Goal: Task Accomplishment & Management: Complete application form

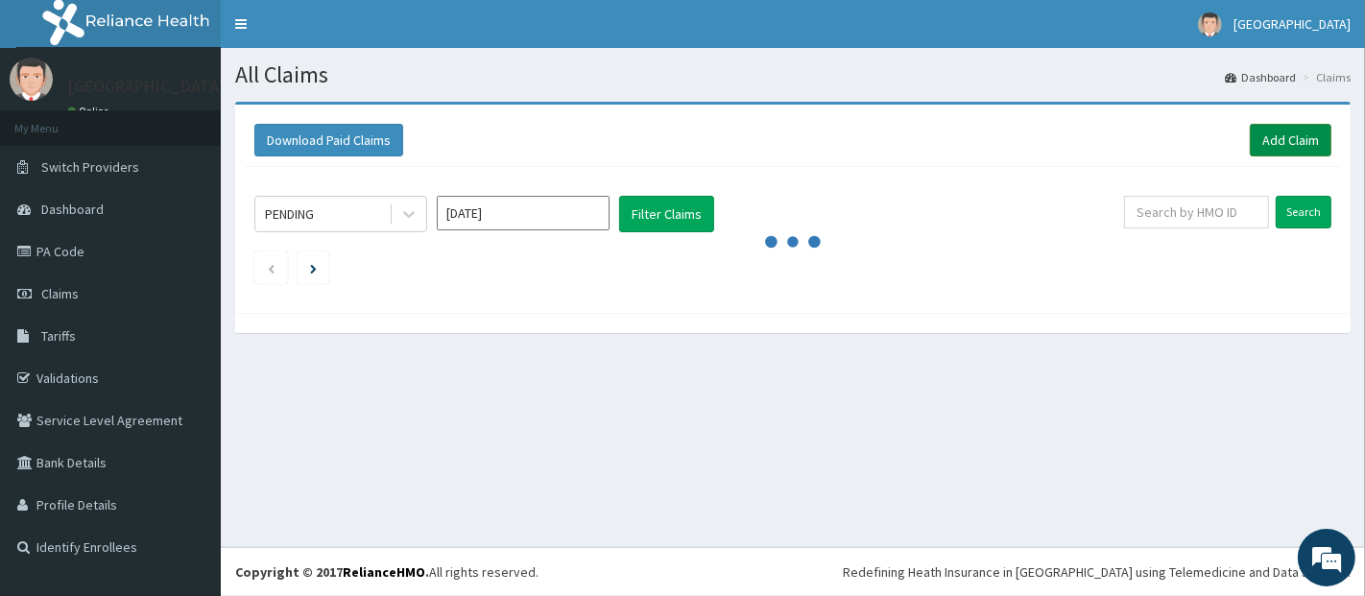
click at [1291, 139] on link "Add Claim" at bounding box center [1291, 140] width 82 height 33
click at [1293, 128] on link "Add Claim" at bounding box center [1291, 140] width 82 height 33
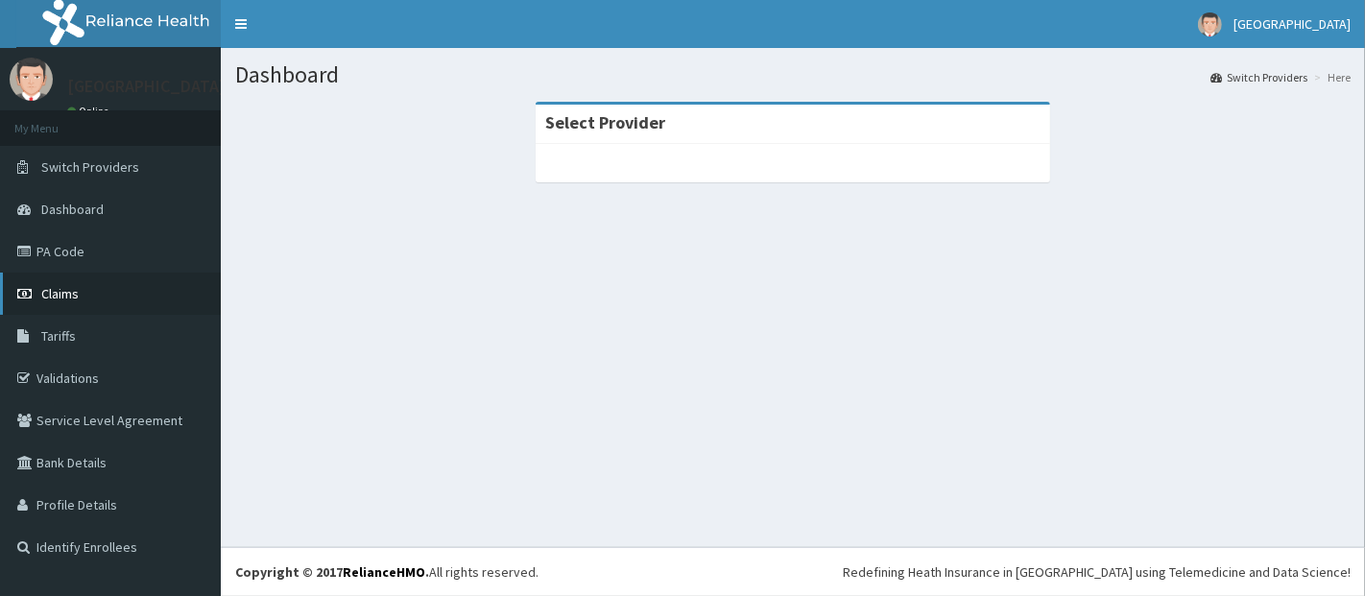
click at [82, 285] on link "Claims" at bounding box center [110, 294] width 221 height 42
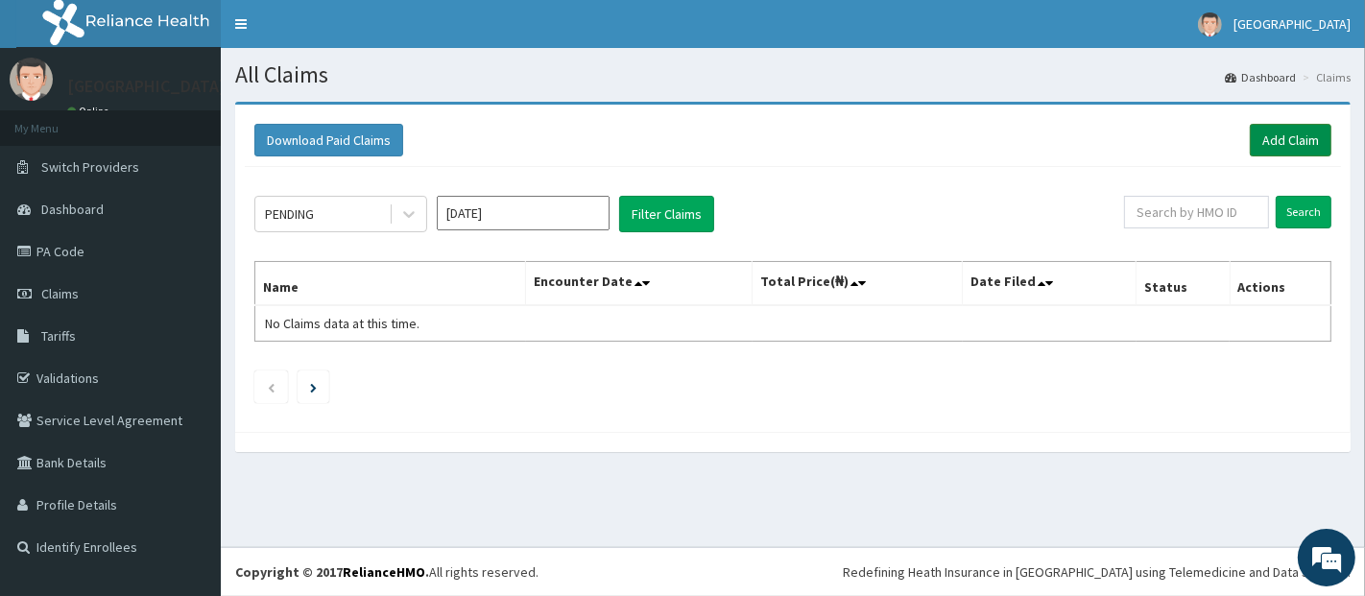
click at [1250, 152] on link "Add Claim" at bounding box center [1291, 140] width 82 height 33
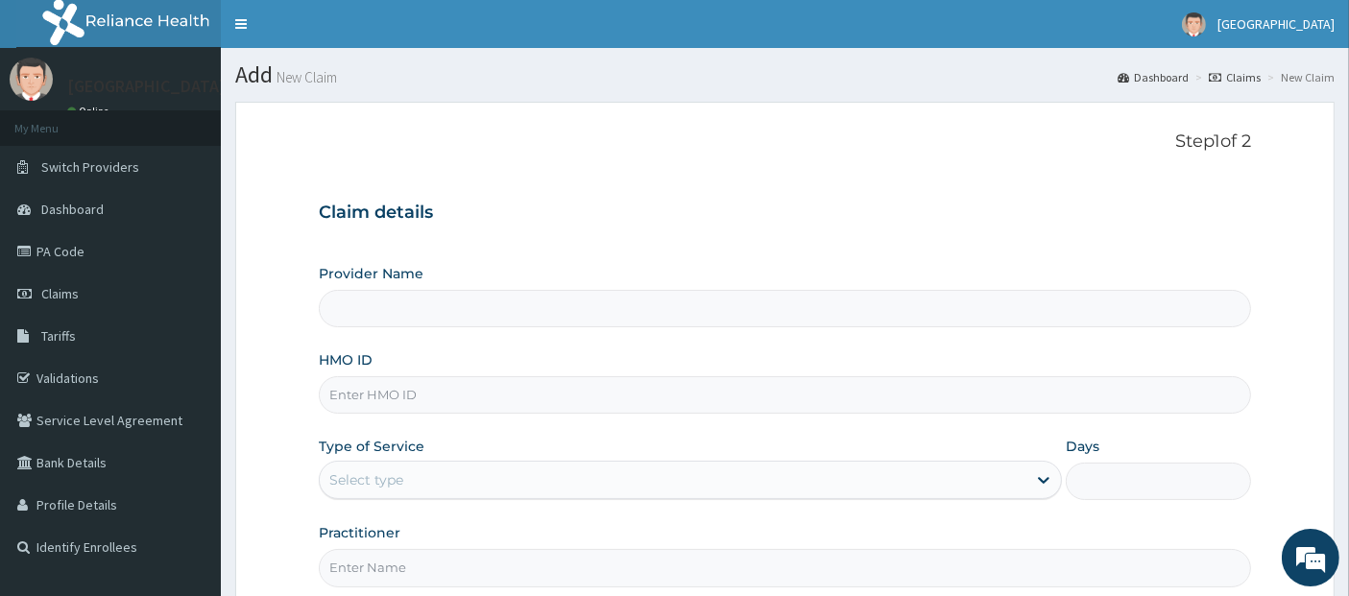
type input "Teju Specialist Hospital"
click at [800, 381] on input "HMO ID" at bounding box center [785, 394] width 933 height 37
type input "rbp/10010/a"
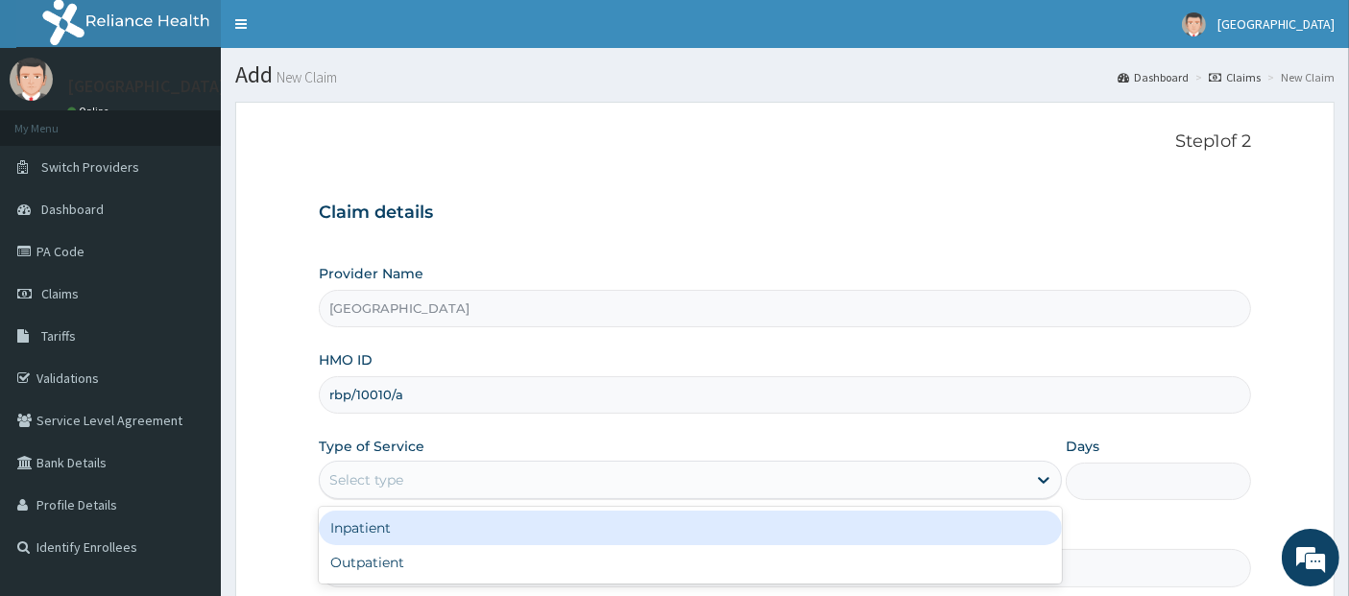
click at [834, 474] on div "Select type" at bounding box center [673, 480] width 706 height 31
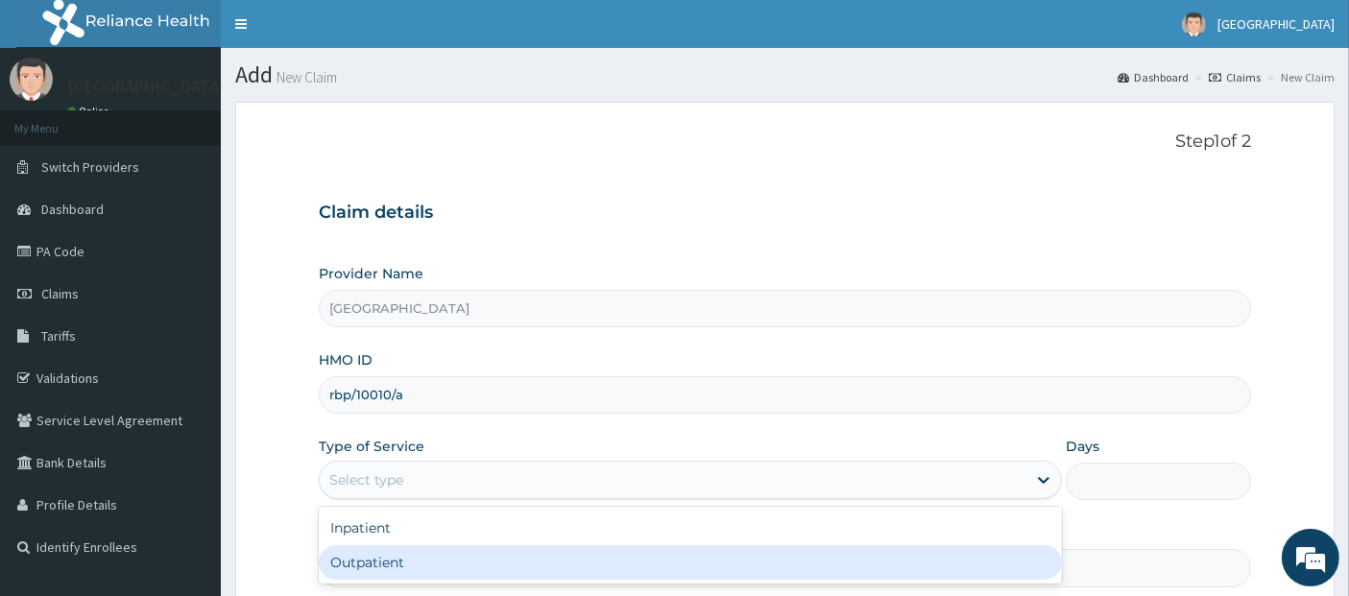
type input "1"
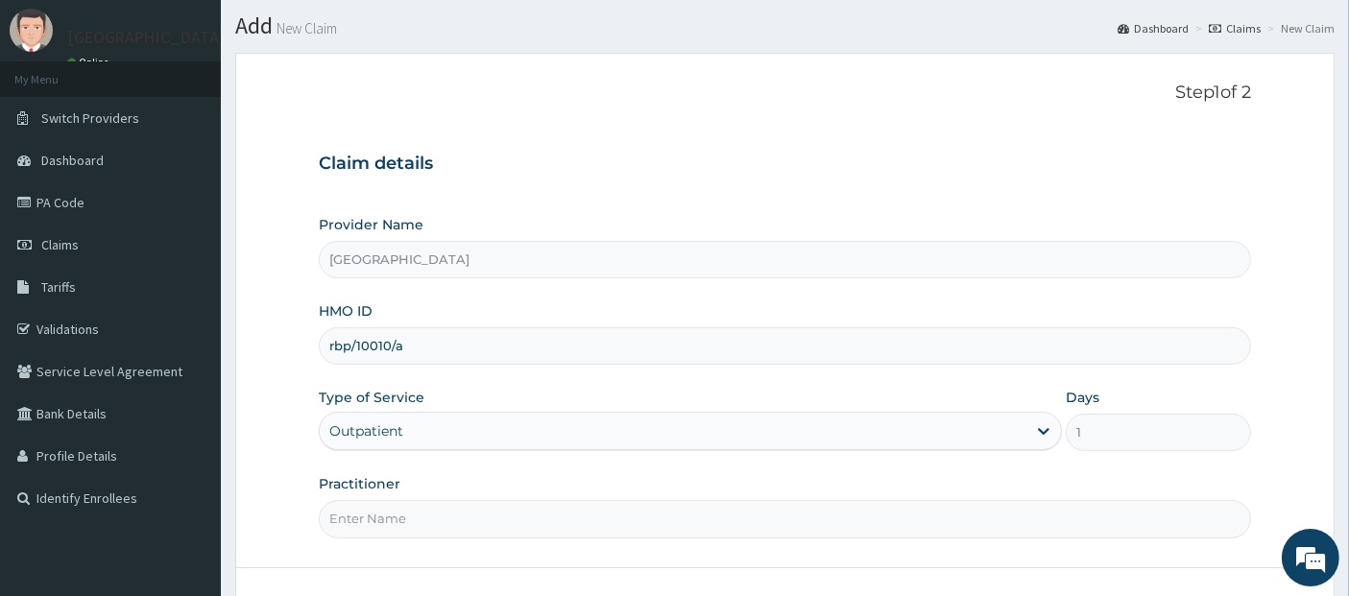
scroll to position [49, 0]
click at [828, 505] on input "Practitioner" at bounding box center [785, 518] width 933 height 37
type input "[PERSON_NAME]"
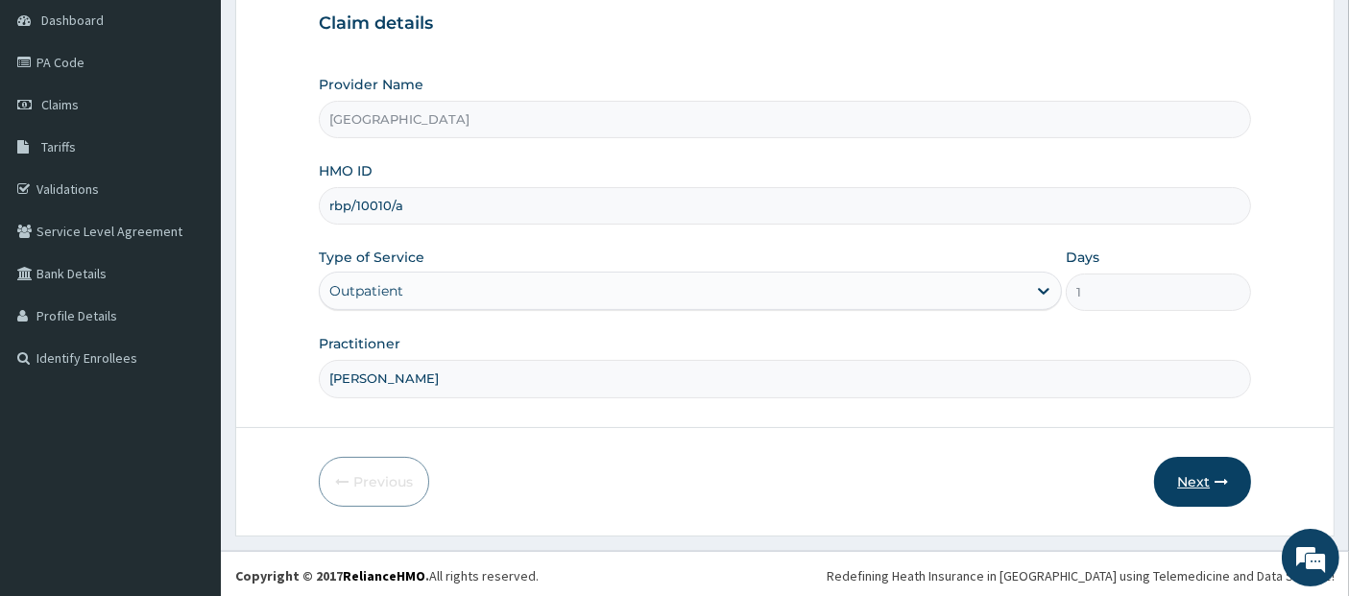
click at [1213, 480] on button "Next" at bounding box center [1202, 482] width 97 height 50
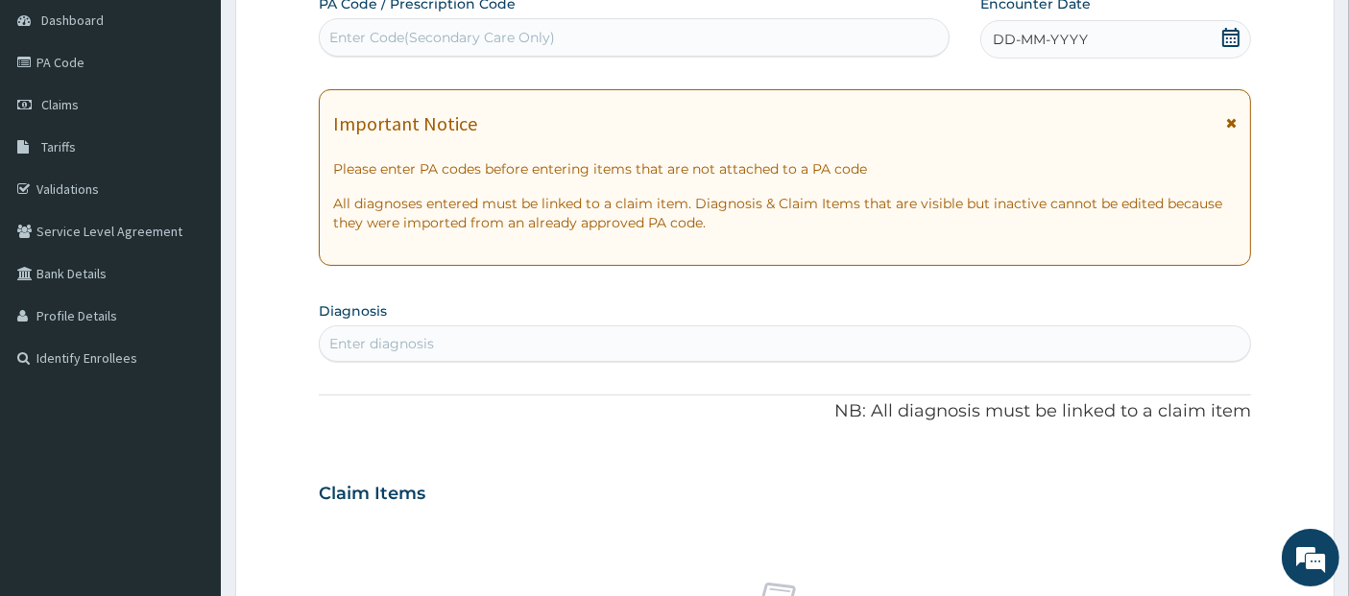
click at [1072, 350] on div "Enter diagnosis" at bounding box center [785, 343] width 931 height 31
type input "myalg"
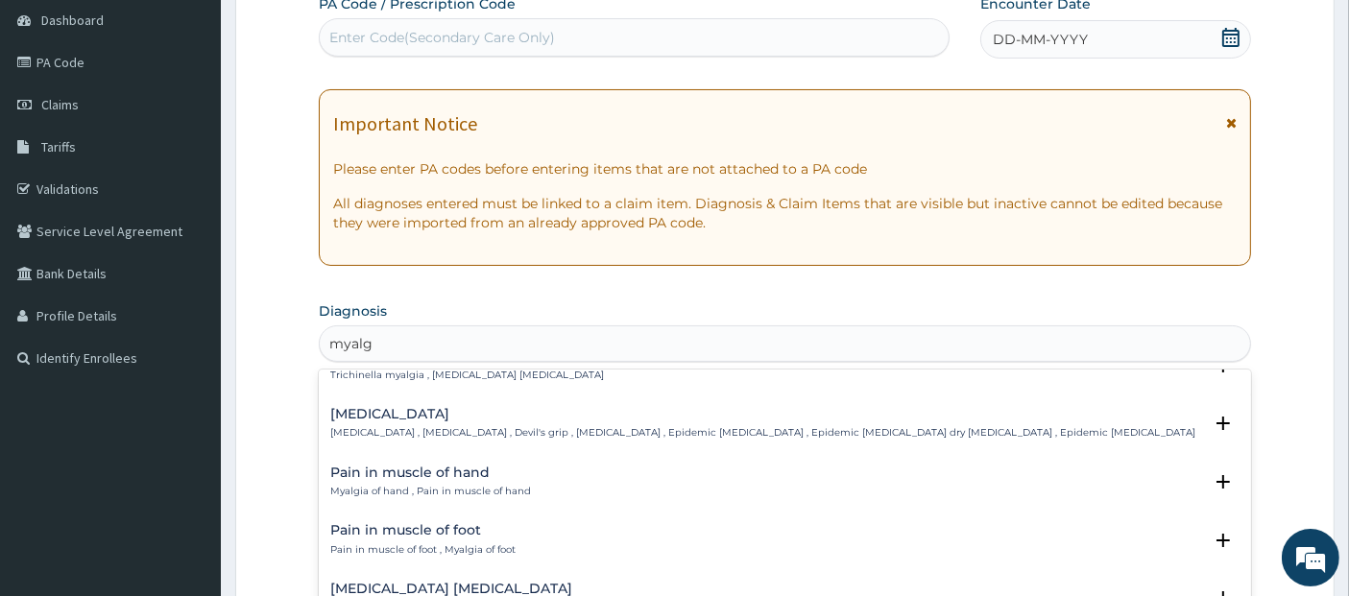
scroll to position [0, 0]
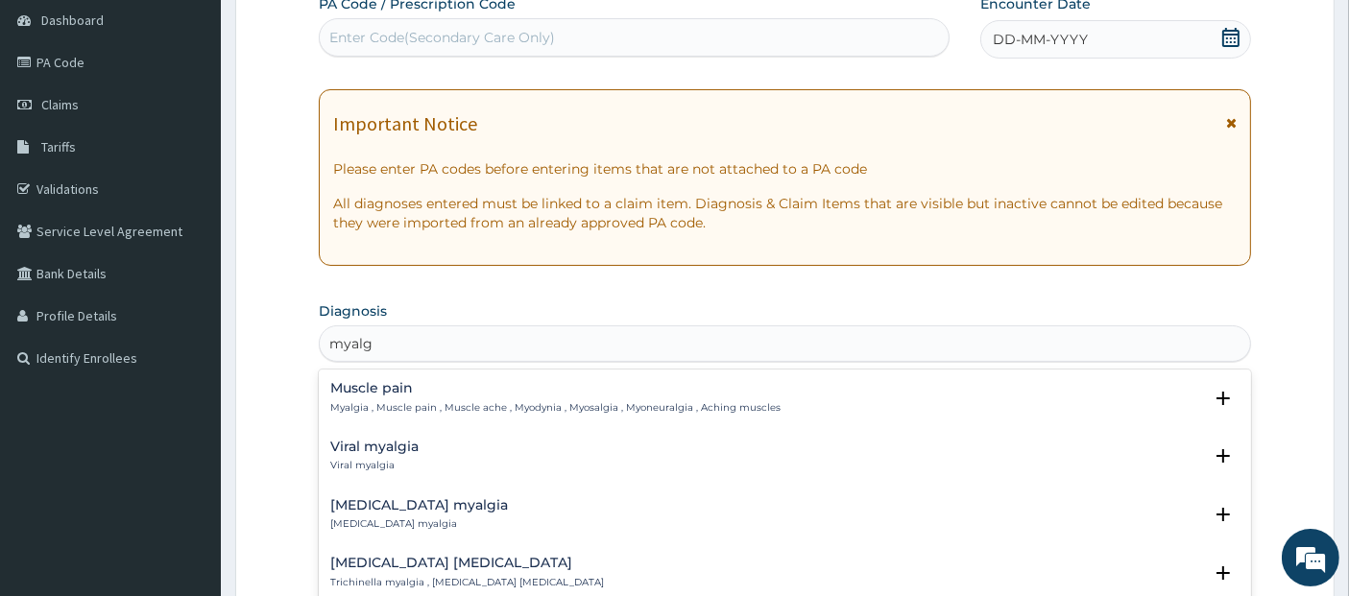
click at [814, 397] on div "Muscle pain Myalgia , Muscle pain , Muscle ache , Myodynia , Myosalgia , Myoneu…" at bounding box center [785, 398] width 910 height 34
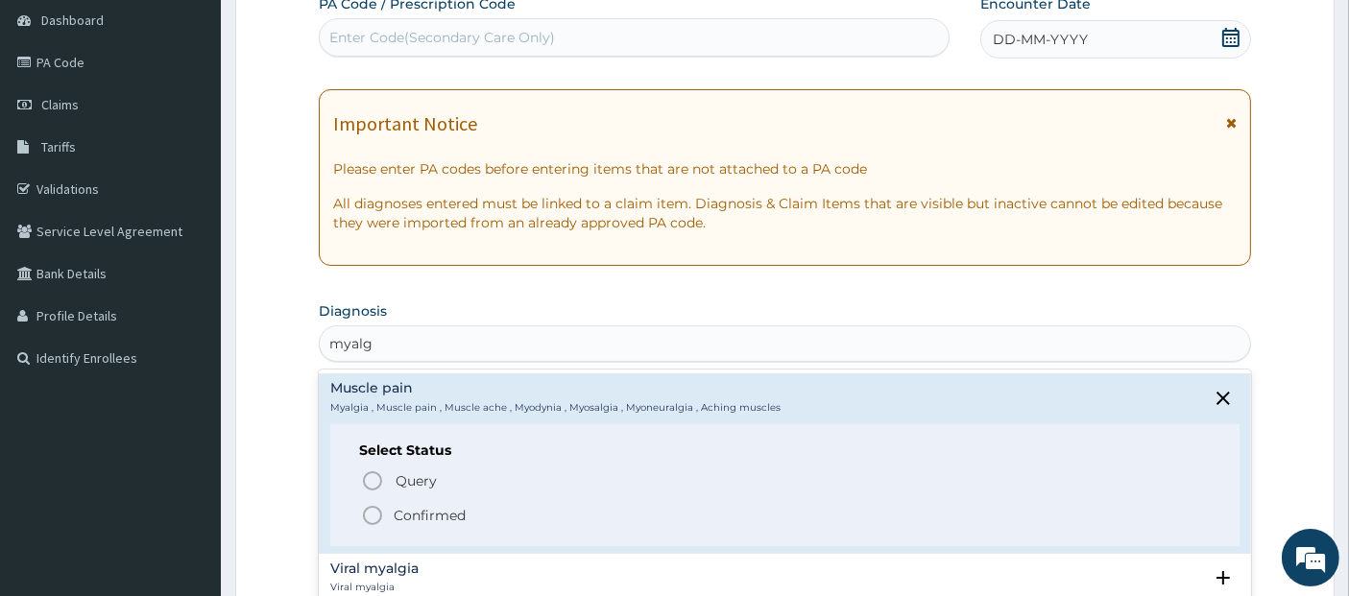
click at [766, 512] on span "Confirmed" at bounding box center [786, 515] width 850 height 23
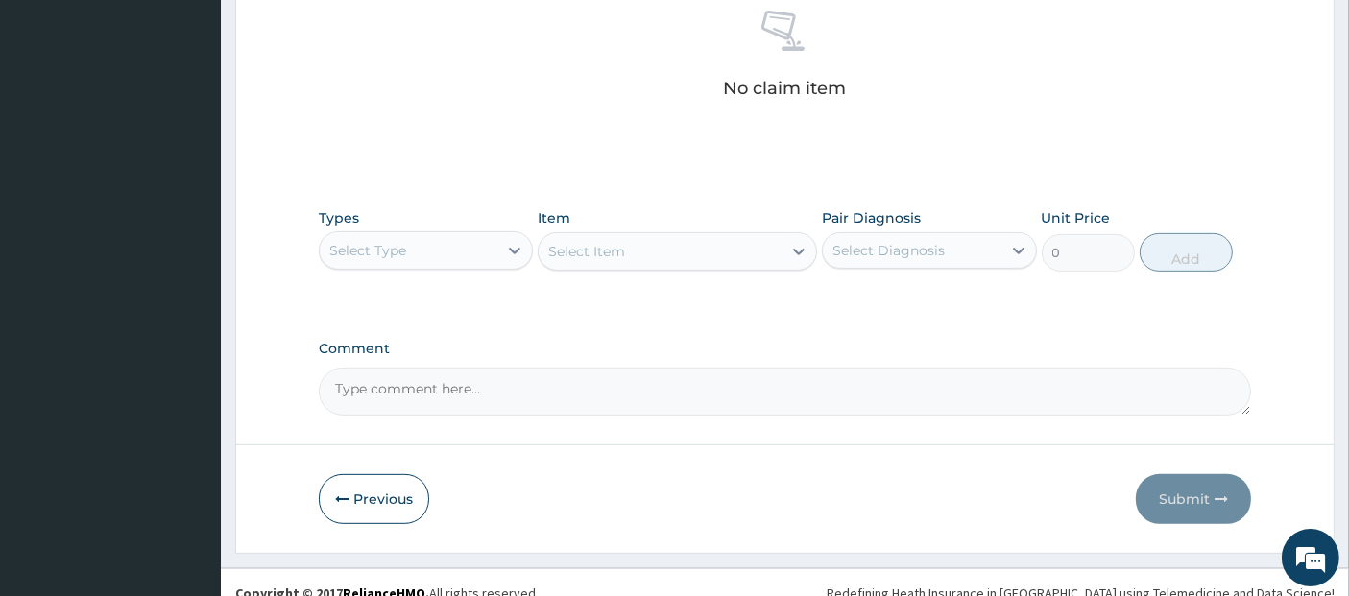
scroll to position [784, 0]
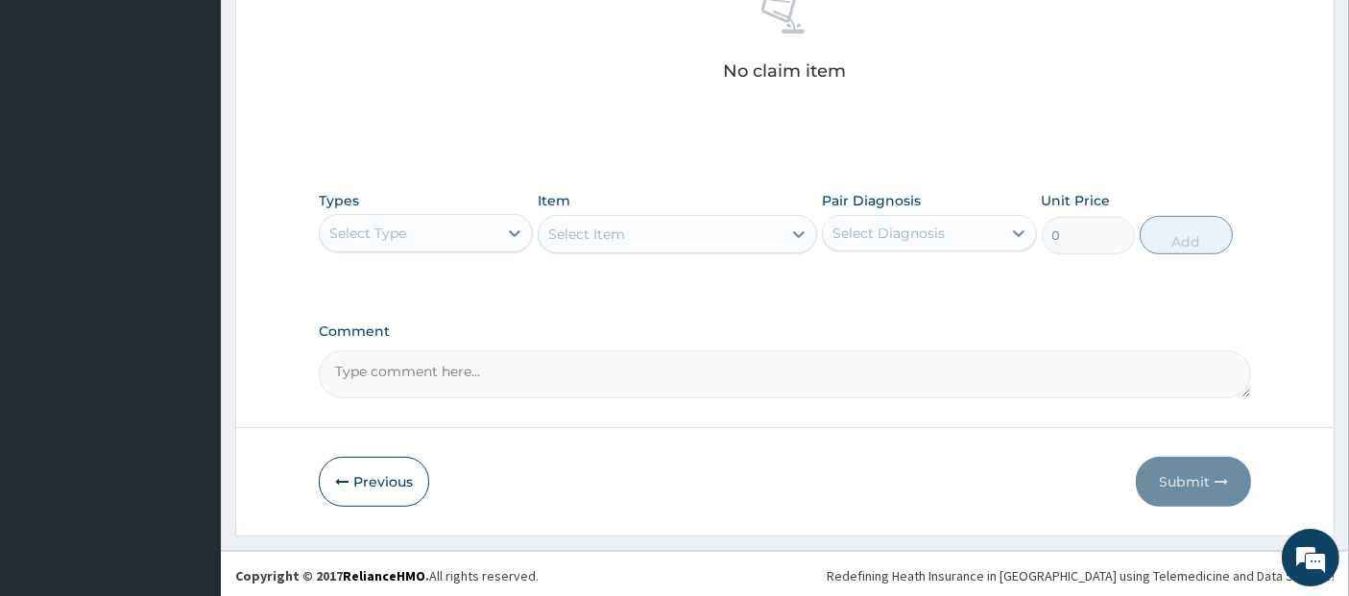
click at [462, 206] on div "Types Select Type" at bounding box center [426, 222] width 214 height 63
click at [466, 221] on div "Select Type" at bounding box center [409, 233] width 178 height 31
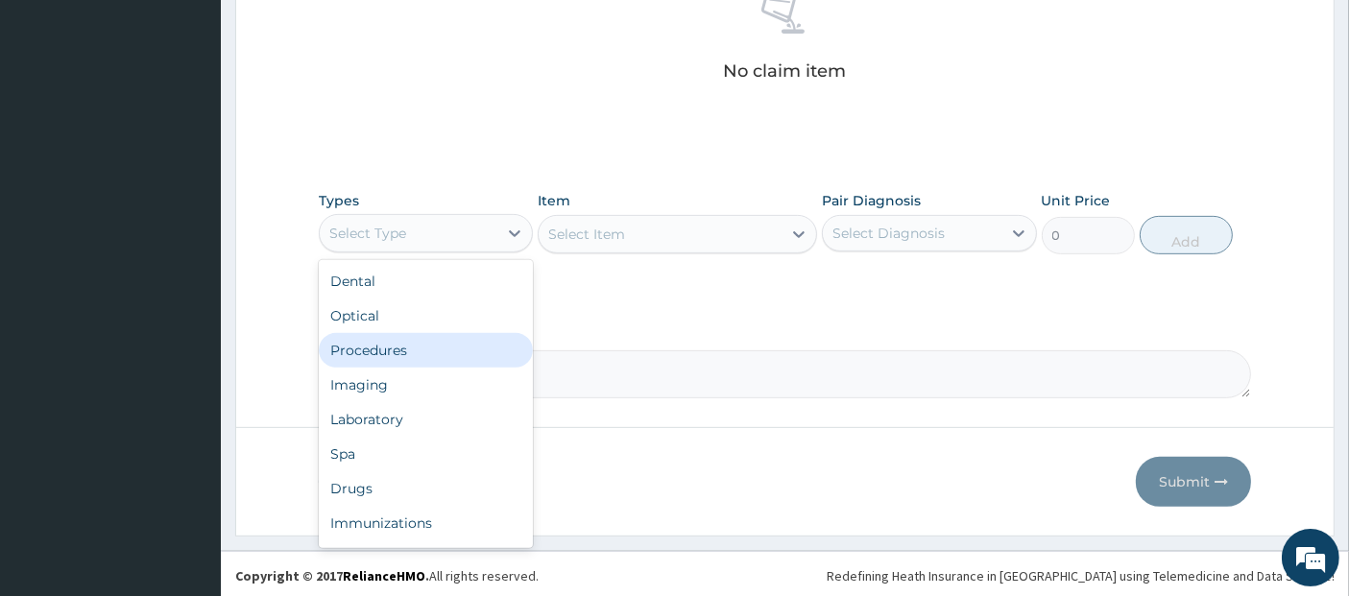
click at [466, 341] on div "Procedures" at bounding box center [426, 350] width 214 height 35
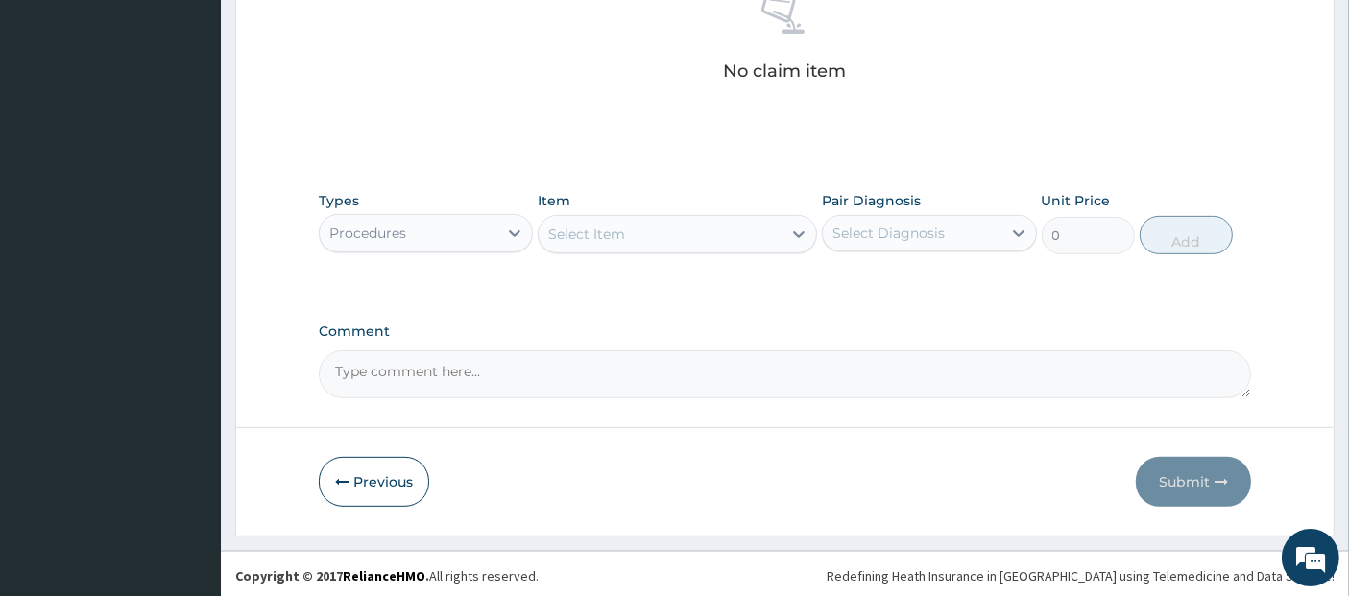
click at [689, 226] on div "Select Item" at bounding box center [659, 234] width 243 height 31
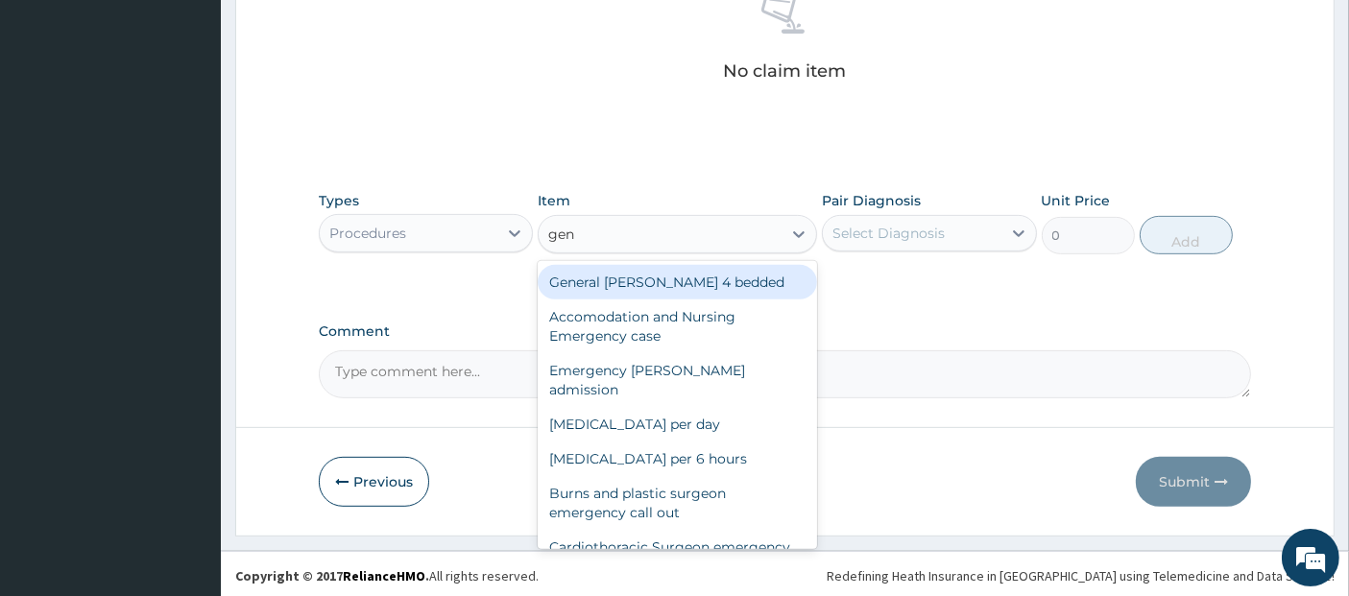
type input "gene"
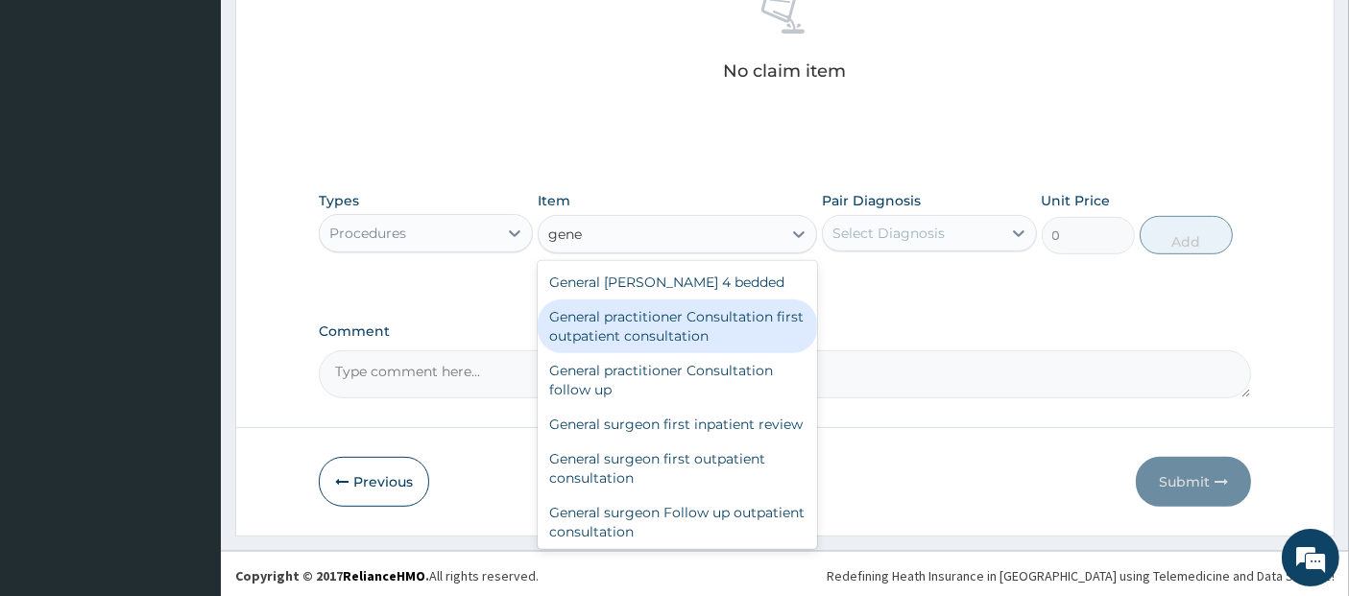
type input "3795"
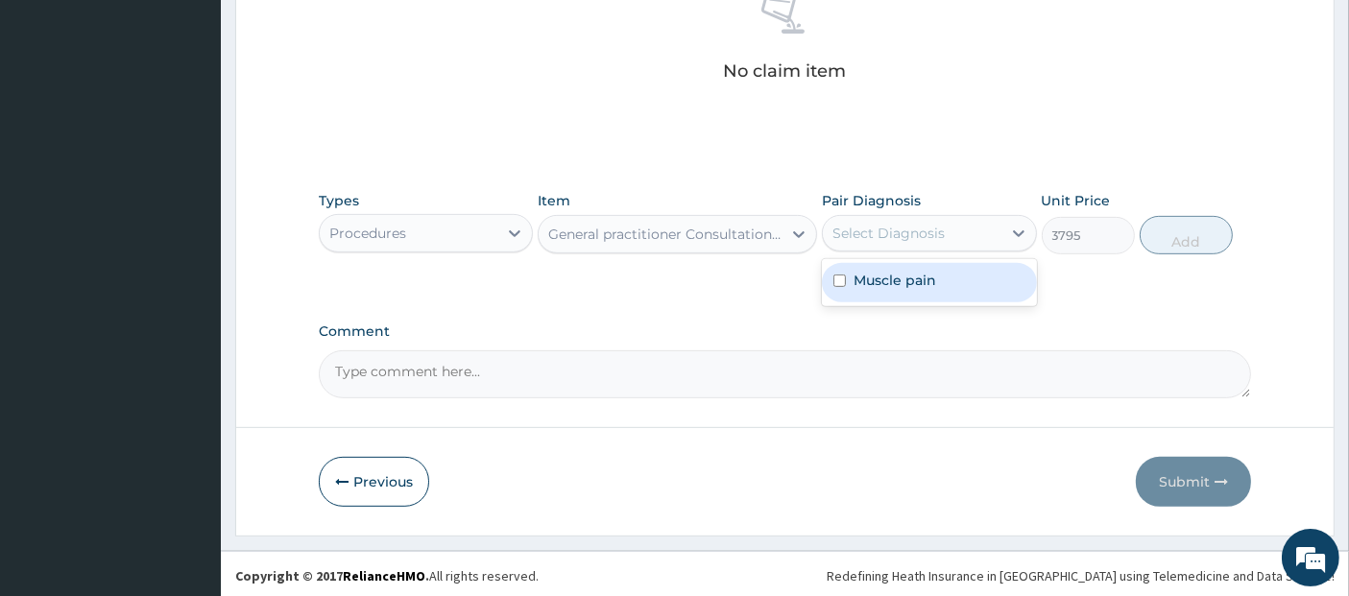
click at [865, 226] on div "Select Diagnosis" at bounding box center [888, 233] width 112 height 19
checkbox input "true"
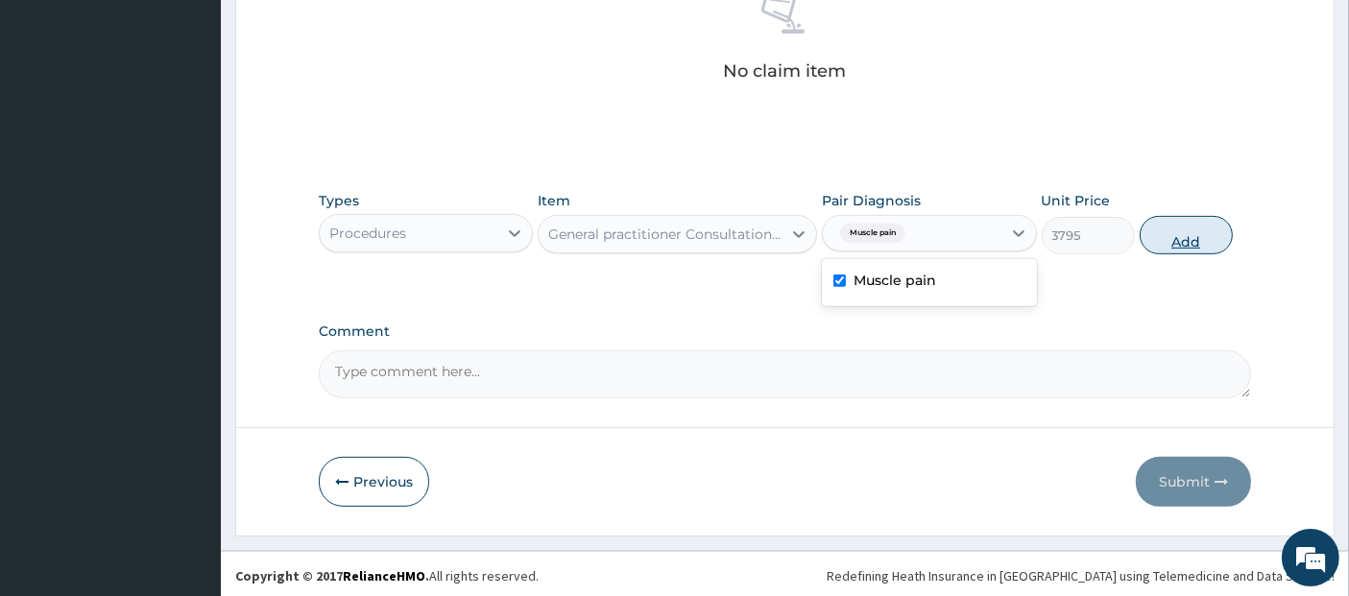
click at [1189, 221] on button "Add" at bounding box center [1185, 235] width 93 height 38
type input "0"
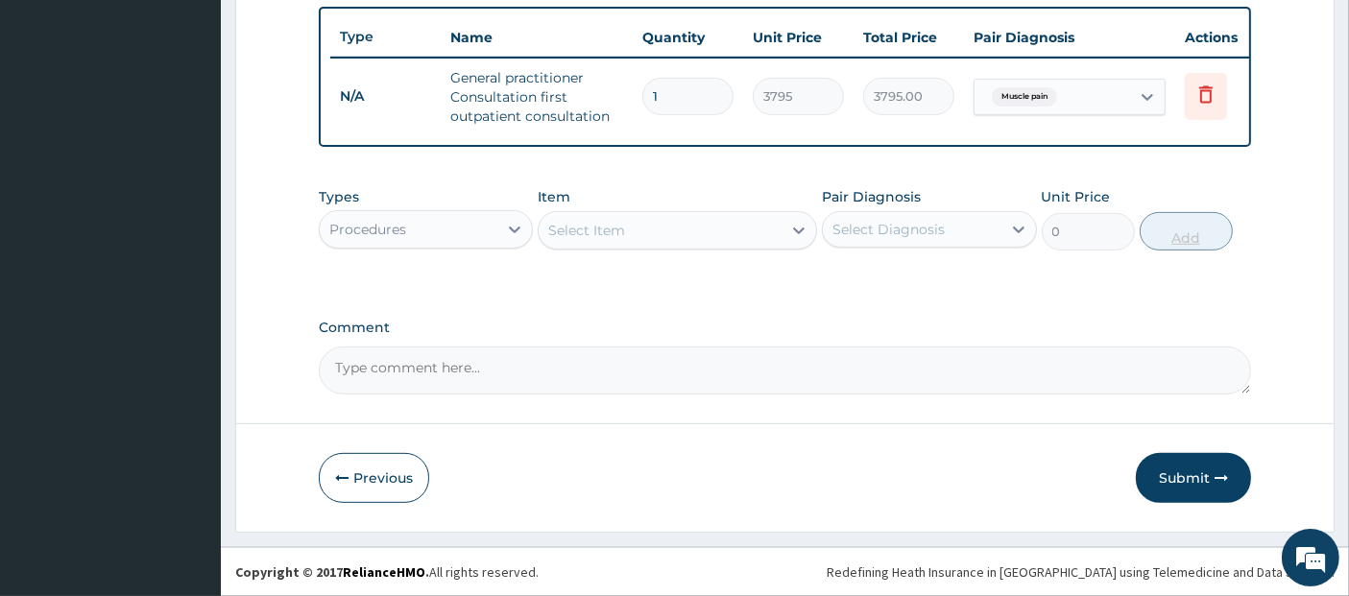
scroll to position [718, 0]
click at [489, 223] on div "Procedures" at bounding box center [409, 229] width 178 height 31
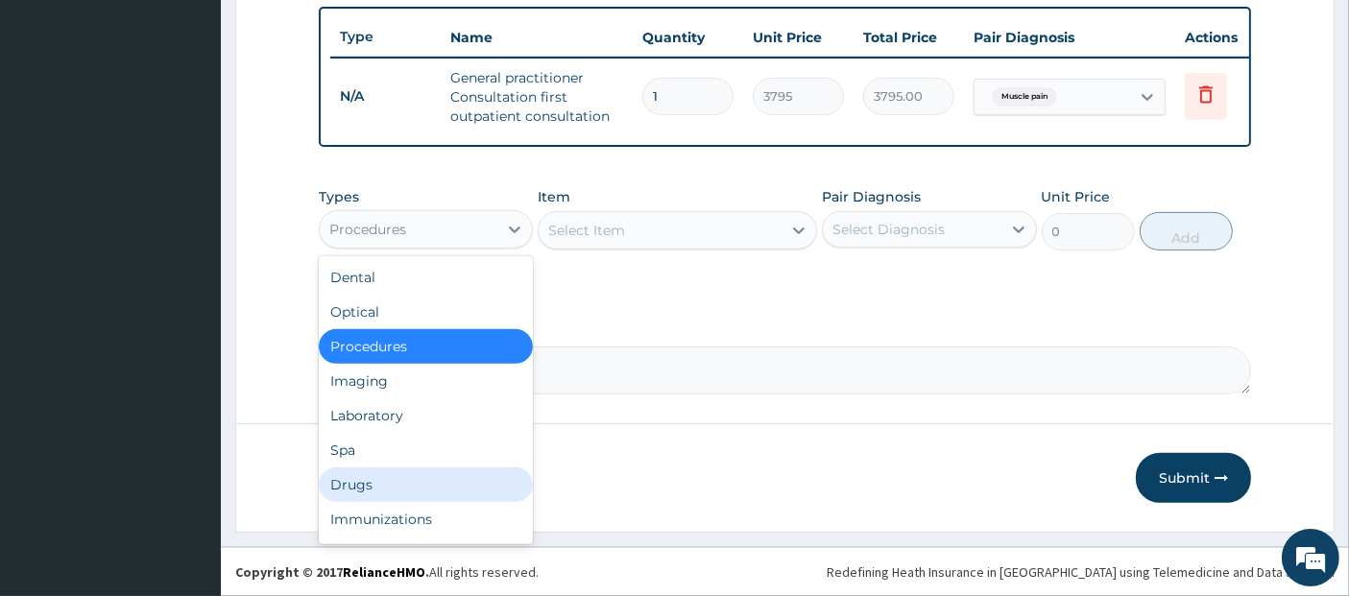
click at [482, 472] on div "Drugs" at bounding box center [426, 484] width 214 height 35
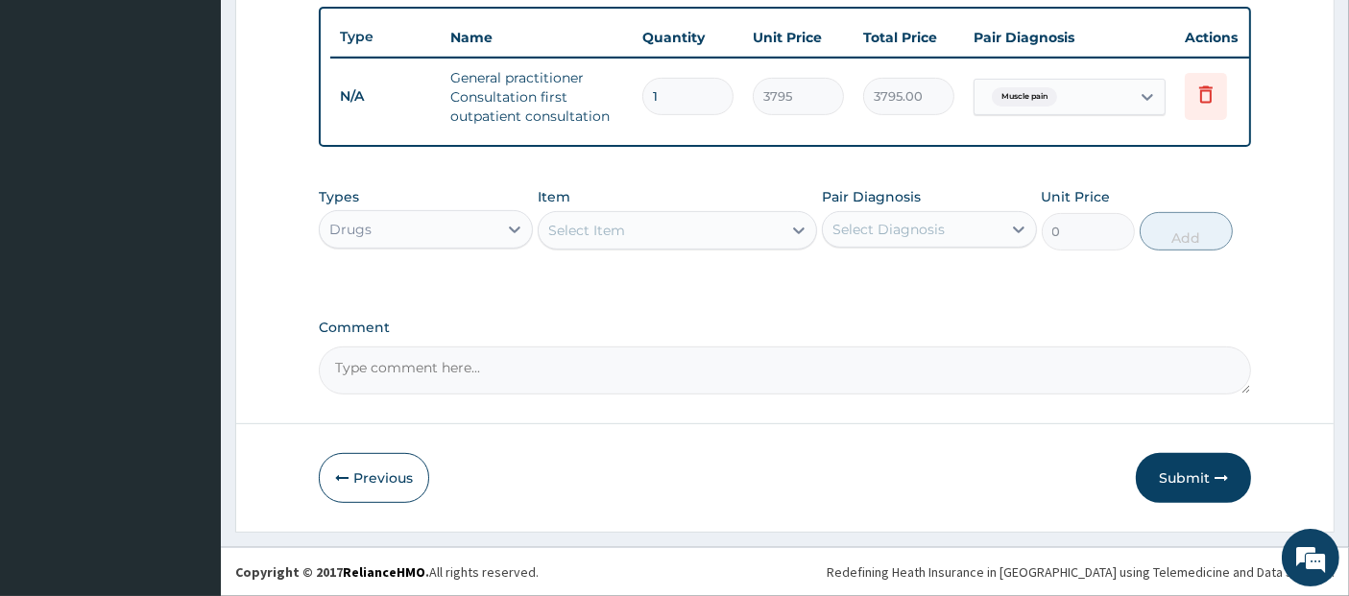
click at [660, 225] on div "Select Item" at bounding box center [659, 230] width 243 height 31
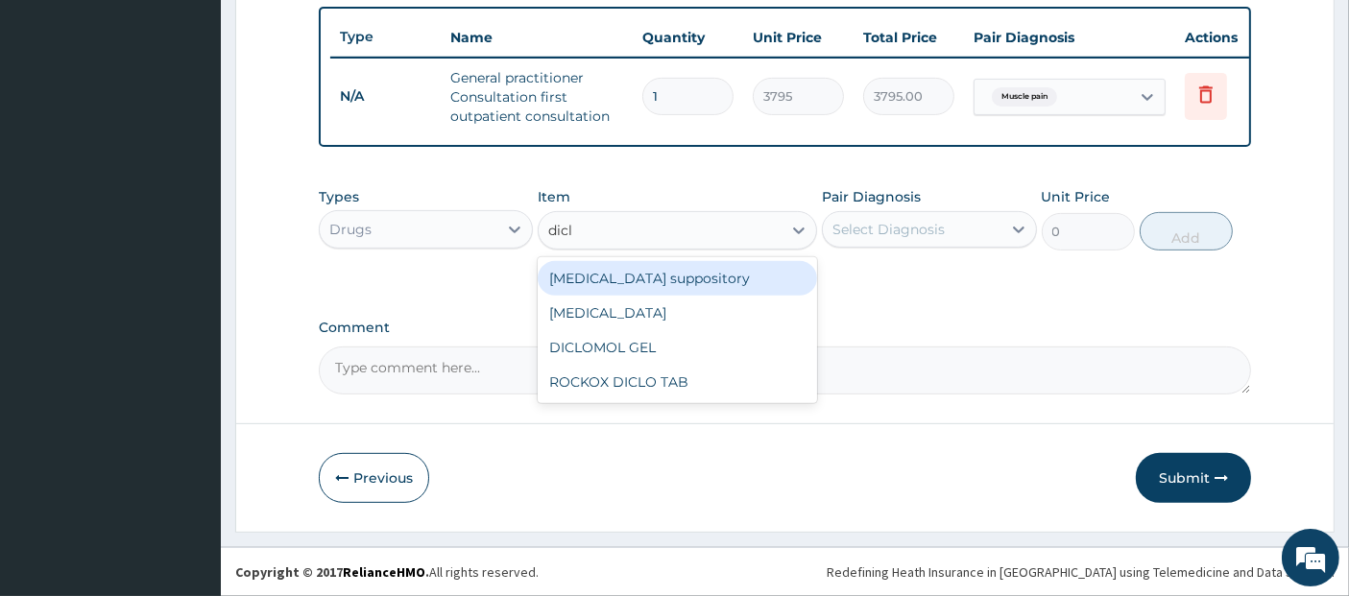
type input "diclo"
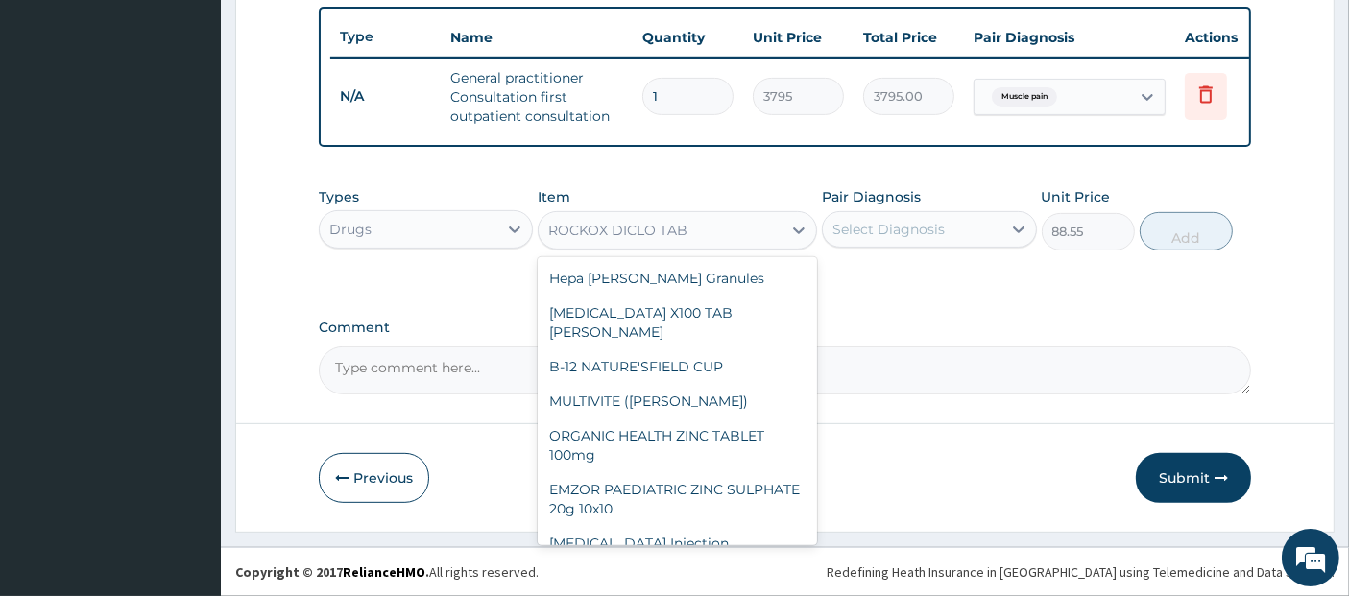
click at [617, 228] on div "ROCKOX DICLO TAB" at bounding box center [617, 230] width 139 height 19
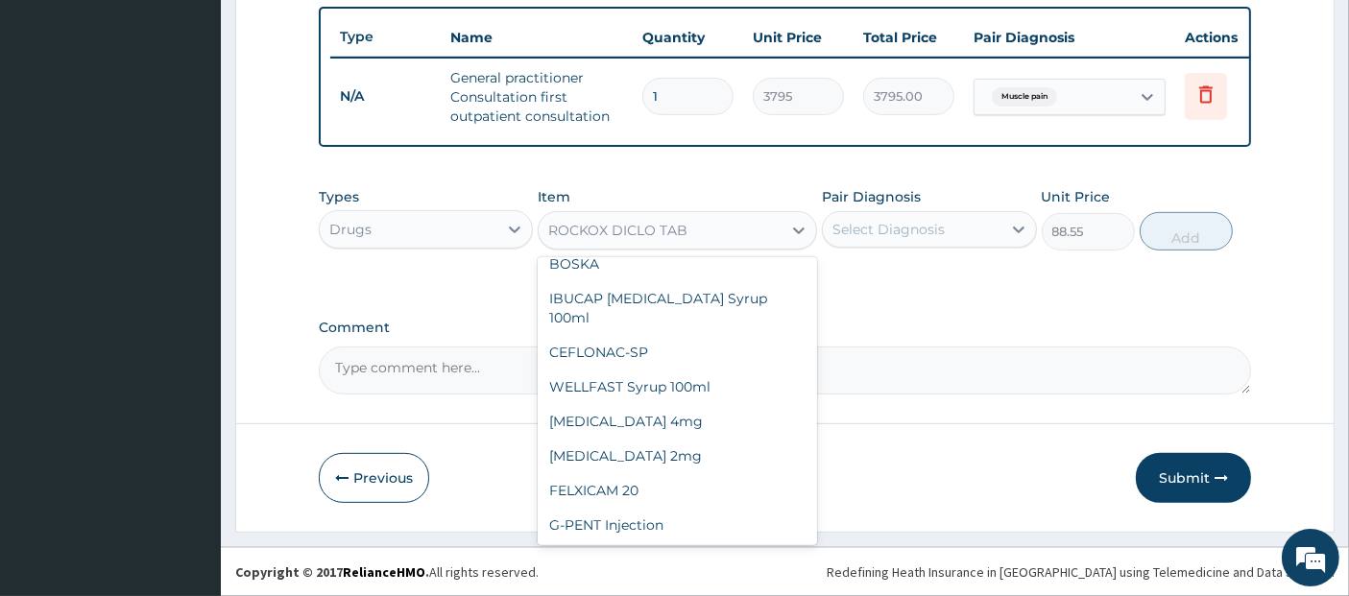
type input "632.5"
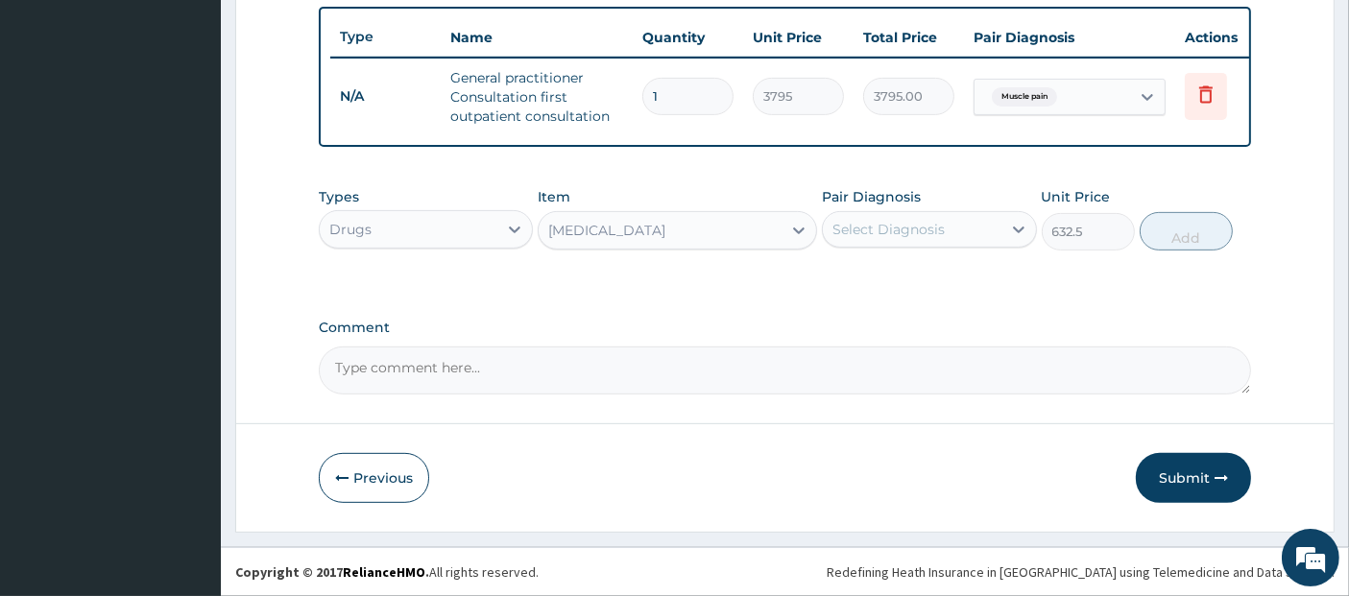
click at [883, 222] on div "Select Diagnosis" at bounding box center [888, 229] width 112 height 19
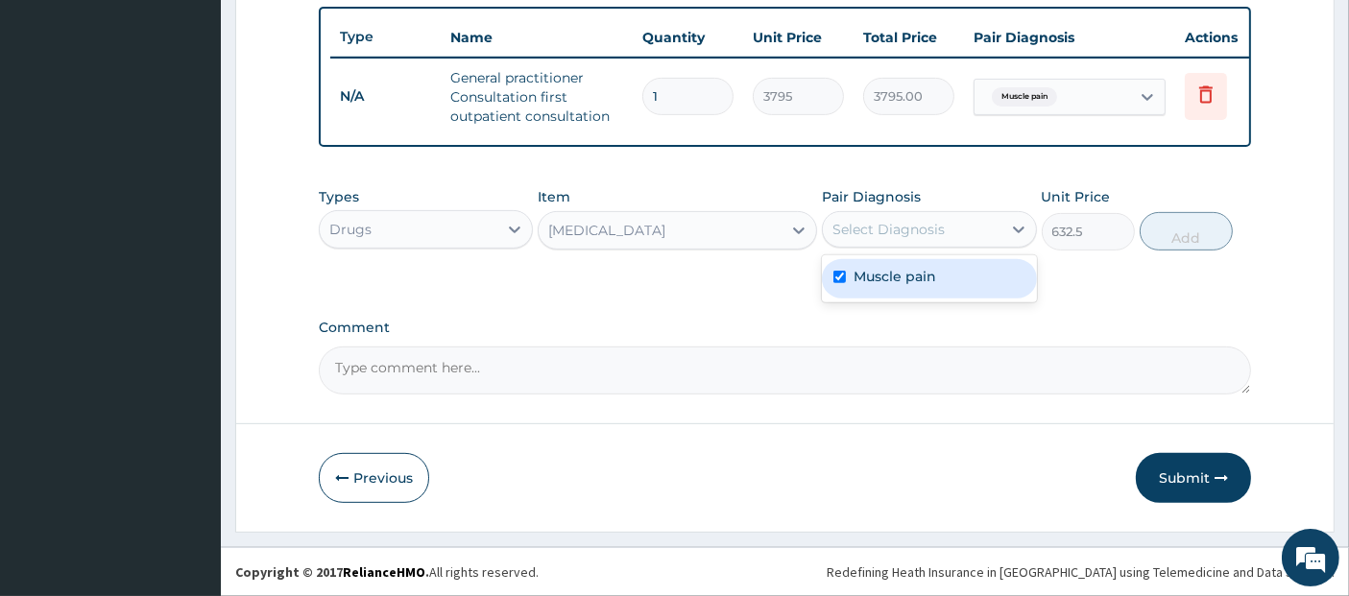
checkbox input "true"
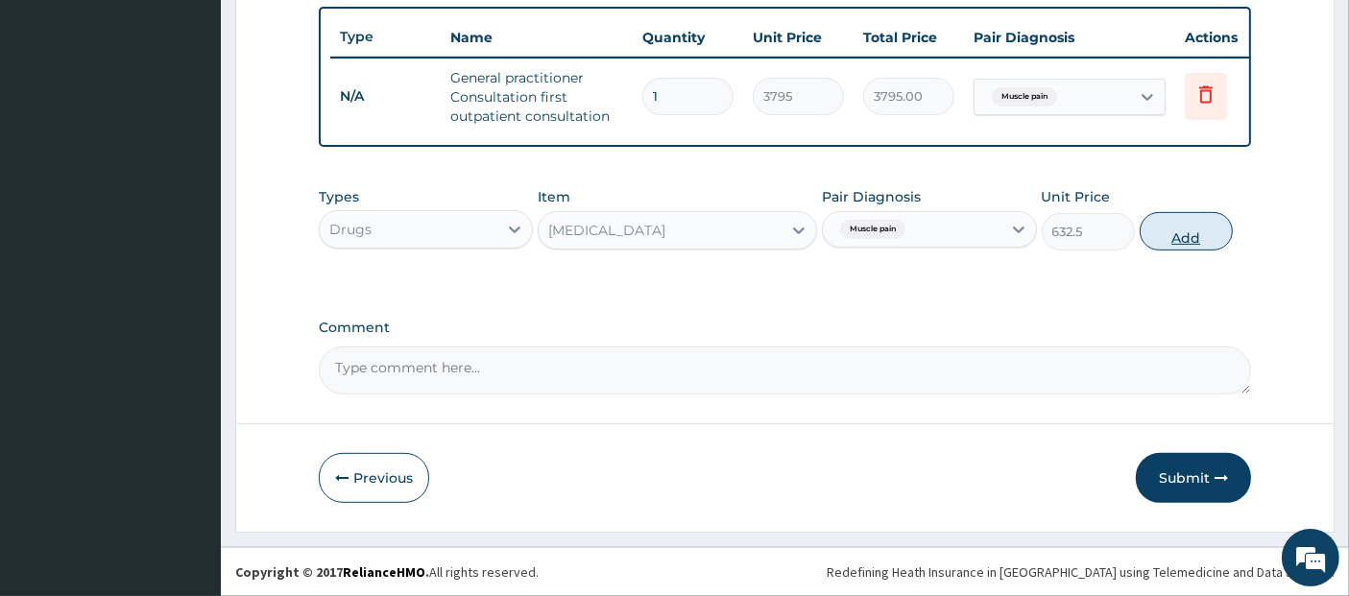
click at [1182, 231] on button "Add" at bounding box center [1185, 231] width 93 height 38
type input "0"
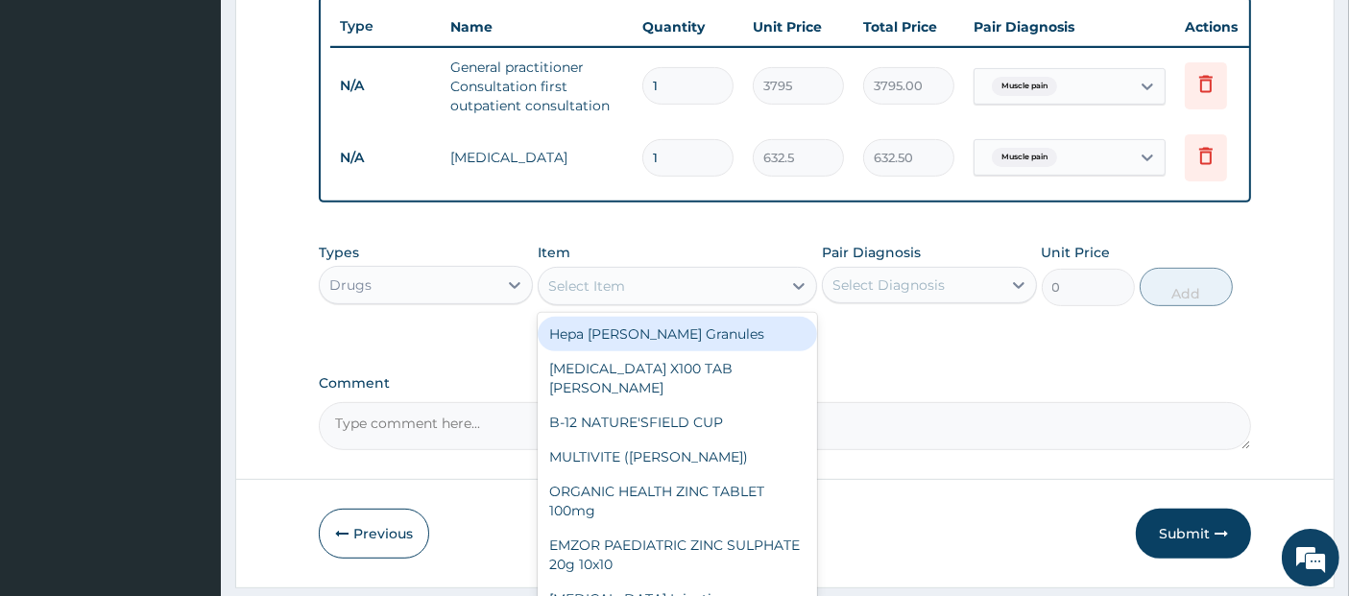
click at [688, 301] on div "Select Item" at bounding box center [659, 286] width 243 height 31
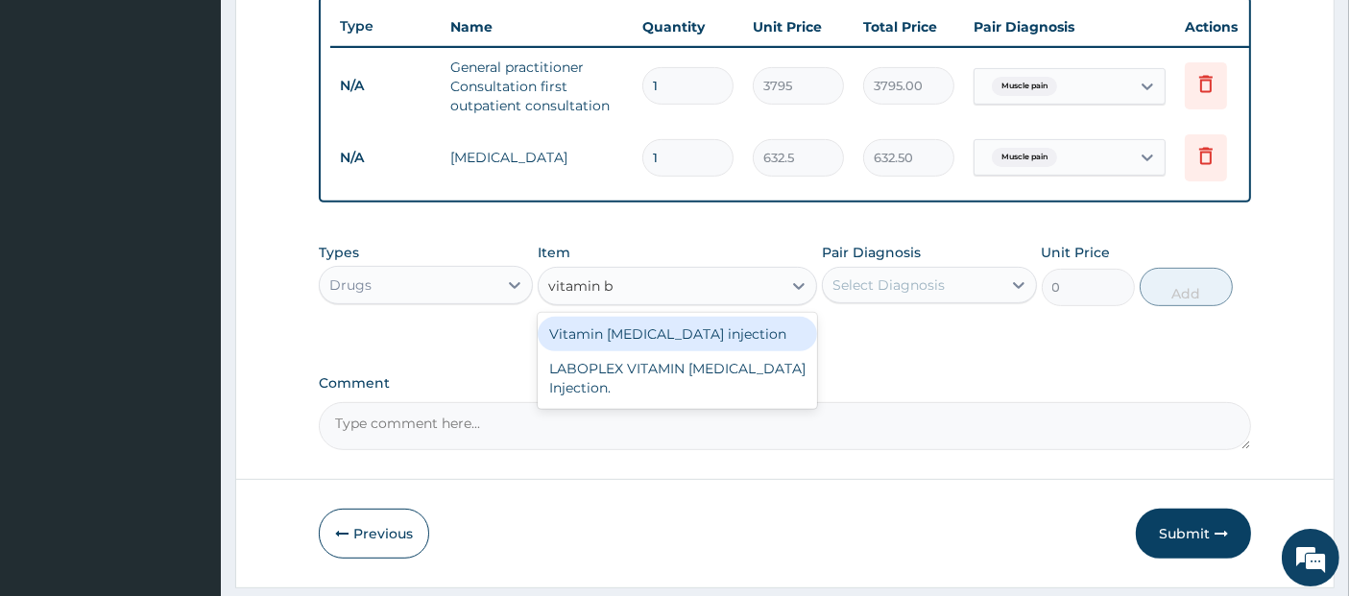
type input "vitamin b"
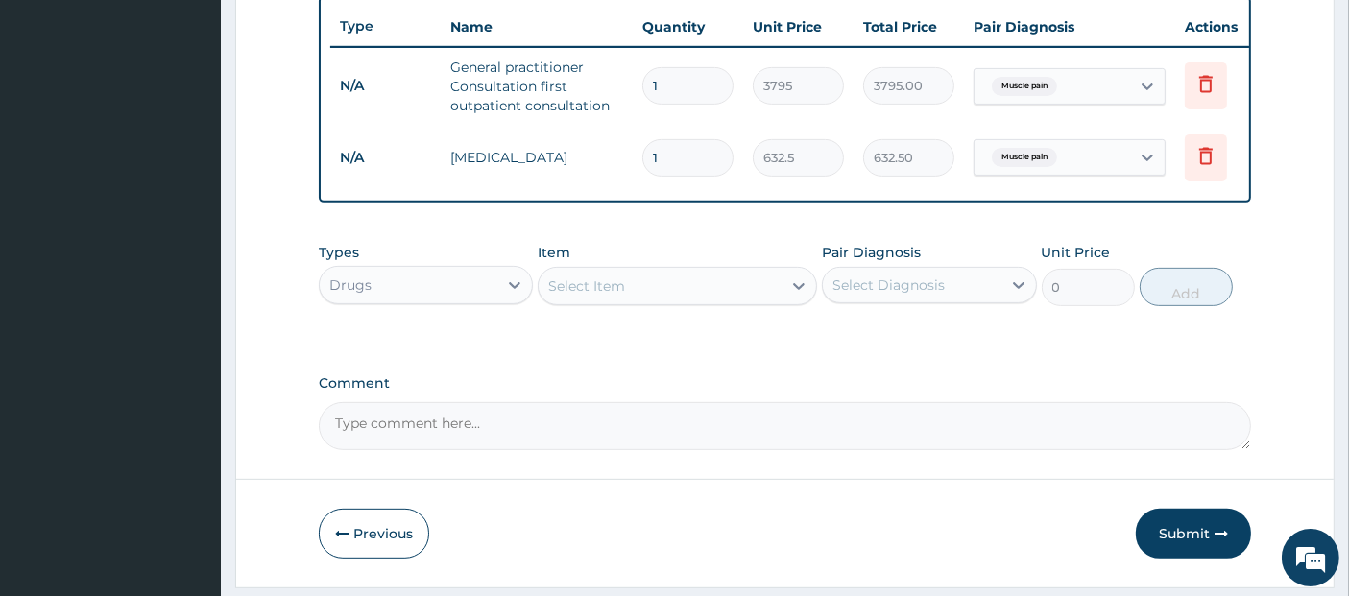
click at [798, 439] on textarea "Comment" at bounding box center [785, 426] width 933 height 48
click at [433, 436] on textarea "Tab vit bco tdsx3/7 was given to enrollee also" at bounding box center [785, 426] width 933 height 48
type textarea "Tab vit bco tds x3/7 was given to enrollee also"
click at [1209, 552] on button "Submit" at bounding box center [1192, 534] width 115 height 50
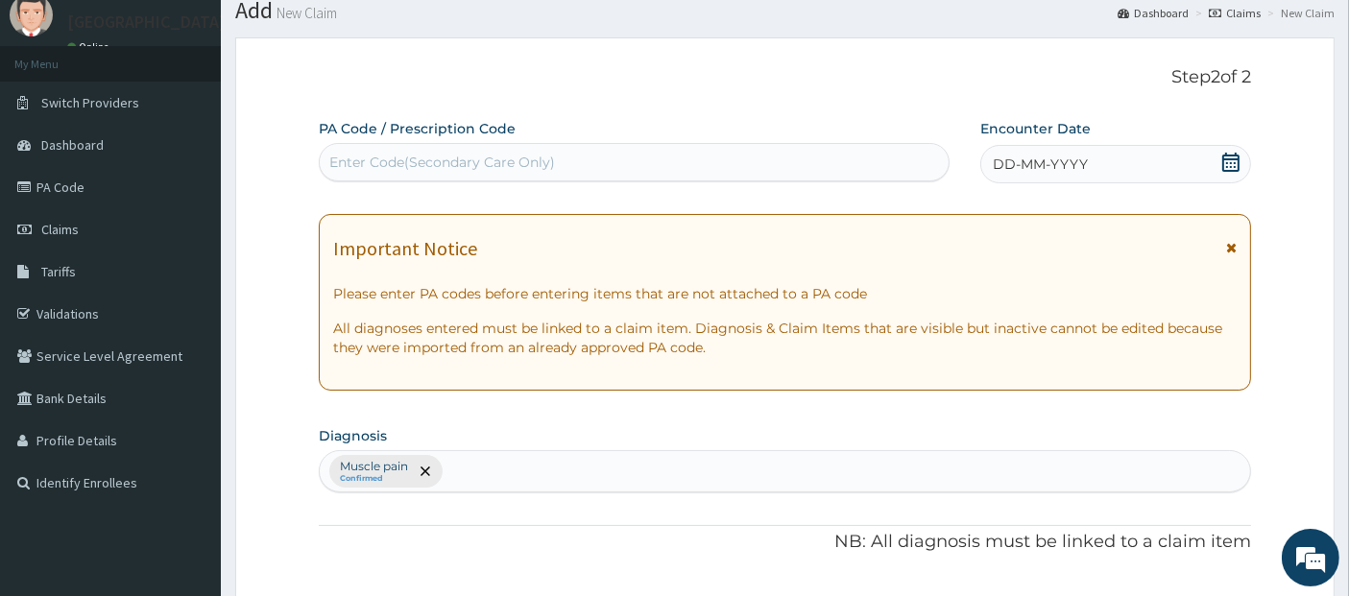
scroll to position [0, 0]
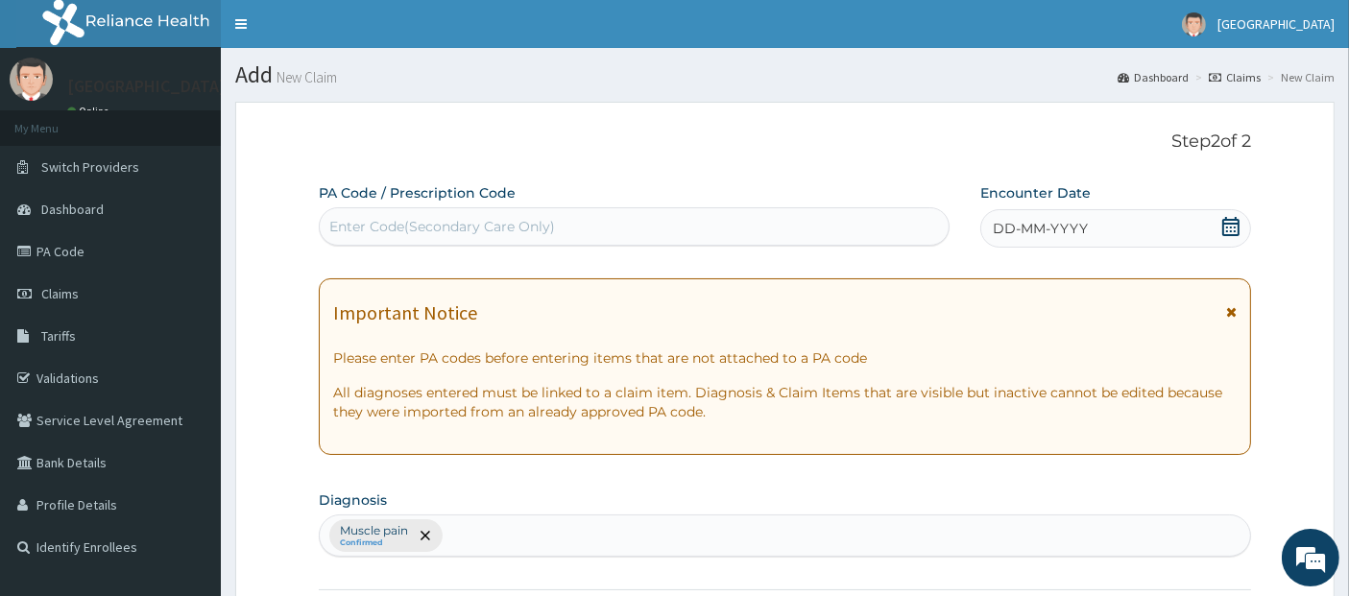
click at [1231, 217] on icon at bounding box center [1230, 226] width 19 height 19
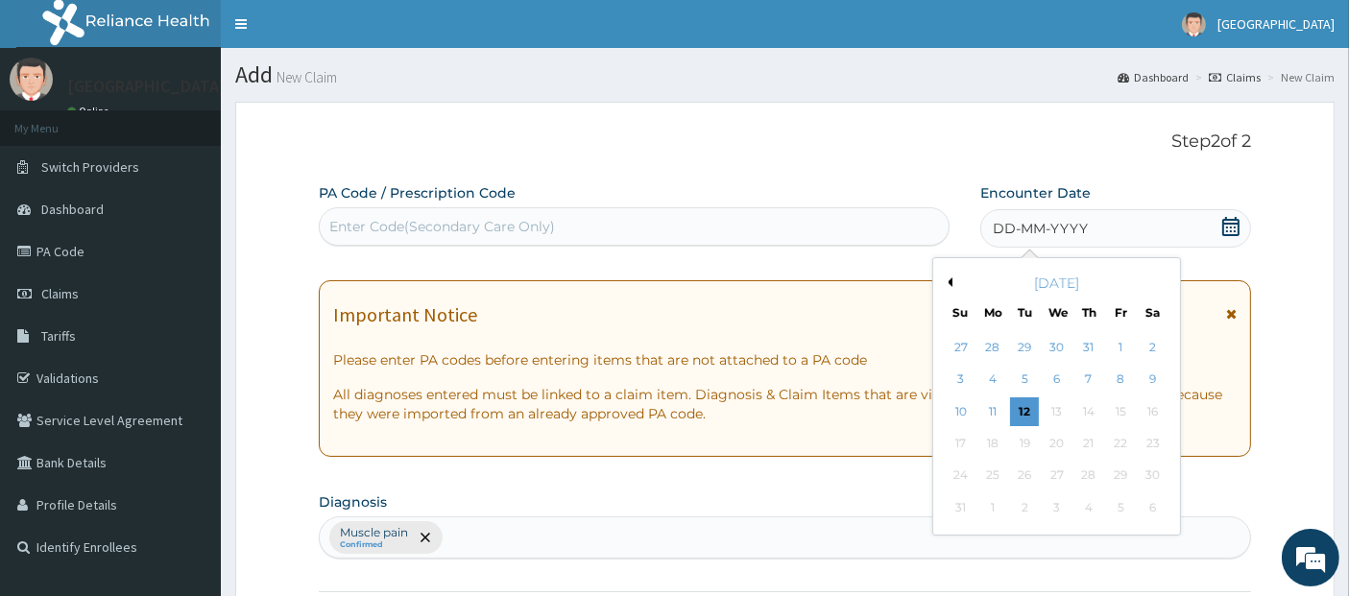
click at [946, 281] on button "Previous Month" at bounding box center [948, 282] width 10 height 10
click at [1050, 440] on div "25" at bounding box center [1056, 443] width 29 height 29
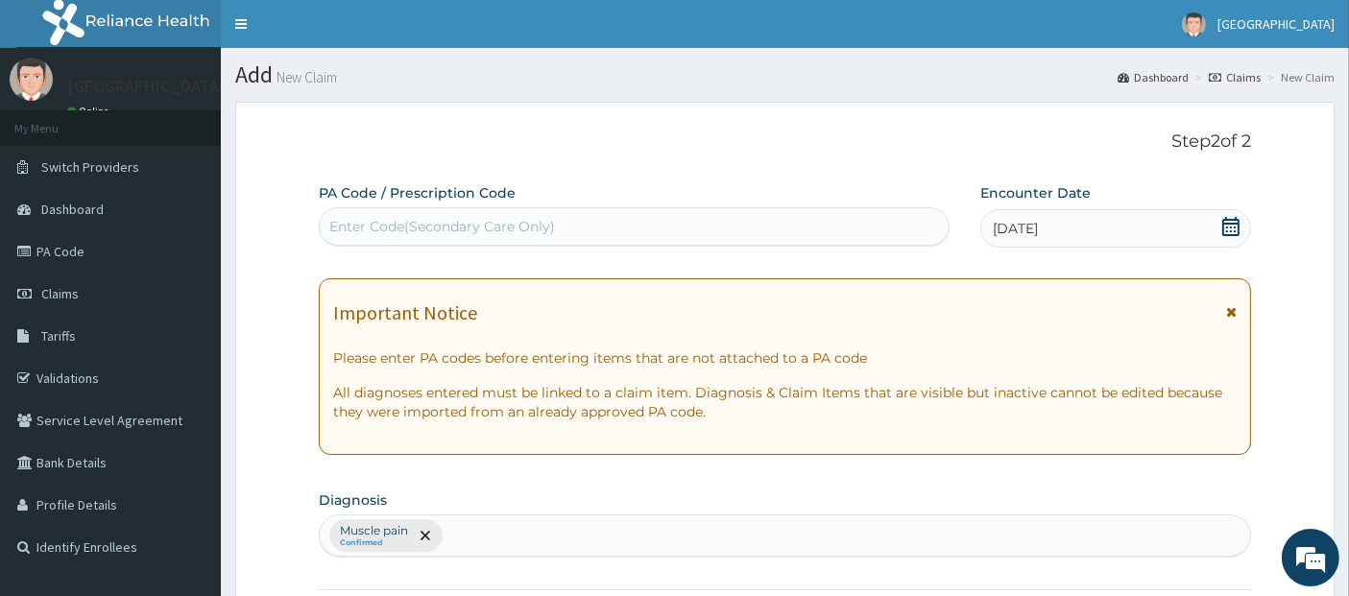
scroll to position [784, 0]
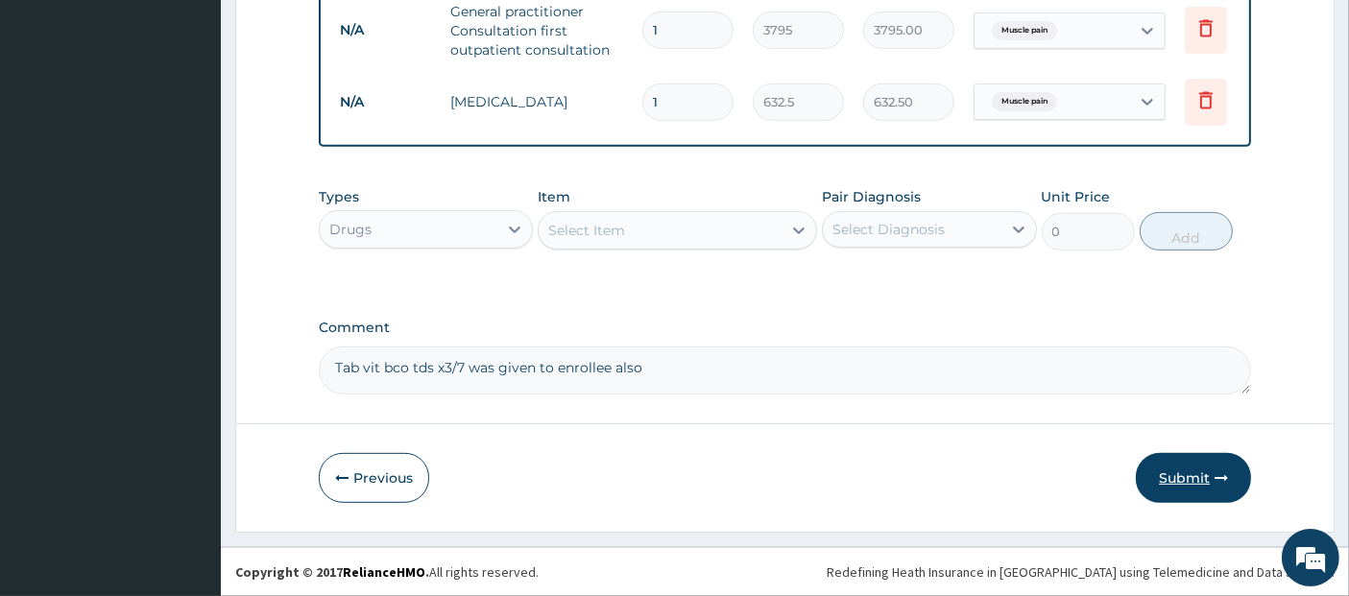
click at [1187, 490] on button "Submit" at bounding box center [1192, 478] width 115 height 50
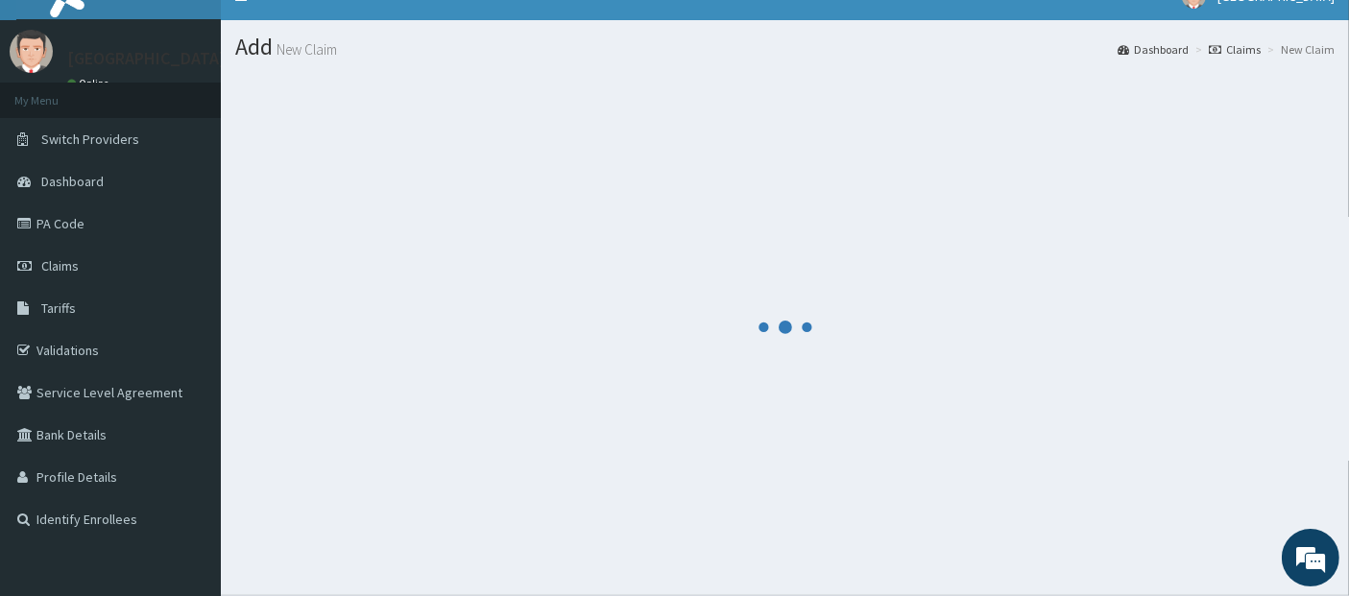
scroll to position [0, 0]
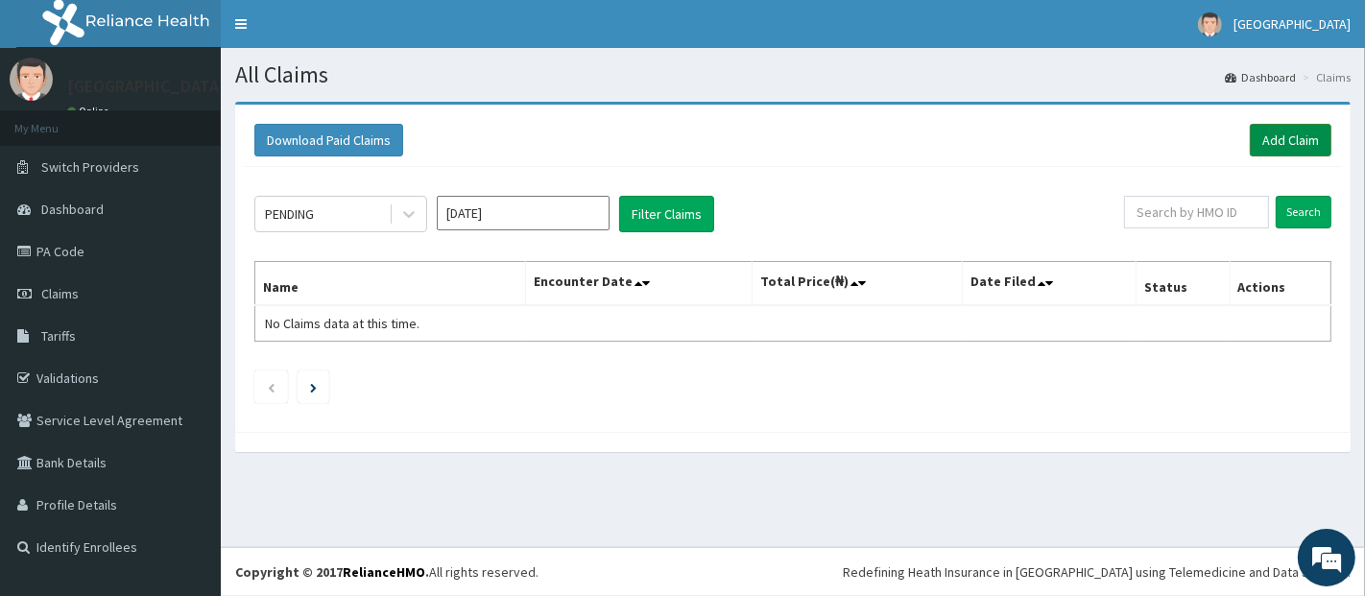
click at [1280, 138] on link "Add Claim" at bounding box center [1291, 140] width 82 height 33
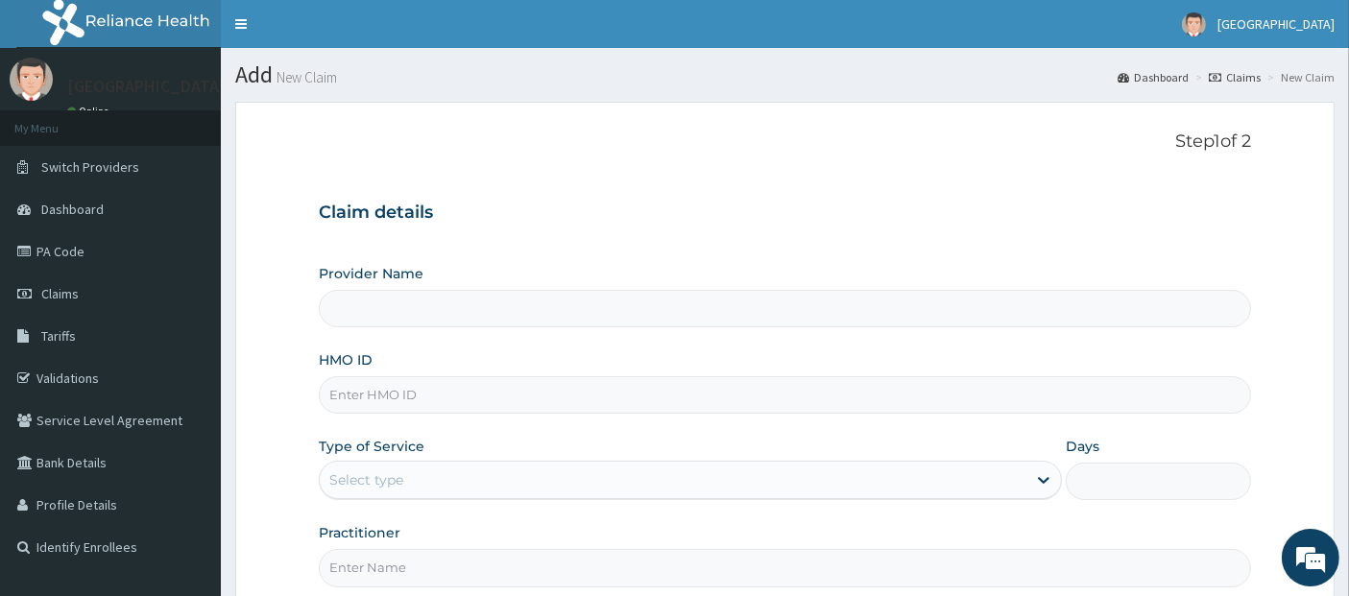
click at [852, 397] on input "HMO ID" at bounding box center [785, 394] width 933 height 37
type input "Teju Specialist Hospital"
type input "rbp/10010/a"
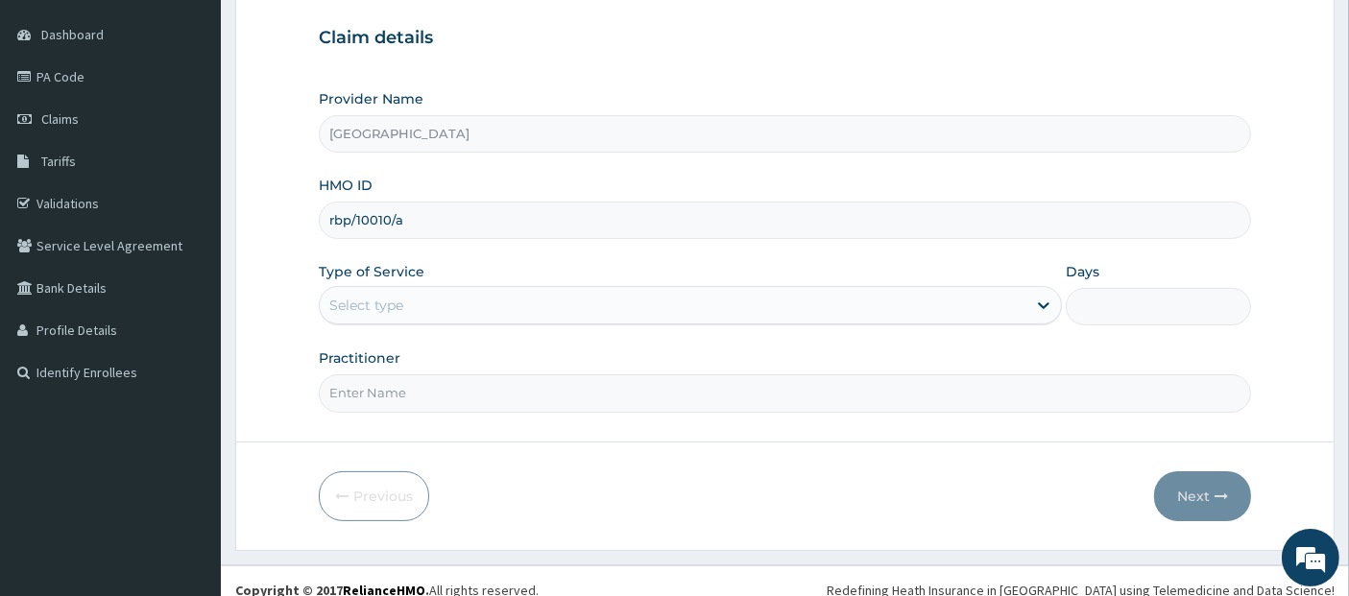
scroll to position [189, 0]
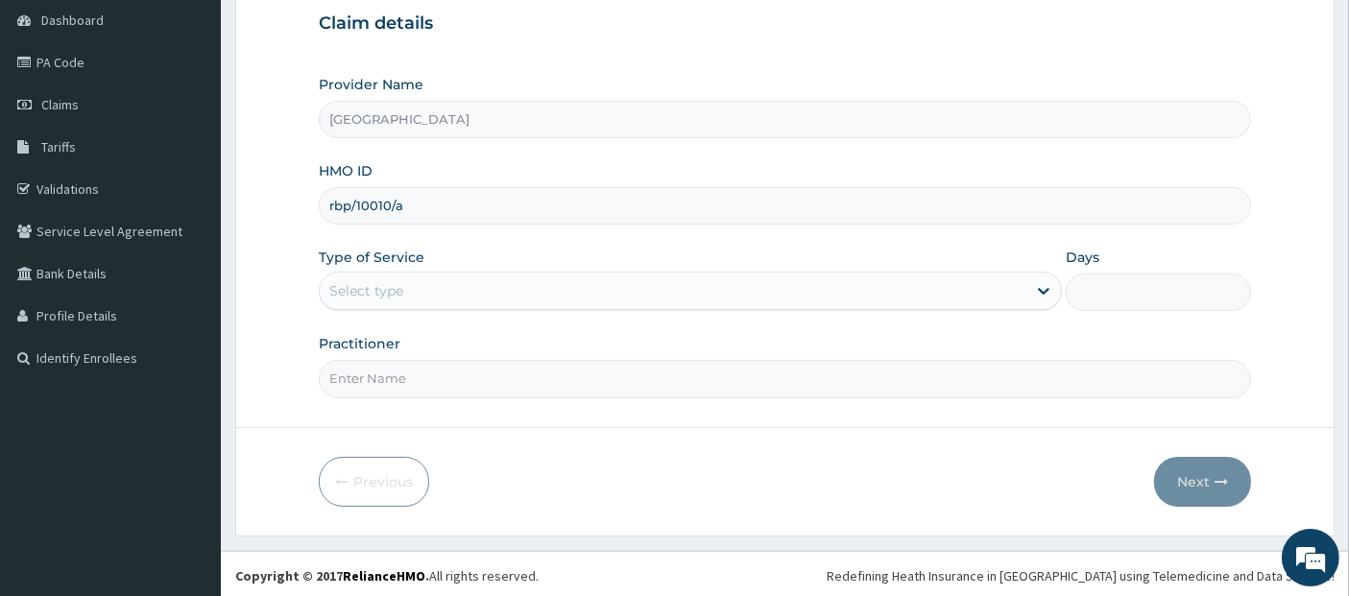
click at [884, 286] on div "Select type" at bounding box center [673, 290] width 706 height 31
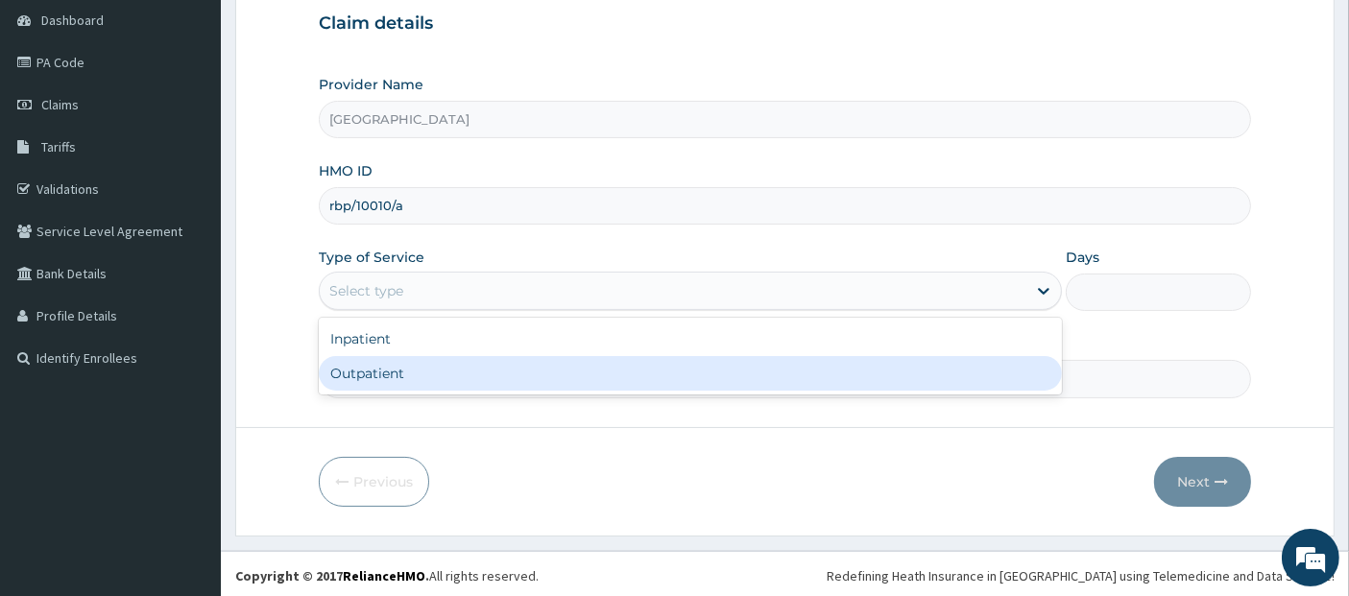
type input "1"
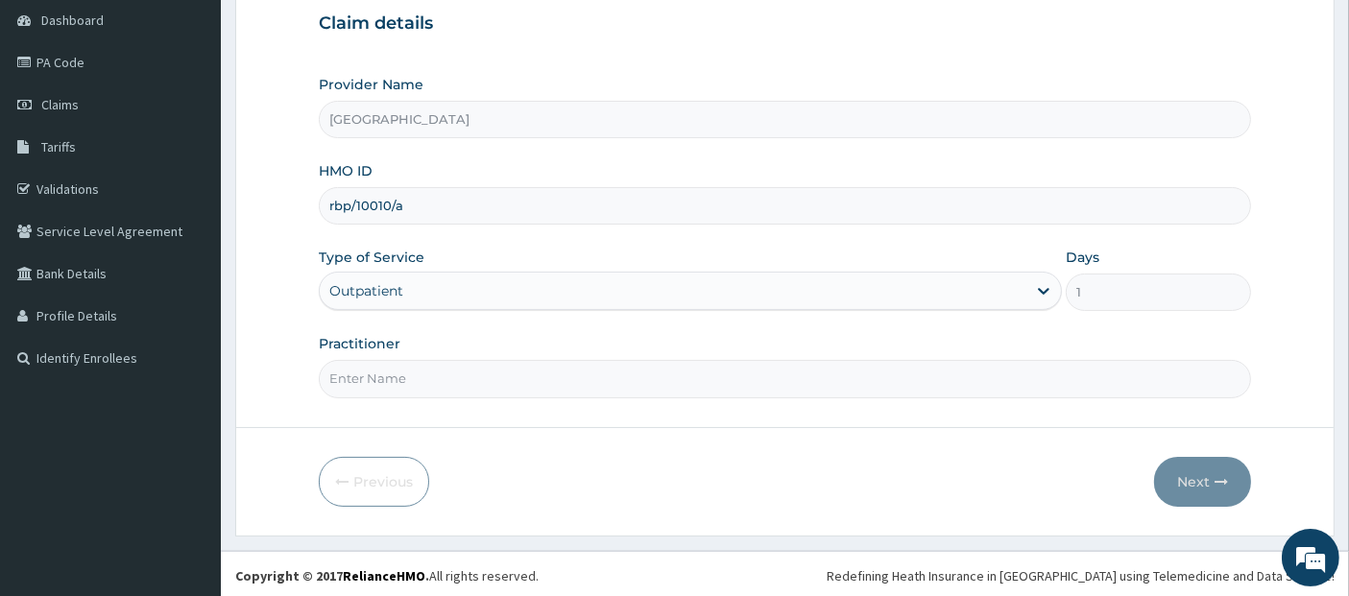
click at [932, 388] on input "Practitioner" at bounding box center [785, 378] width 933 height 37
type input "DR GODFREY"
click at [1224, 476] on icon "button" at bounding box center [1220, 481] width 13 height 13
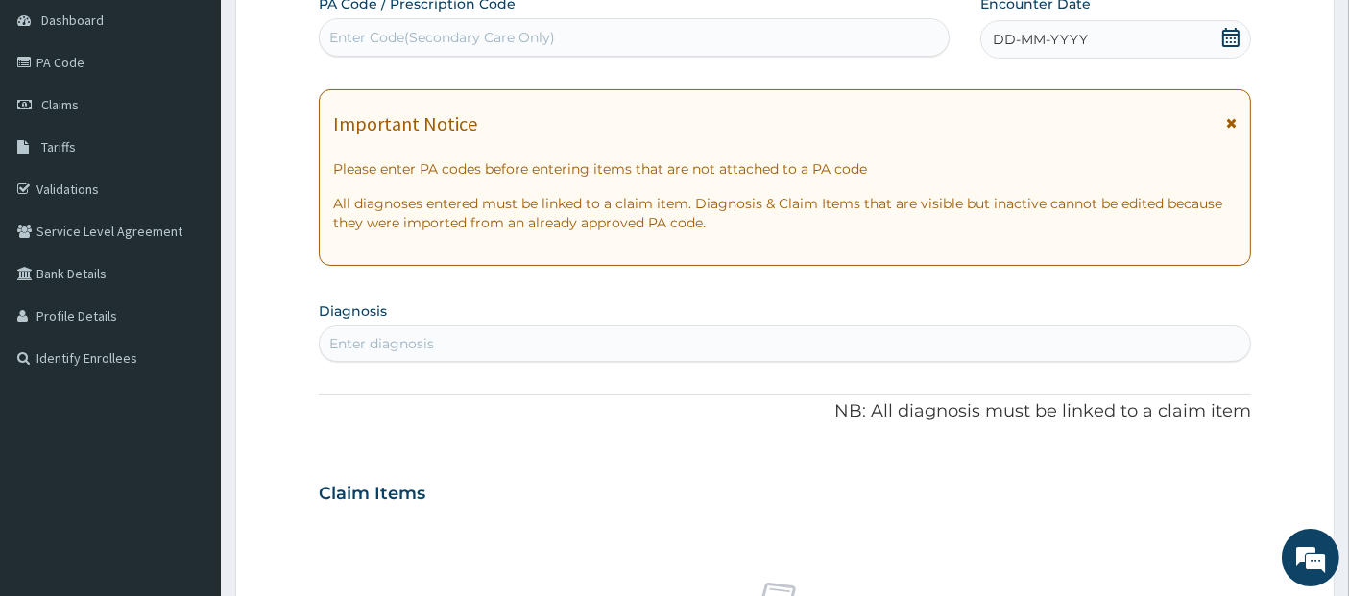
click at [1230, 42] on icon at bounding box center [1230, 37] width 19 height 19
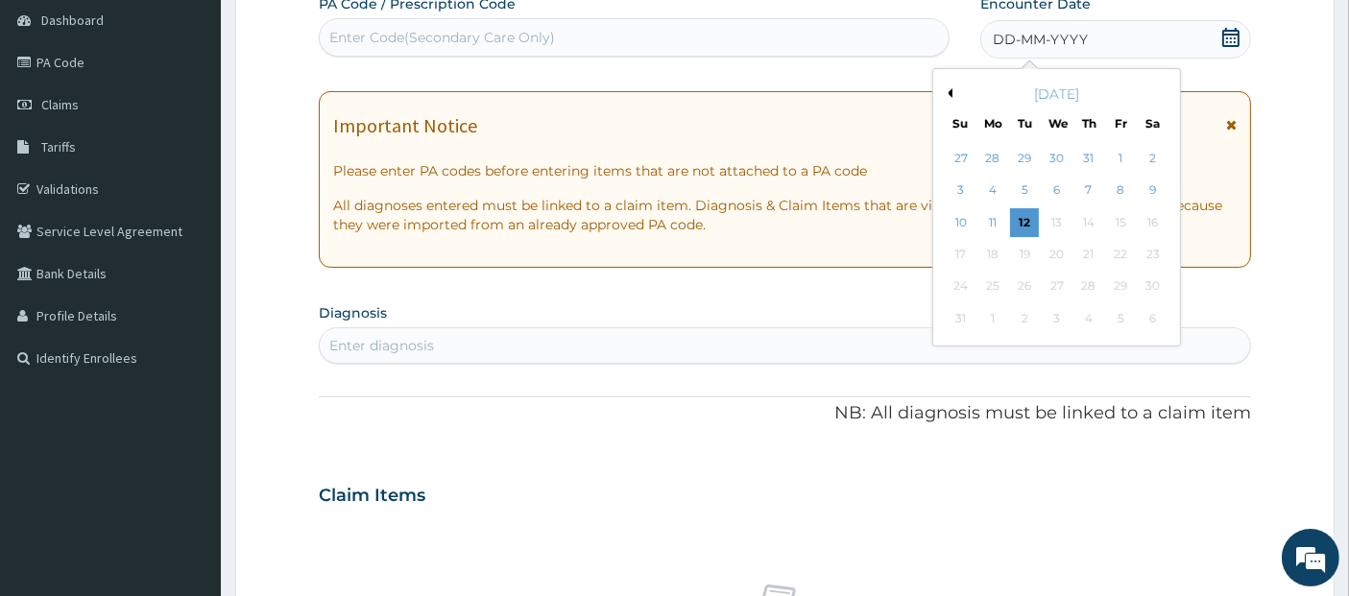
click at [948, 91] on button "Previous Month" at bounding box center [948, 93] width 10 height 10
click at [991, 283] on div "30" at bounding box center [992, 287] width 29 height 29
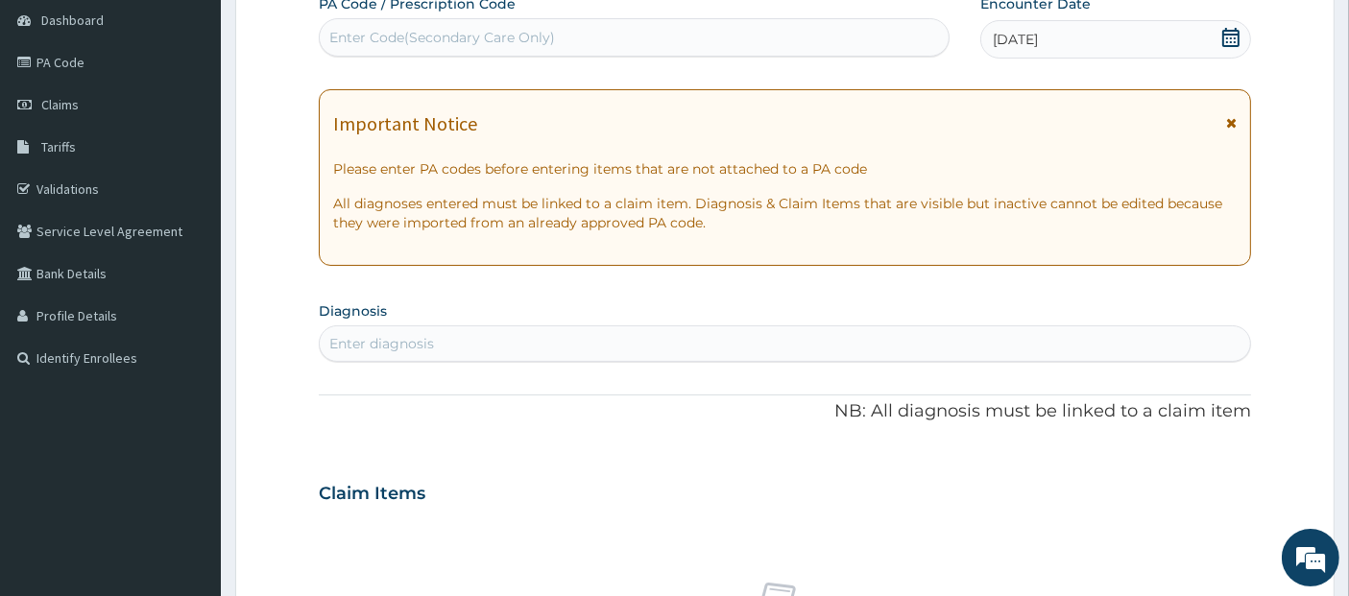
click at [1004, 339] on div "Enter diagnosis" at bounding box center [785, 343] width 931 height 31
type input "headache"
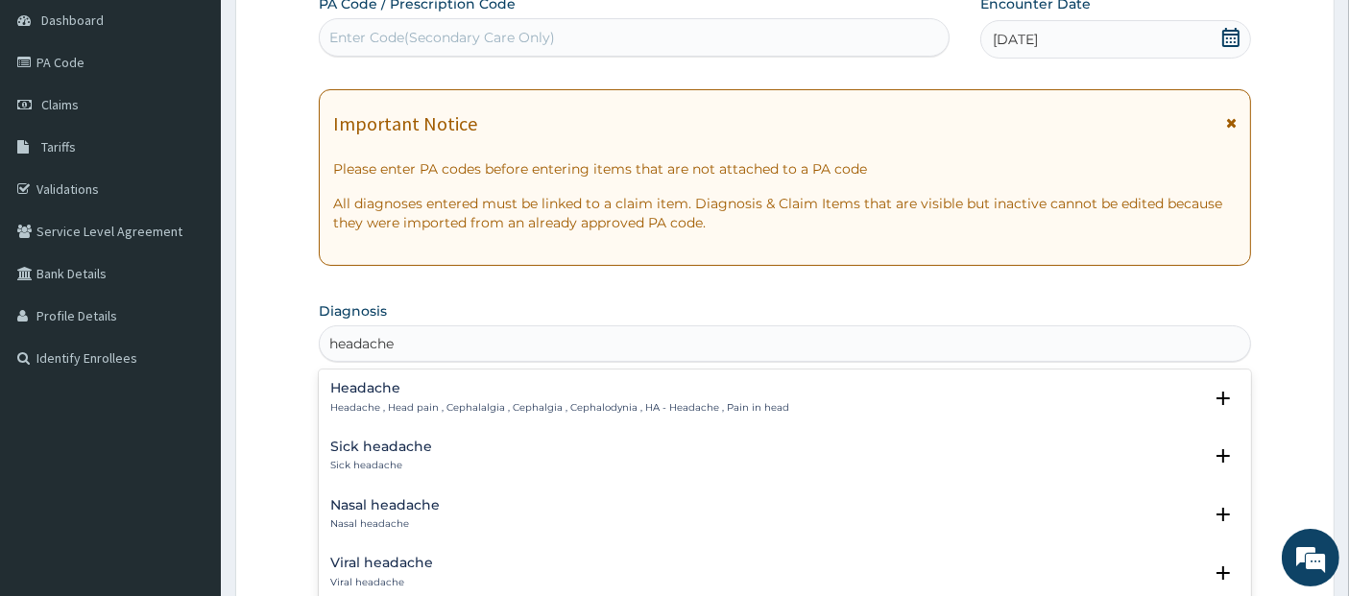
click at [830, 385] on div "Headache Headache , Head pain , Cephalalgia , Cephalgia , Cephalodynia , HA - H…" at bounding box center [785, 398] width 910 height 34
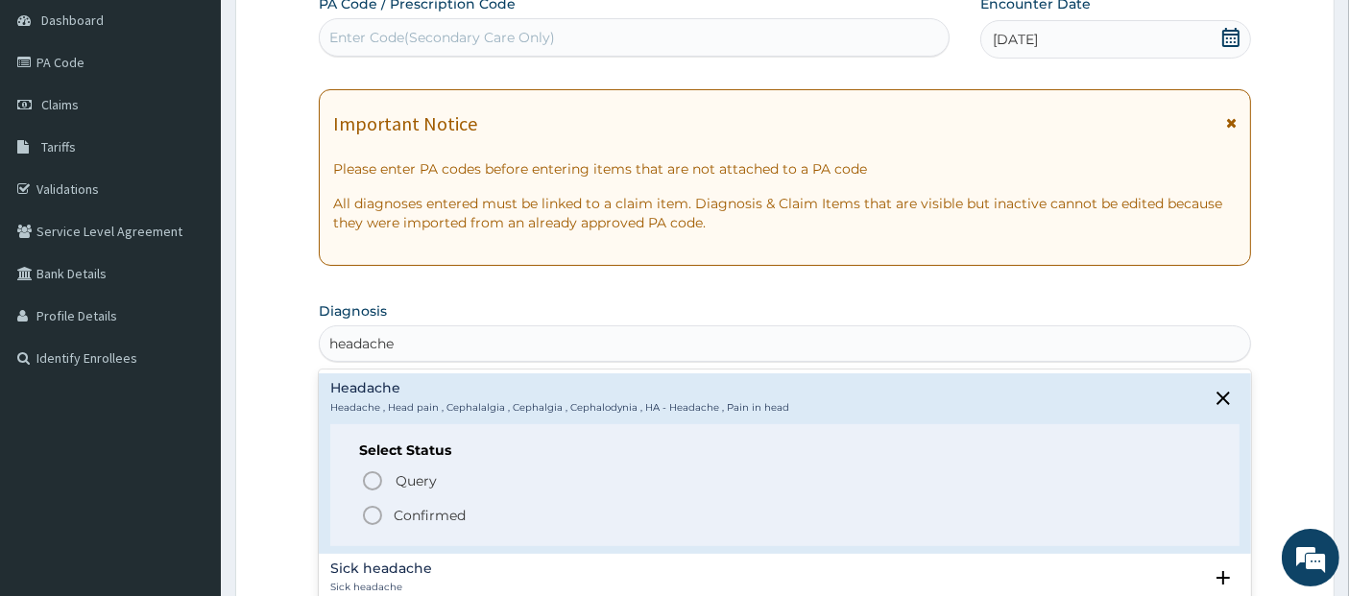
click at [820, 514] on span "Confirmed" at bounding box center [786, 515] width 850 height 23
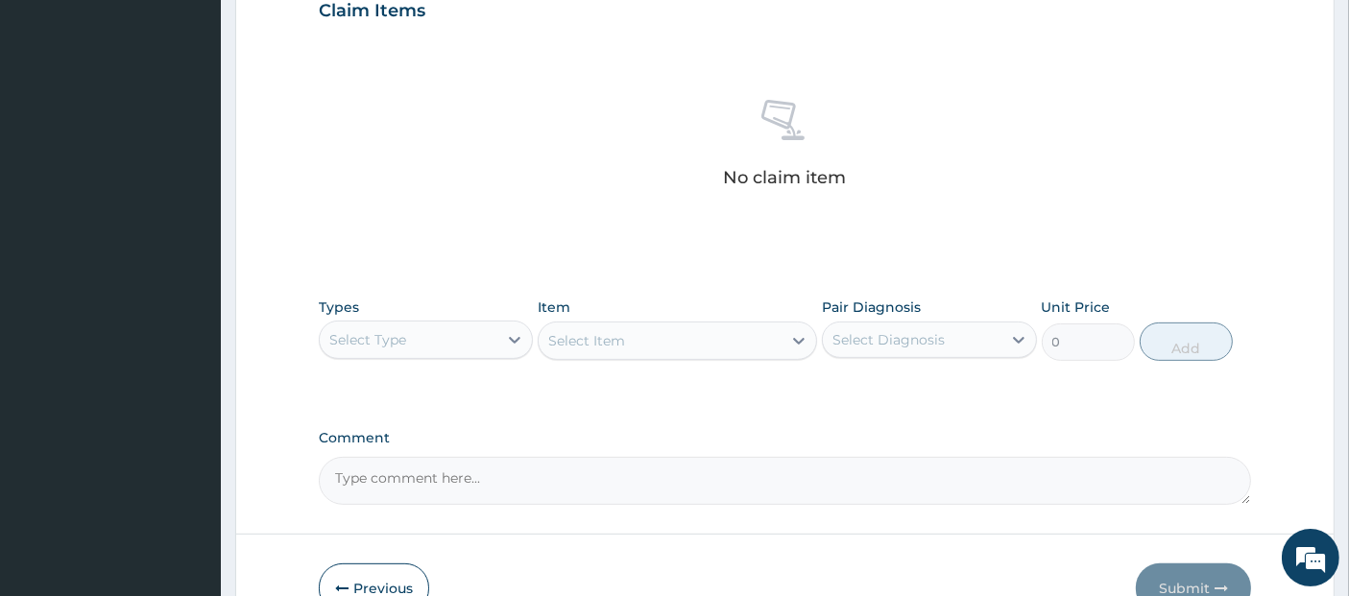
scroll to position [695, 0]
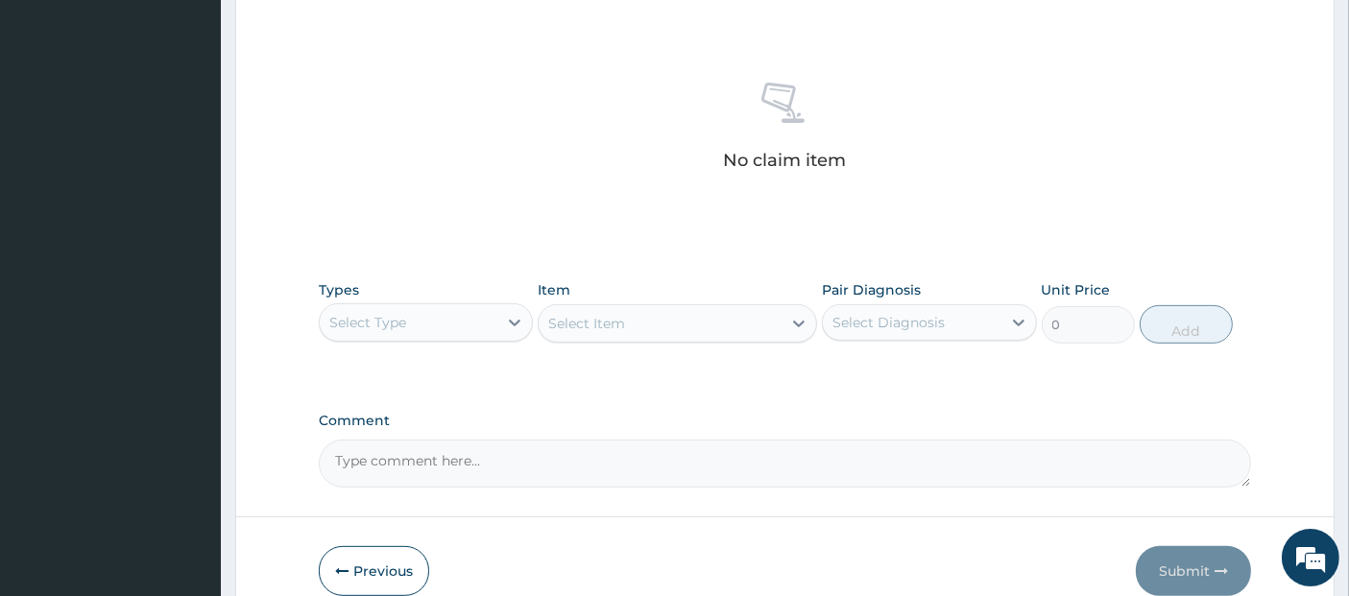
click at [491, 313] on div "Select Type" at bounding box center [409, 322] width 178 height 31
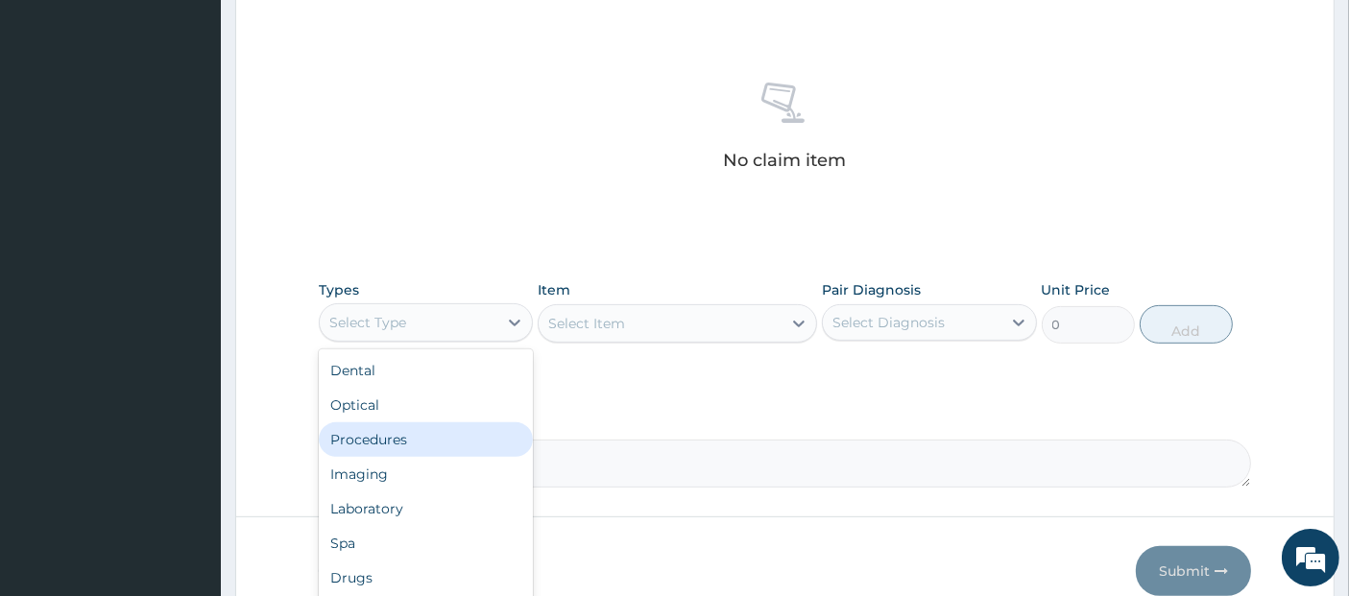
click at [496, 443] on div "Procedures" at bounding box center [426, 439] width 214 height 35
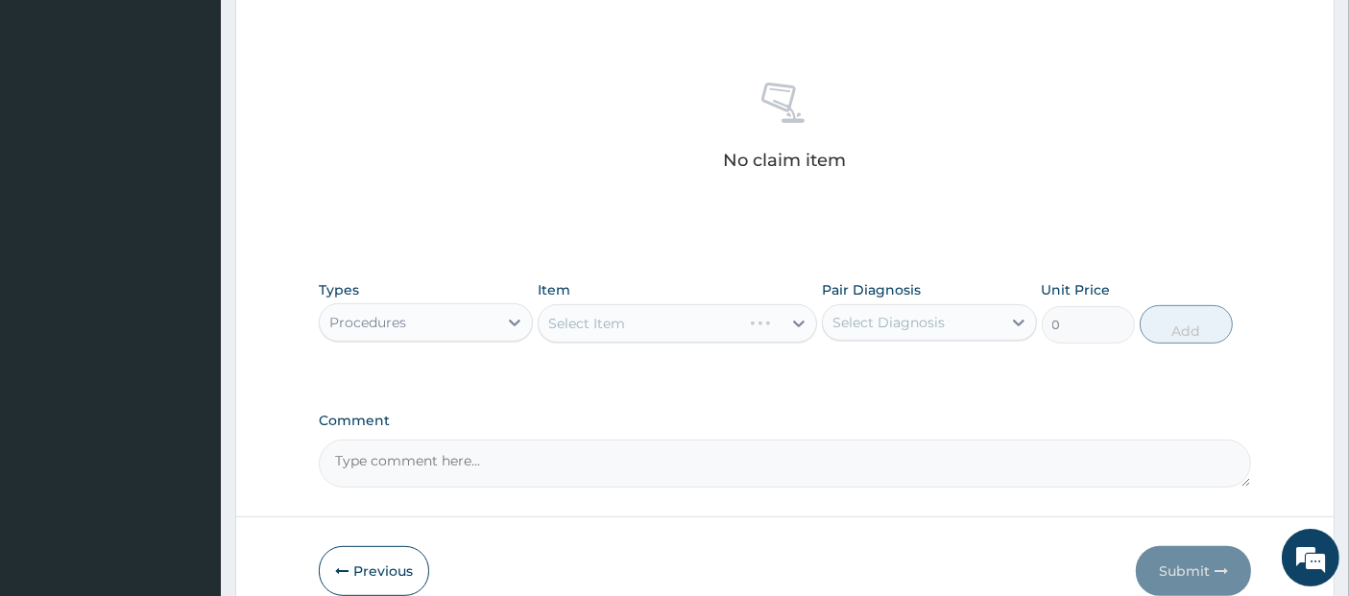
click at [663, 320] on div "Select Item" at bounding box center [676, 323] width 279 height 38
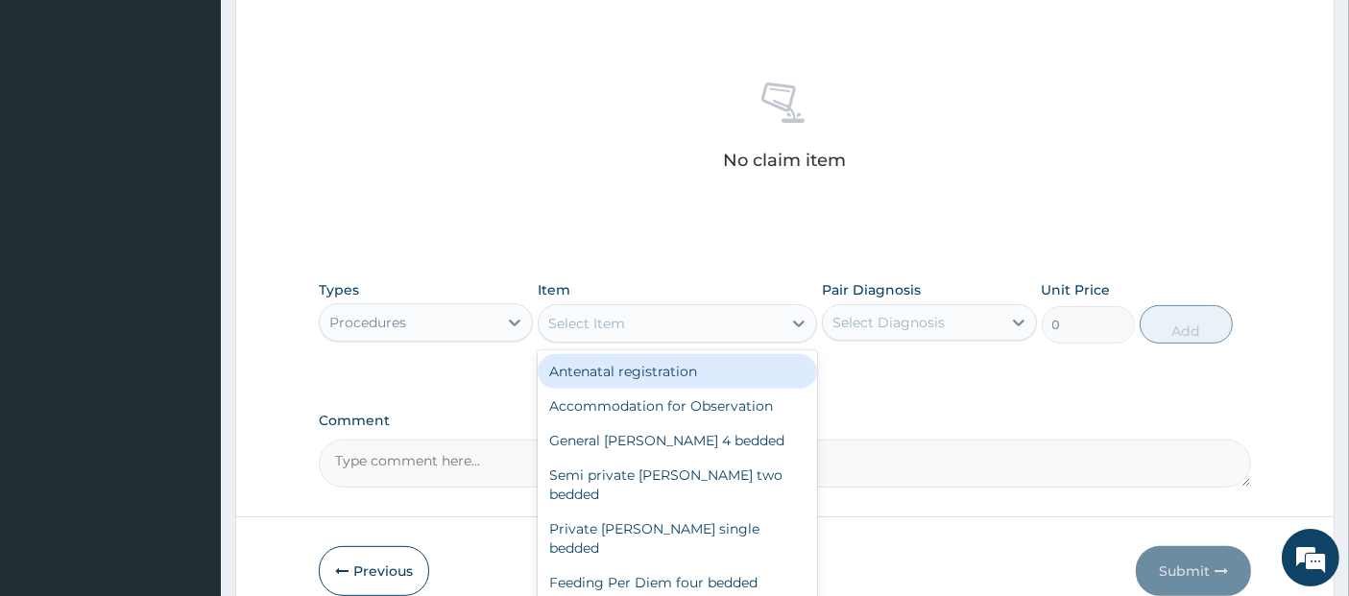
click at [684, 316] on div "Select Item" at bounding box center [659, 323] width 243 height 31
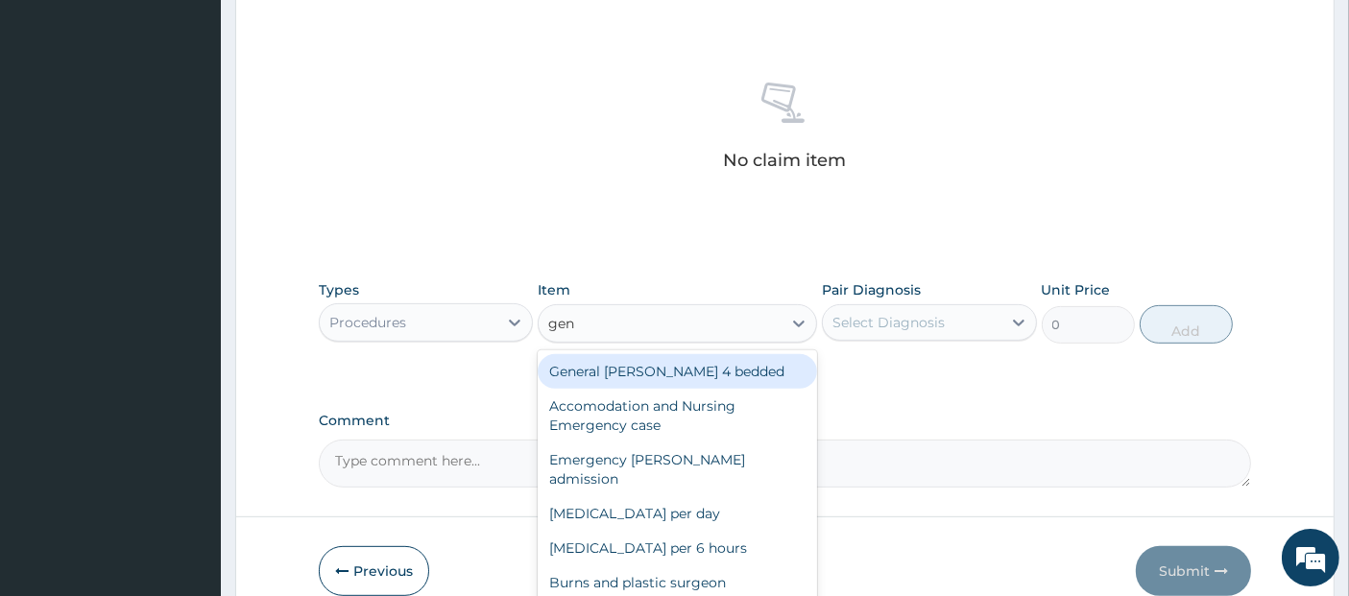
type input "gene"
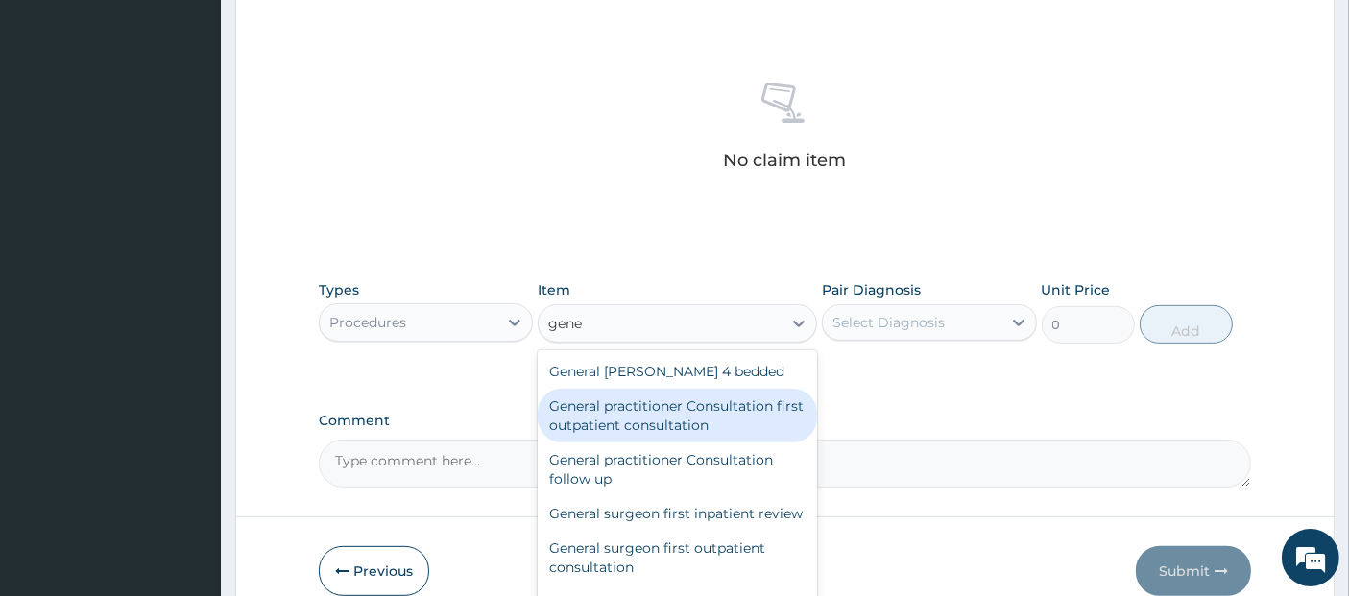
type input "3795"
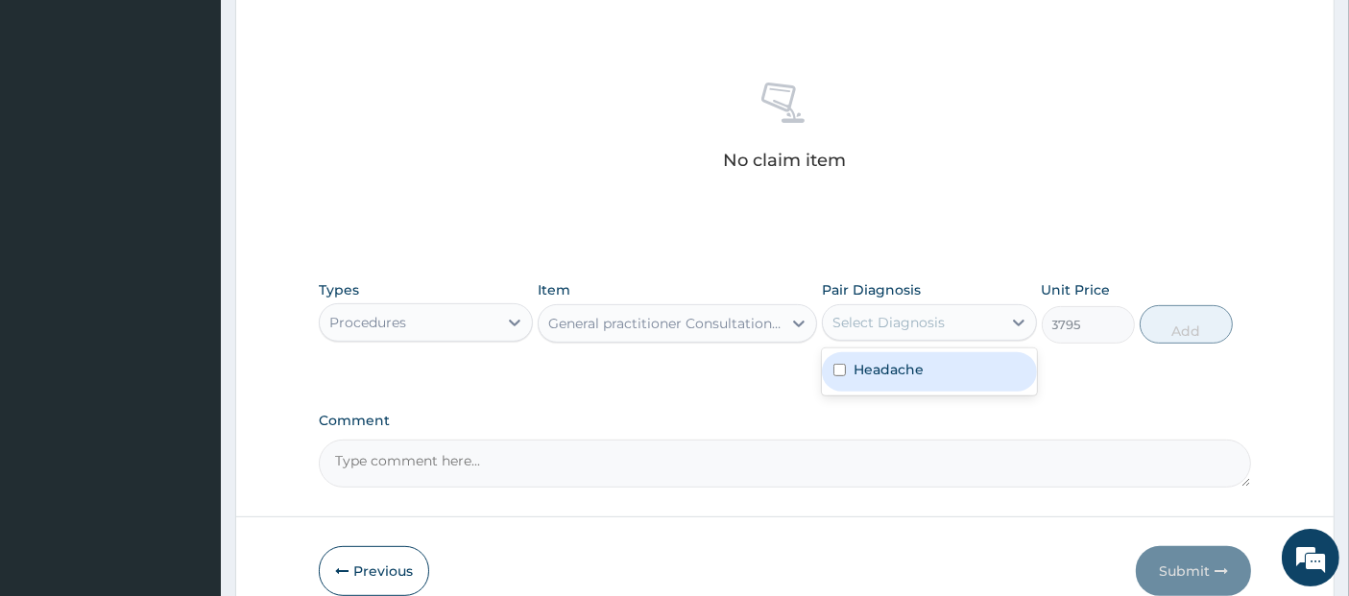
click at [876, 317] on div "Select Diagnosis" at bounding box center [888, 322] width 112 height 19
checkbox input "true"
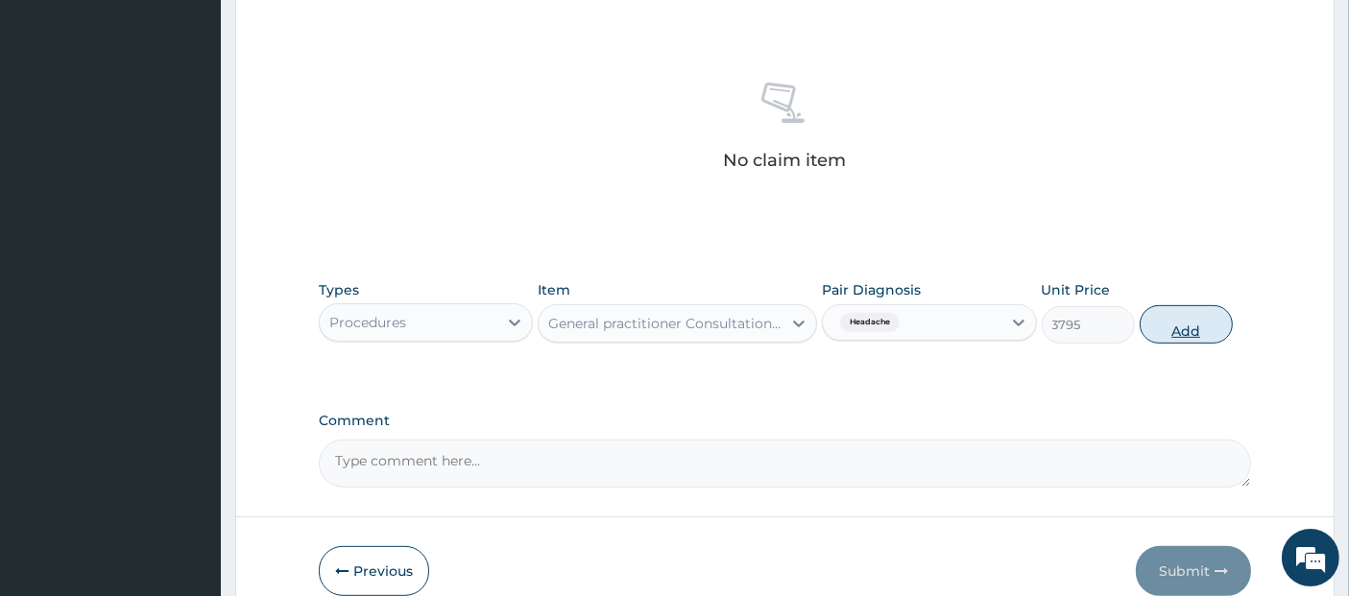
click at [1207, 333] on button "Add" at bounding box center [1185, 324] width 93 height 38
type input "0"
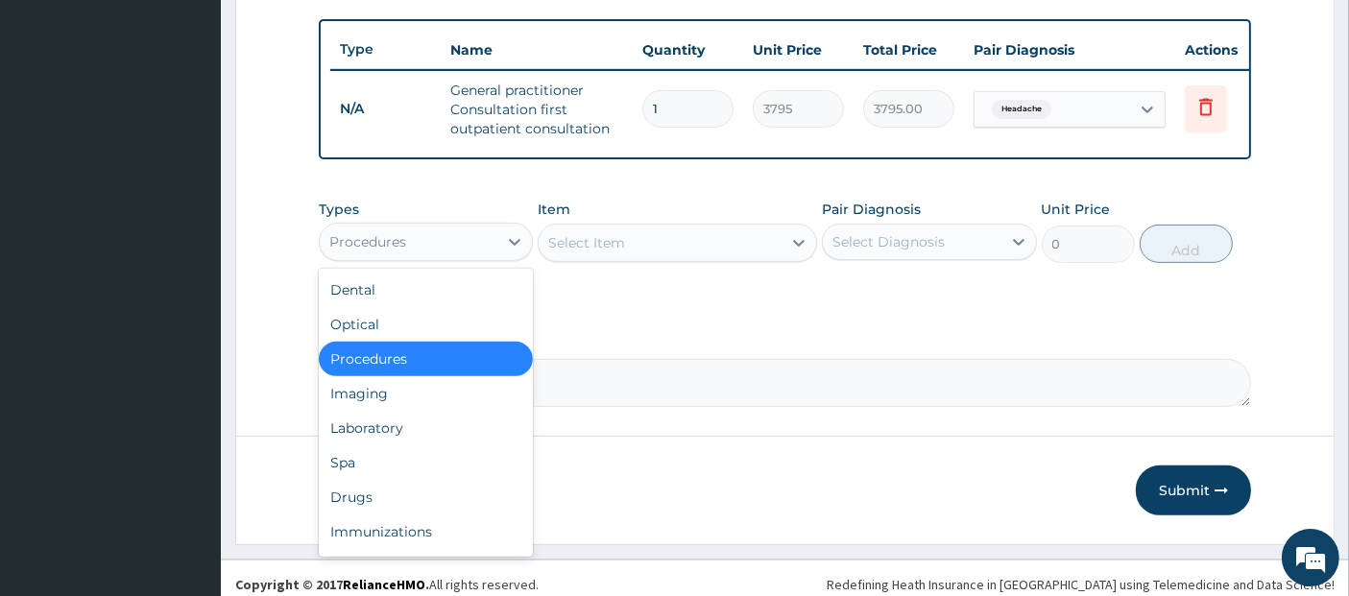
click at [415, 248] on div "Procedures" at bounding box center [409, 242] width 178 height 31
click at [446, 514] on div "Drugs" at bounding box center [426, 497] width 214 height 35
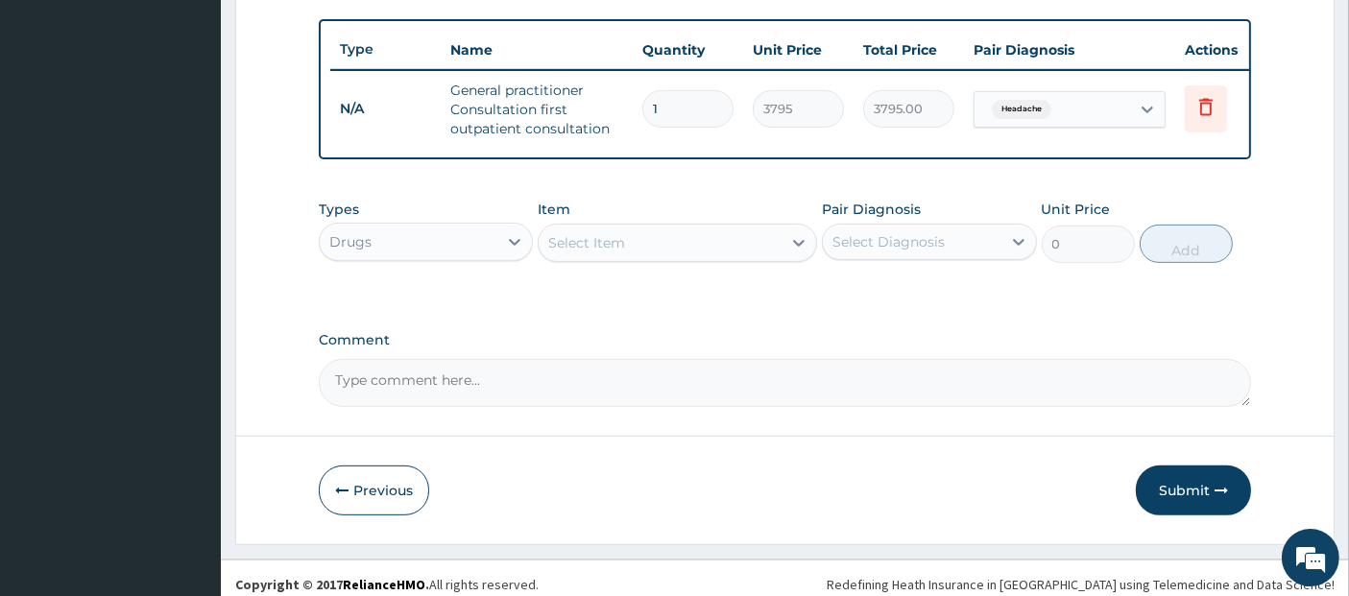
click at [716, 249] on div "Select Item" at bounding box center [659, 242] width 243 height 31
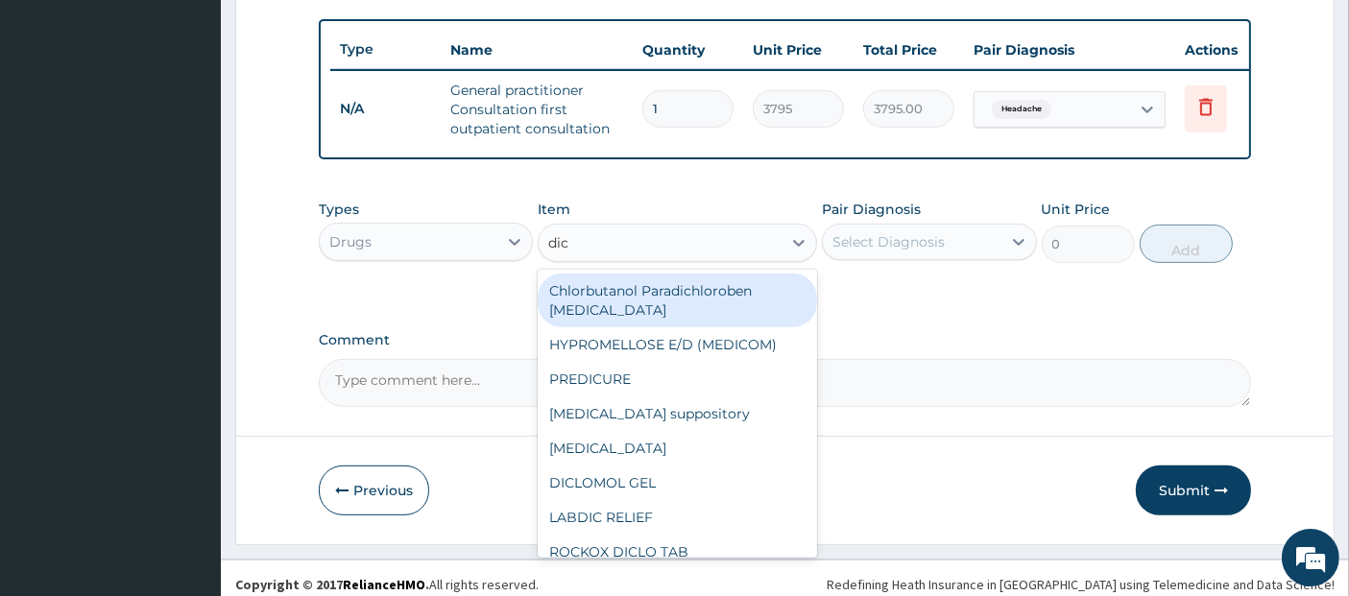
type input "dicl"
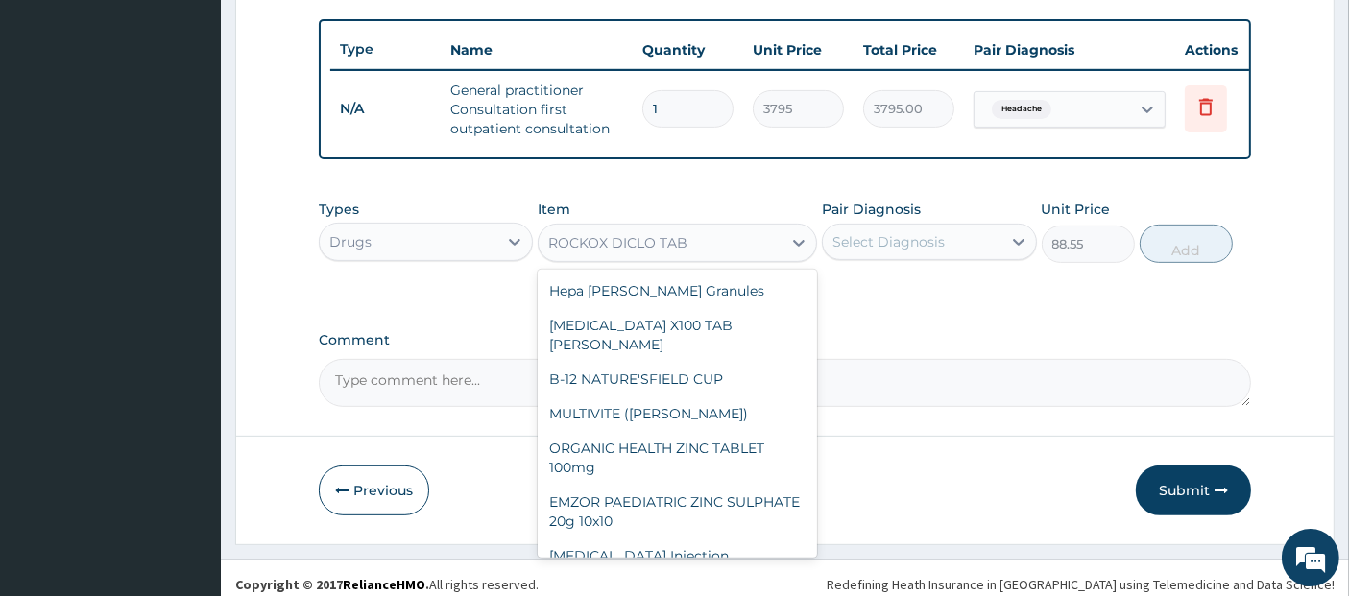
click at [715, 249] on div "ROCKOX DICLO TAB" at bounding box center [659, 242] width 243 height 31
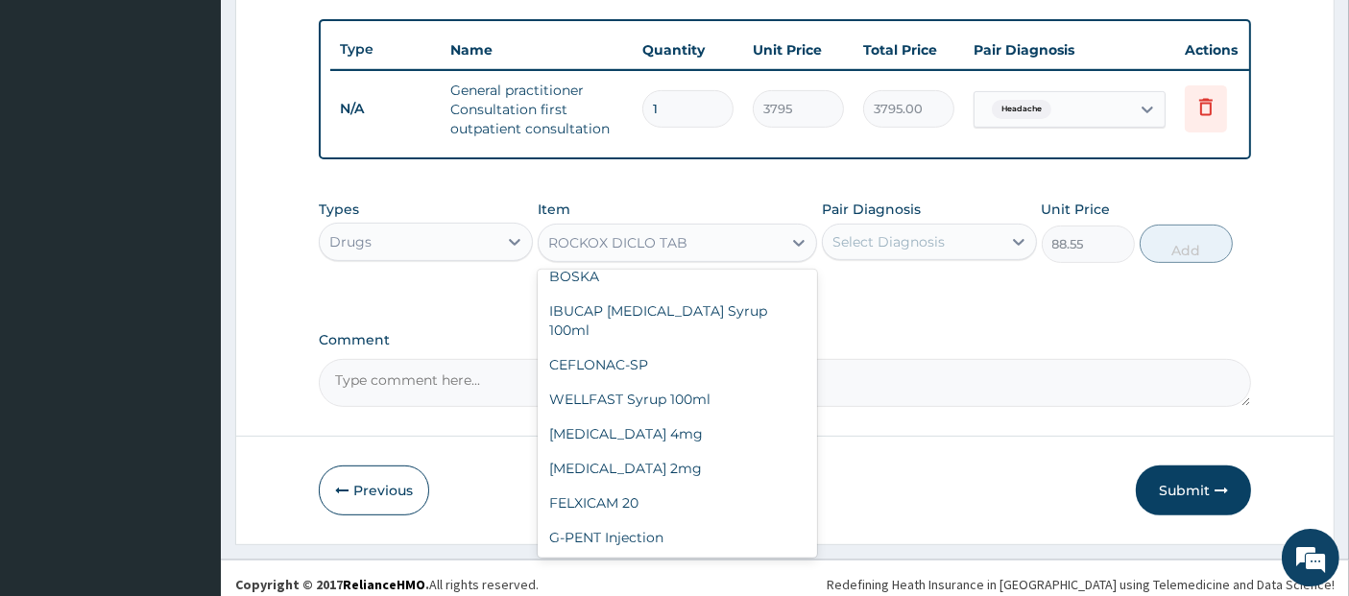
type input "632.5"
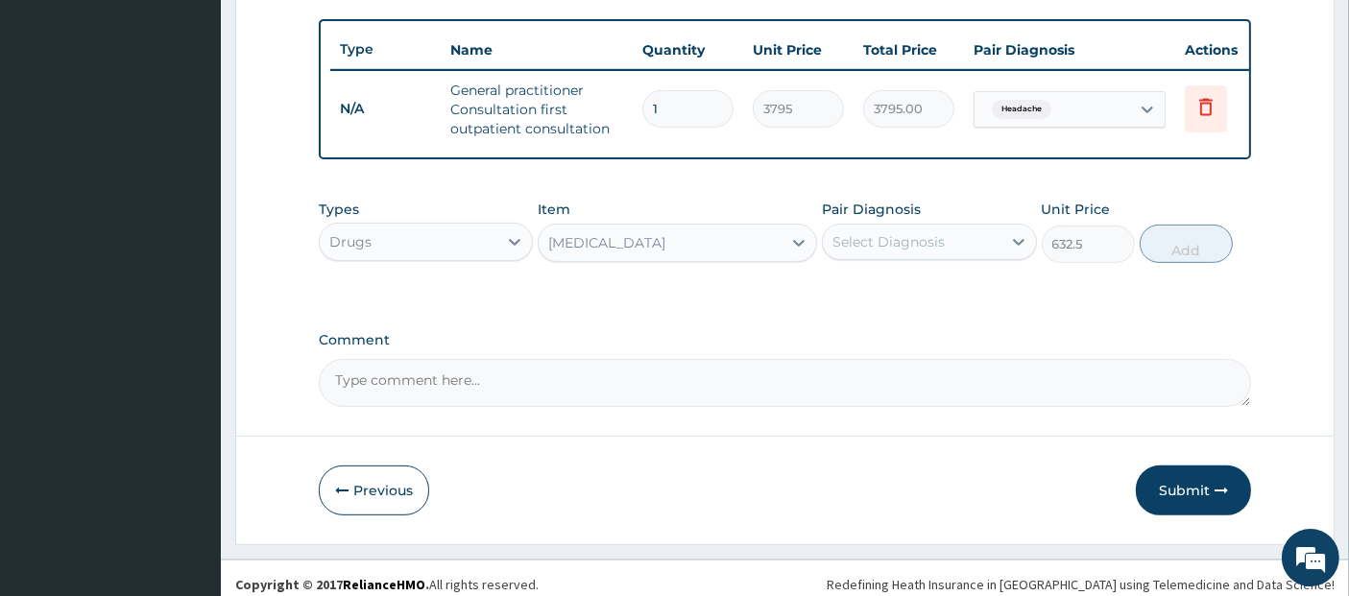
click at [836, 251] on div "Select Diagnosis" at bounding box center [888, 241] width 112 height 19
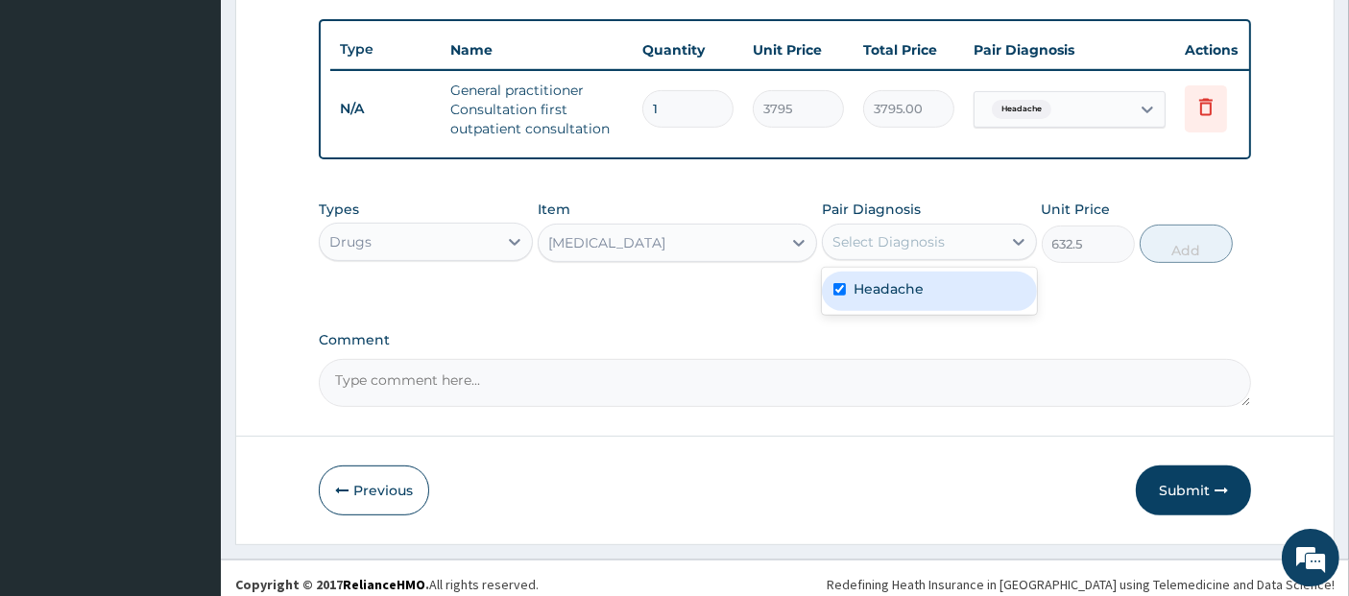
checkbox input "true"
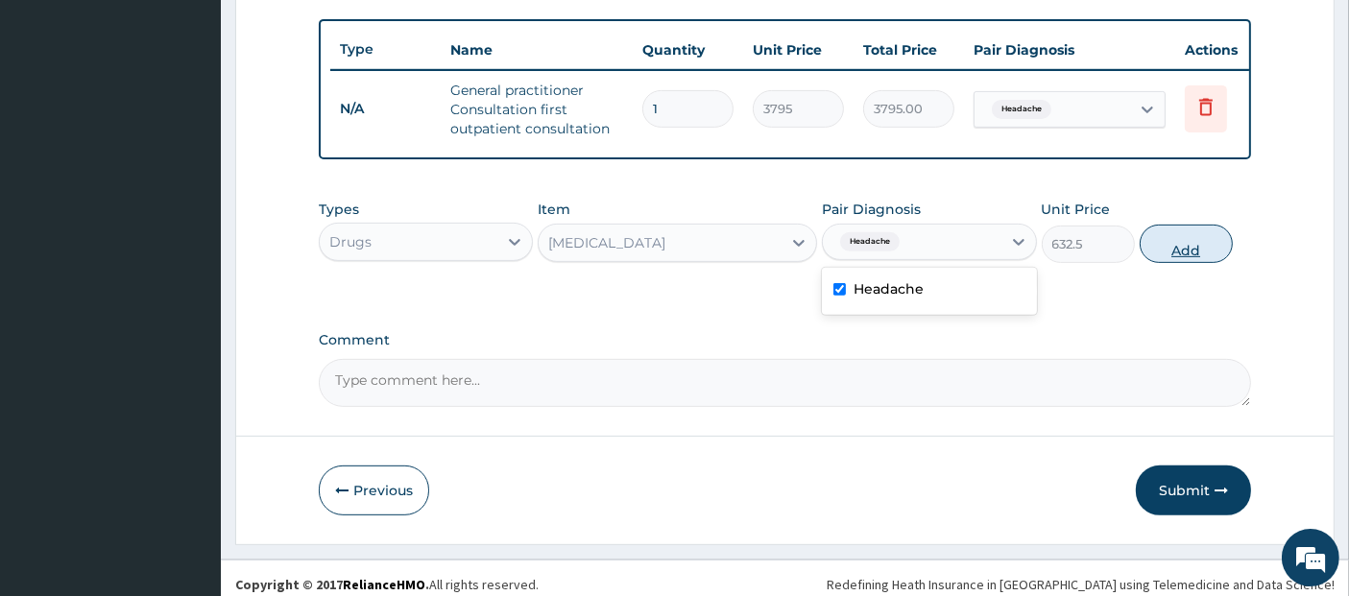
click at [1176, 261] on button "Add" at bounding box center [1185, 244] width 93 height 38
type input "0"
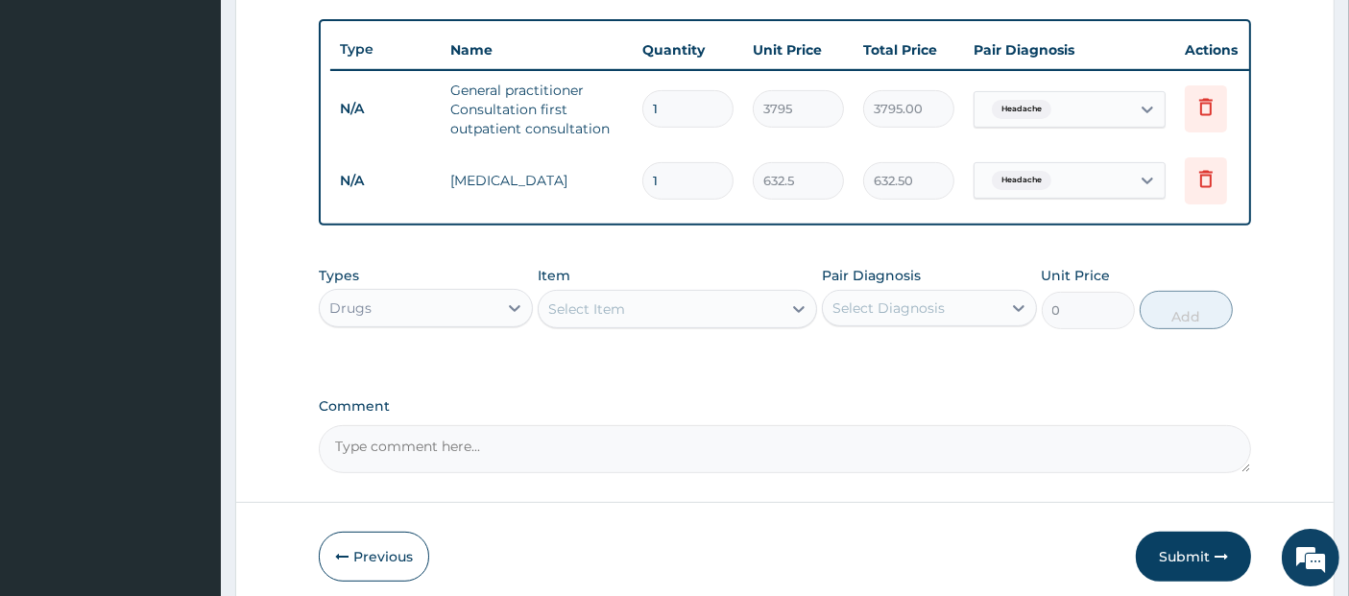
click at [580, 469] on textarea "Comment" at bounding box center [785, 449] width 933 height 48
type textarea "n"
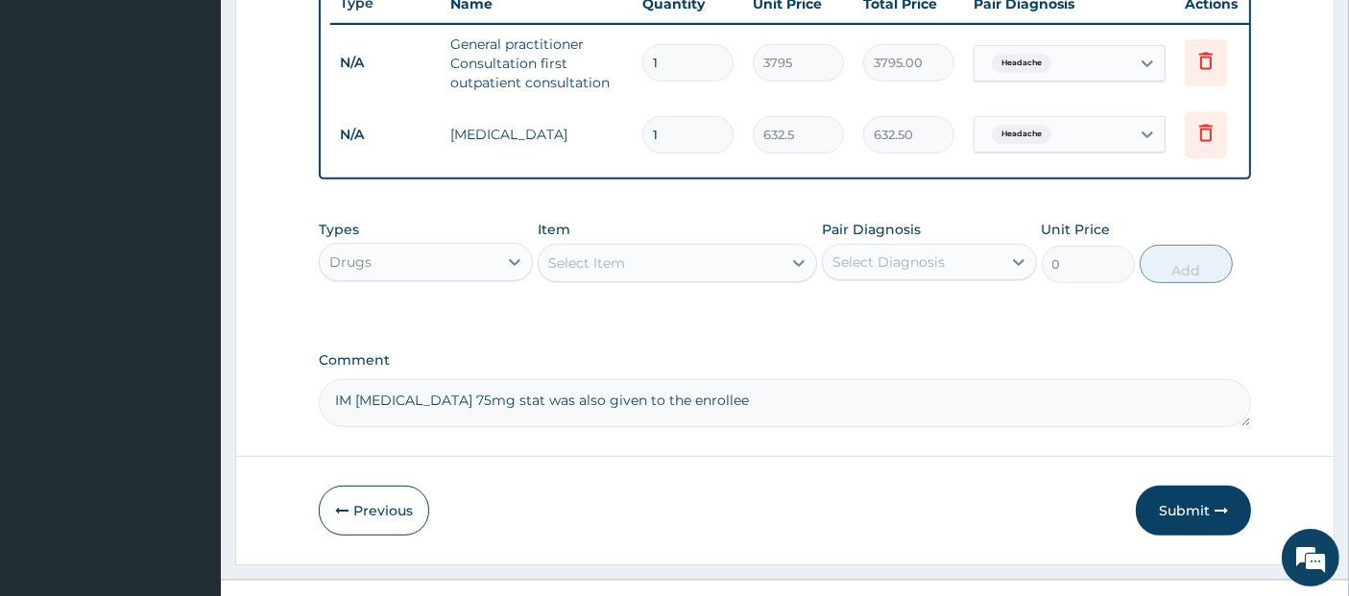
scroll to position [752, 0]
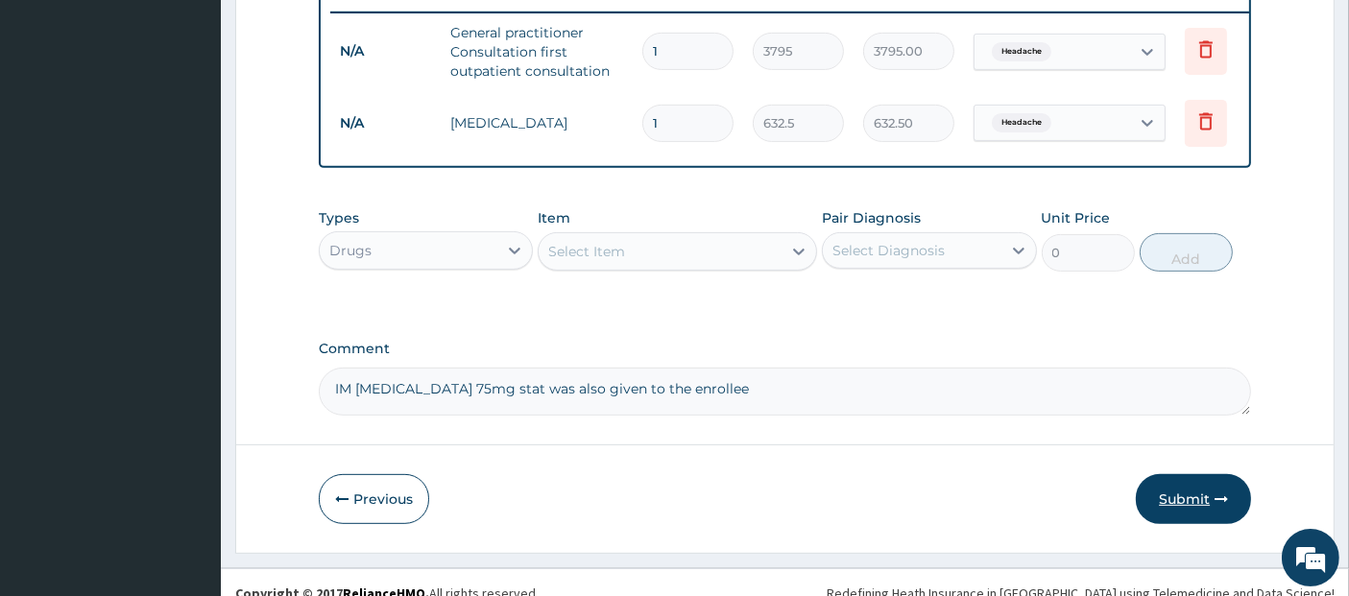
type textarea "IM Diclofenac 75mg stat was also given to the enrollee"
click at [1158, 506] on button "Submit" at bounding box center [1192, 499] width 115 height 50
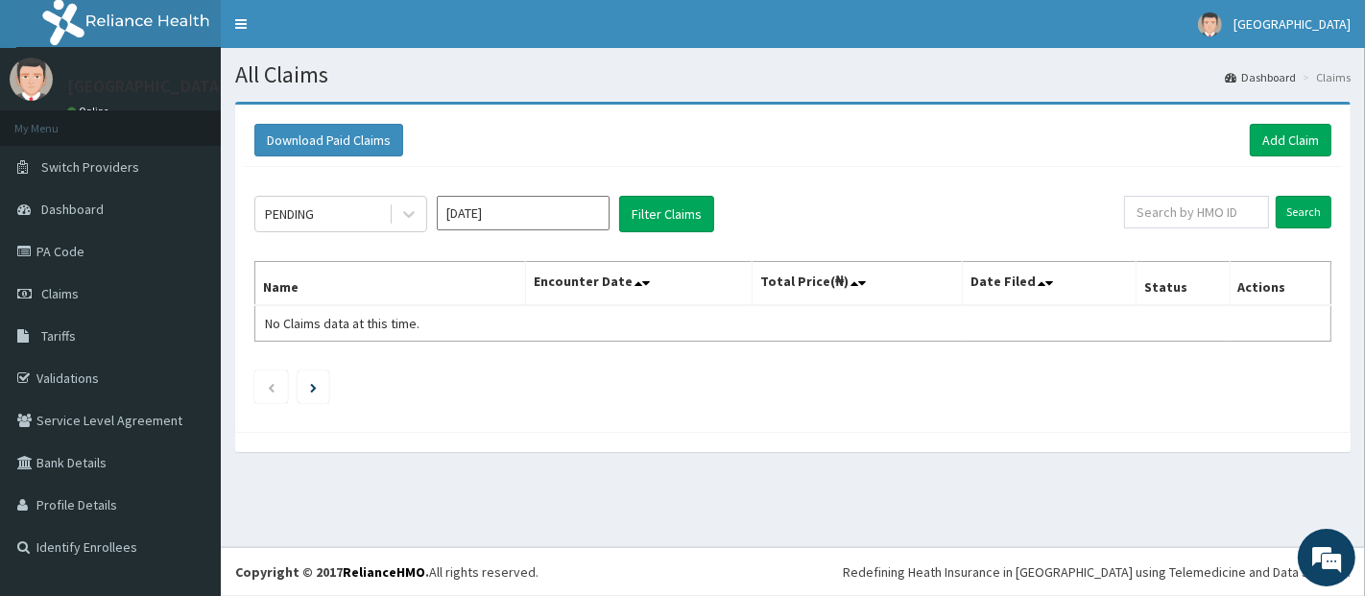
click at [1108, 42] on nav "Toggle navigation [GEOGRAPHIC_DATA] - [EMAIL_ADDRESS][DOMAIN_NAME] Member since…" at bounding box center [793, 24] width 1144 height 48
click at [1279, 141] on link "Add Claim" at bounding box center [1291, 140] width 82 height 33
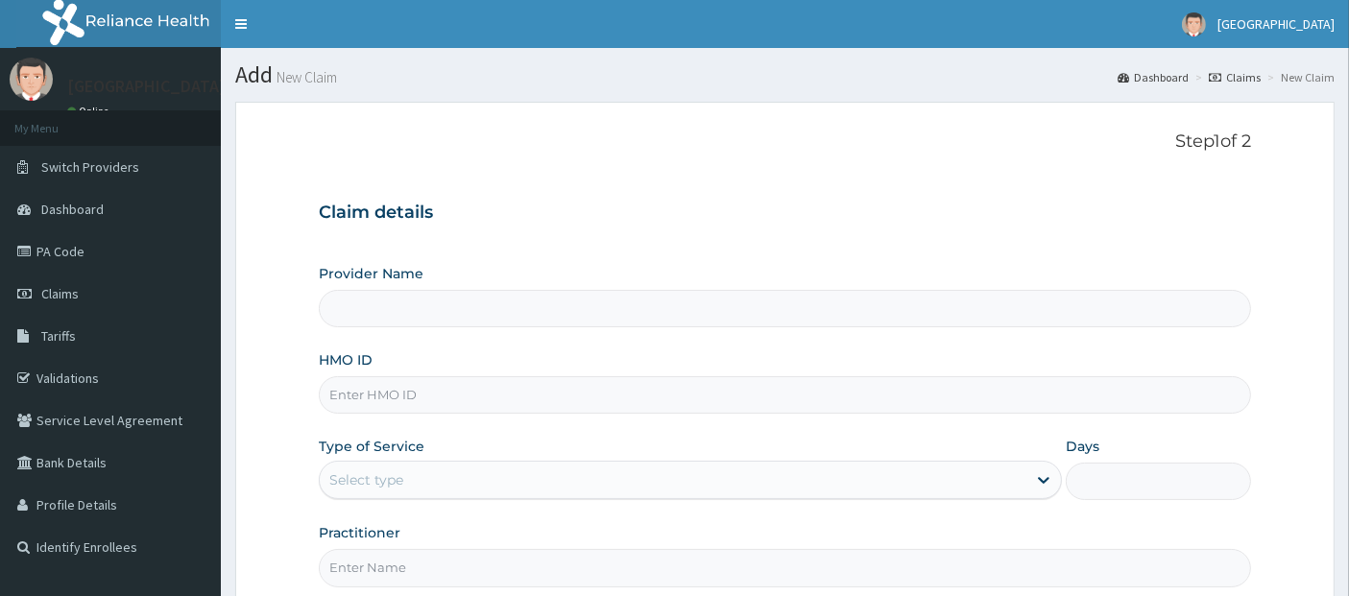
type input "[GEOGRAPHIC_DATA]"
click at [762, 394] on input "HMO ID" at bounding box center [785, 394] width 933 height 37
type input "efm/10087/a"
click at [829, 498] on div "Provider Name Teju Specialist Hospital HMO ID efm/10087/a Type of Service Selec…" at bounding box center [785, 425] width 933 height 322
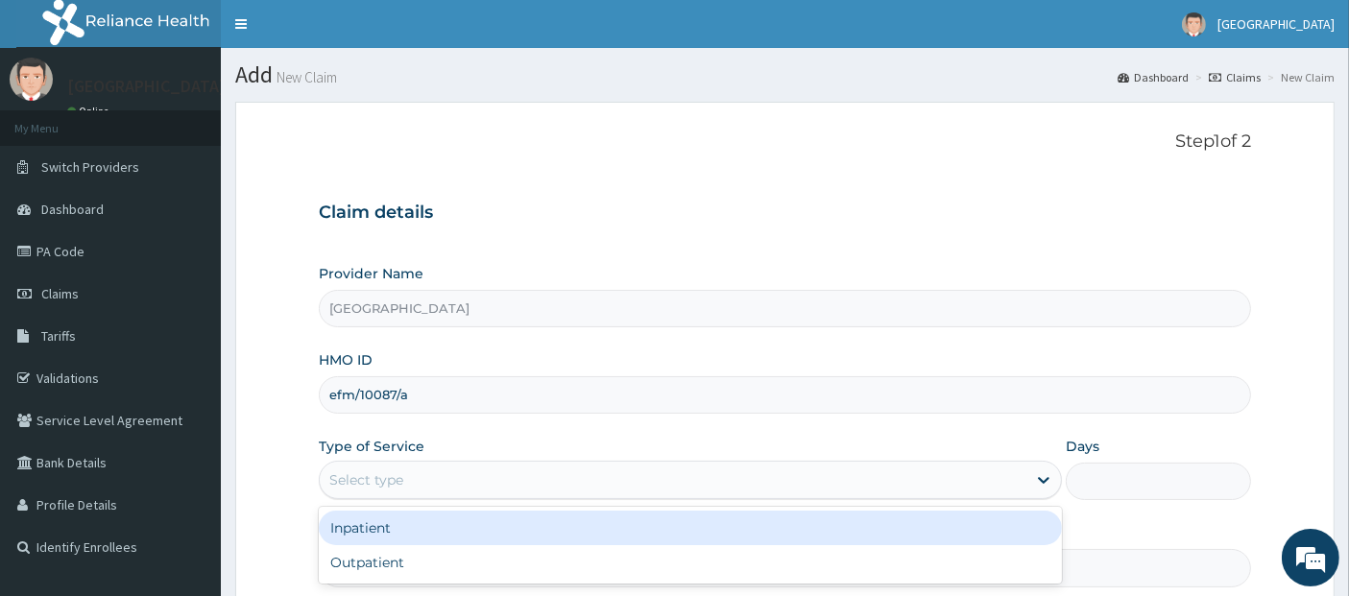
click at [845, 483] on div "Select type" at bounding box center [673, 480] width 706 height 31
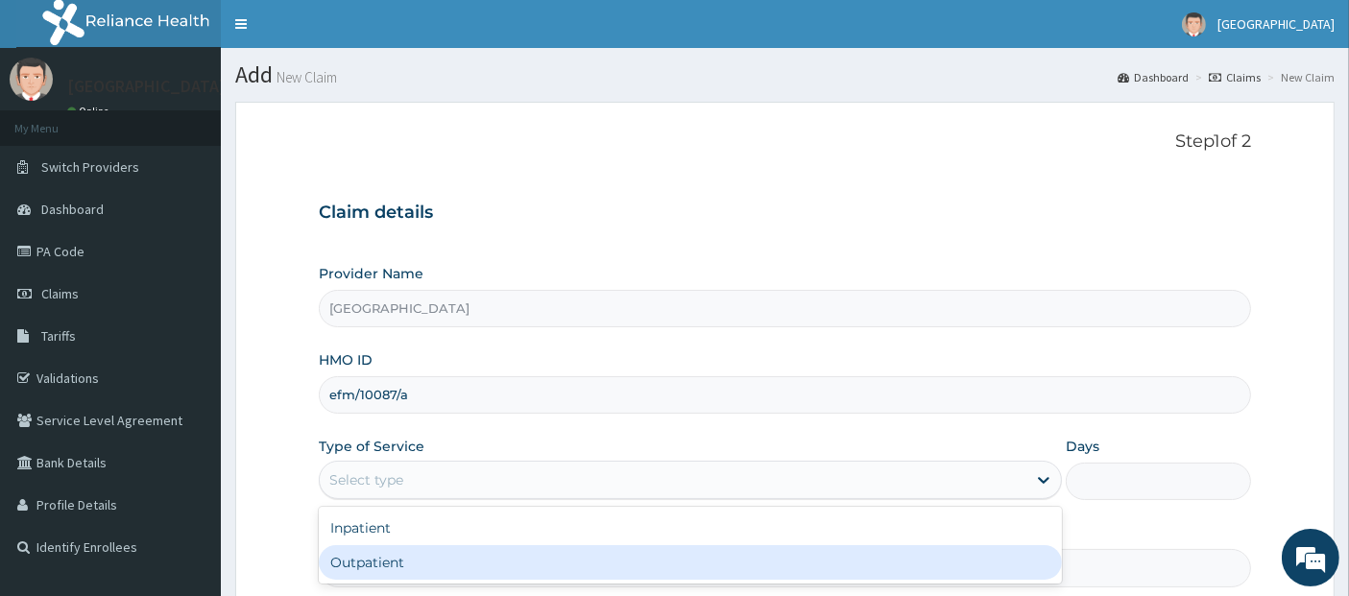
type input "1"
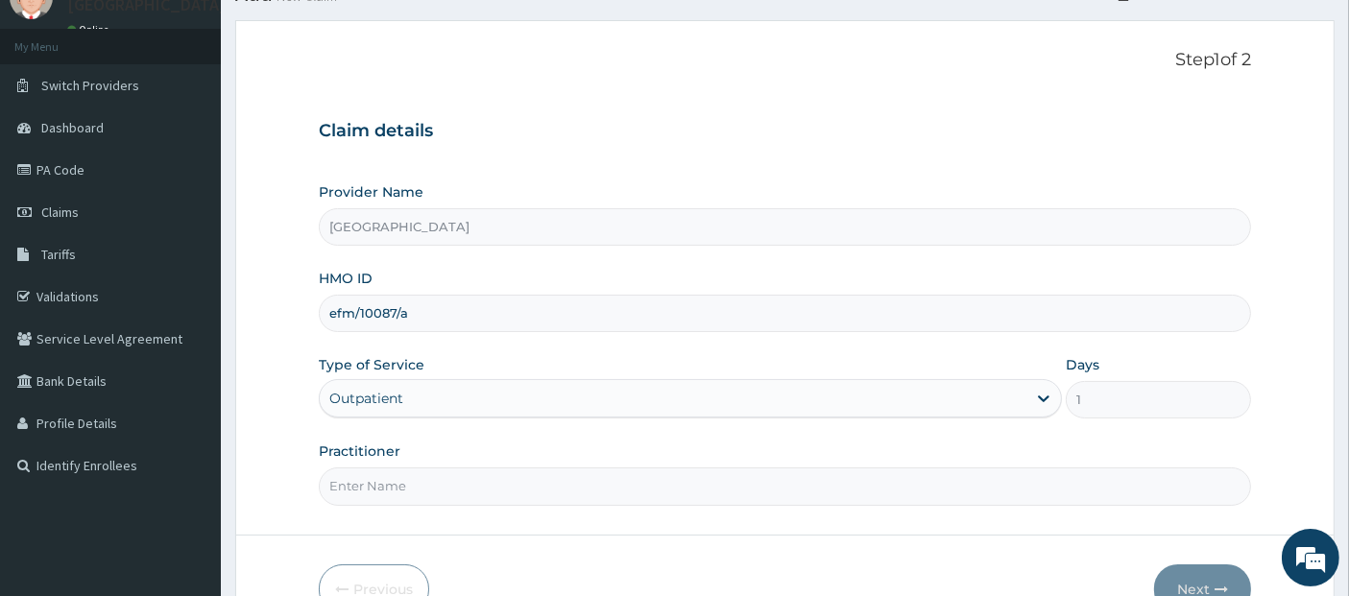
scroll to position [189, 0]
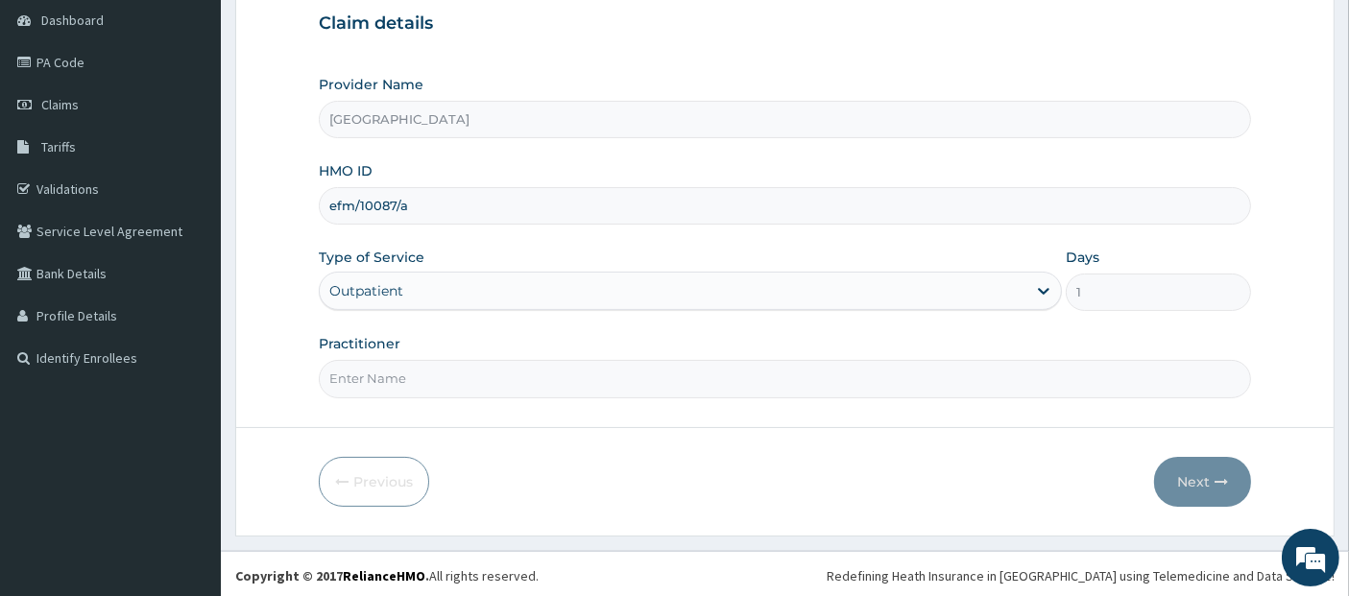
click at [898, 381] on input "Practitioner" at bounding box center [785, 378] width 933 height 37
type input "[PERSON_NAME]"
click at [1182, 477] on button "Next" at bounding box center [1202, 482] width 97 height 50
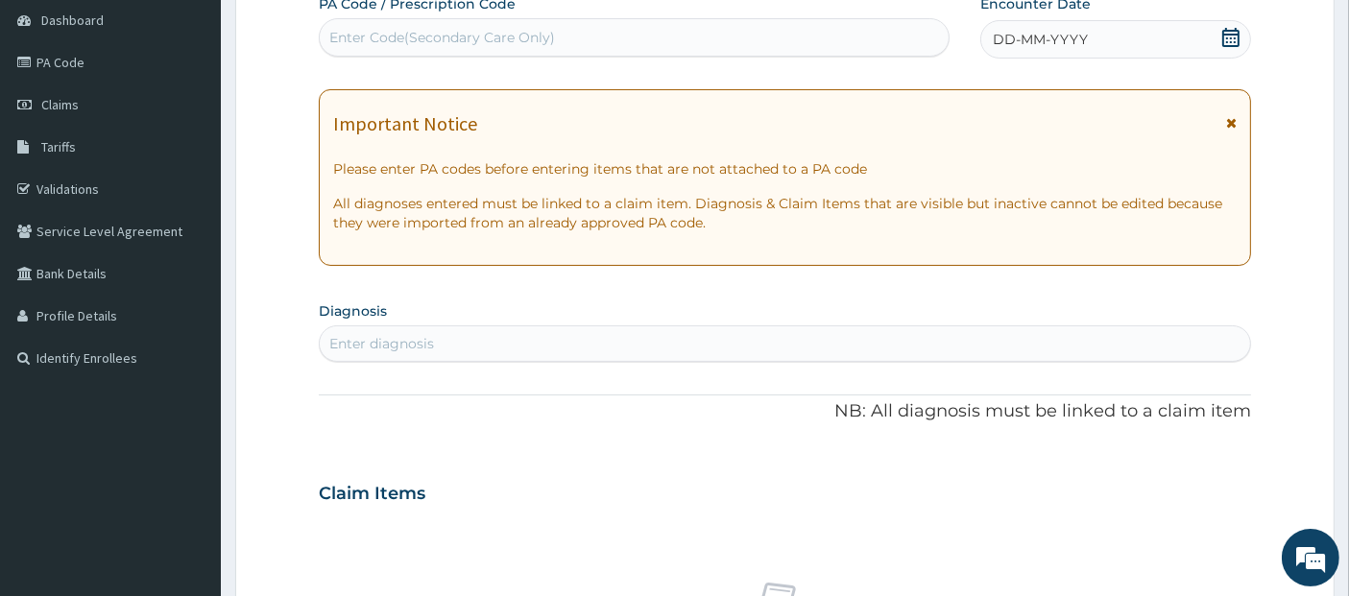
click at [1230, 34] on icon at bounding box center [1230, 37] width 17 height 19
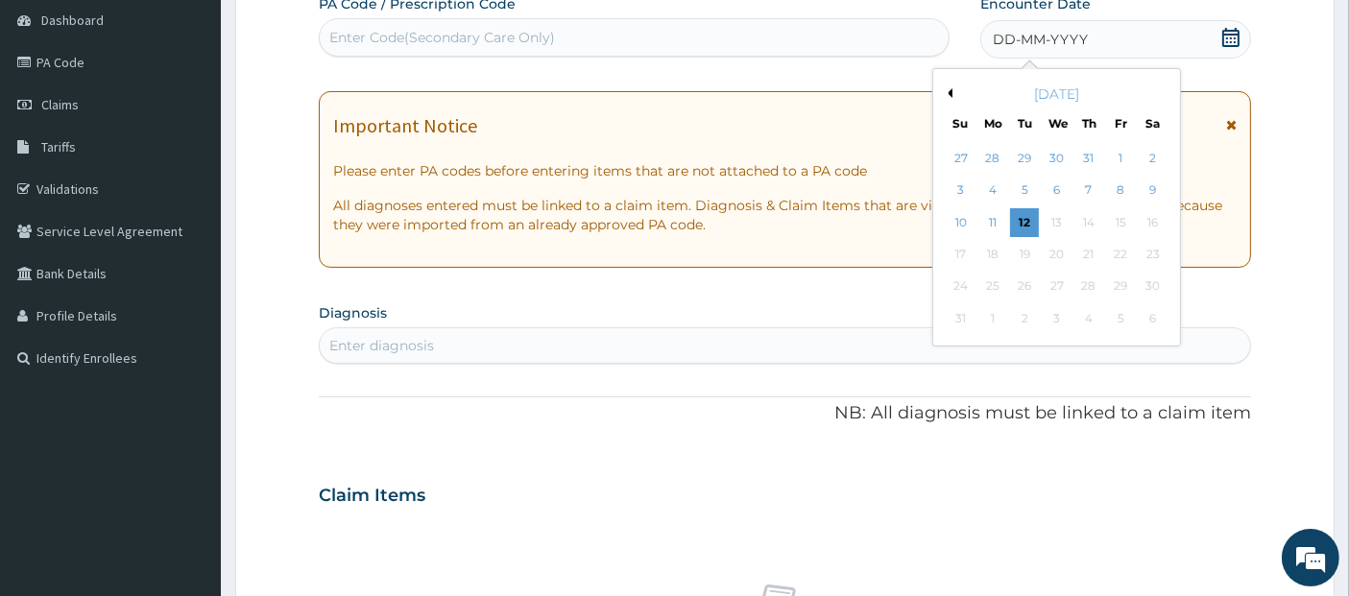
click at [951, 90] on button "Previous Month" at bounding box center [948, 93] width 10 height 10
click at [1063, 222] on div "16" at bounding box center [1056, 222] width 29 height 29
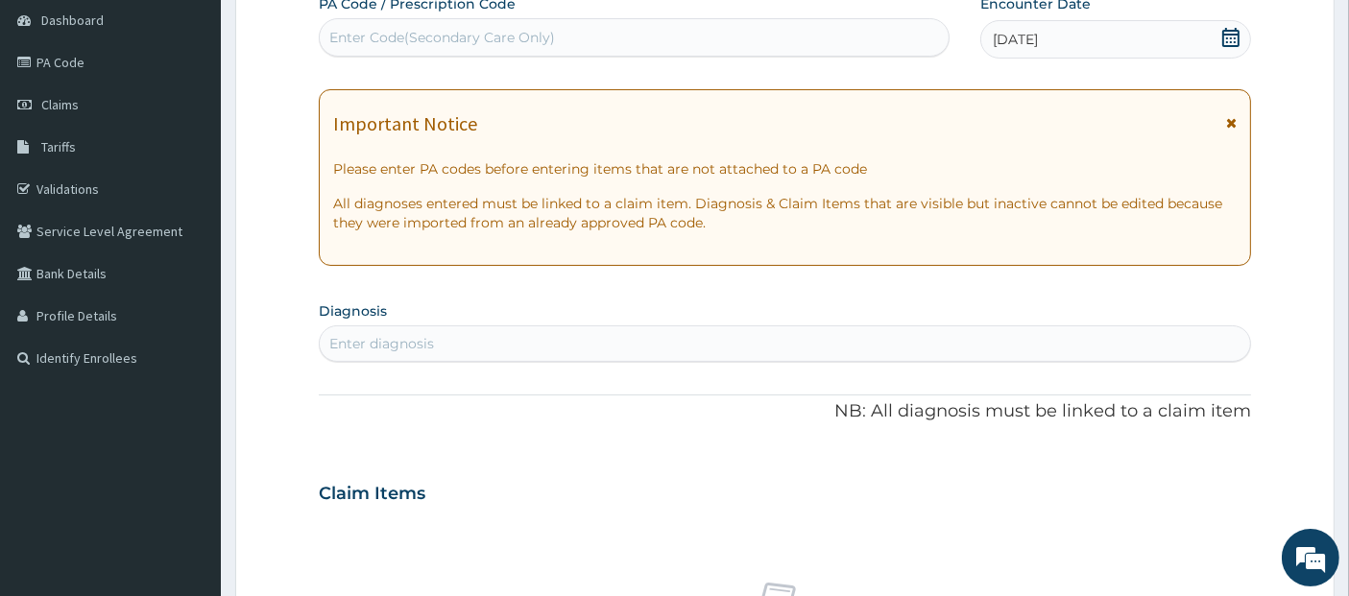
click at [1012, 337] on div "Enter diagnosis" at bounding box center [785, 343] width 931 height 31
type input "[MEDICAL_DATA]"
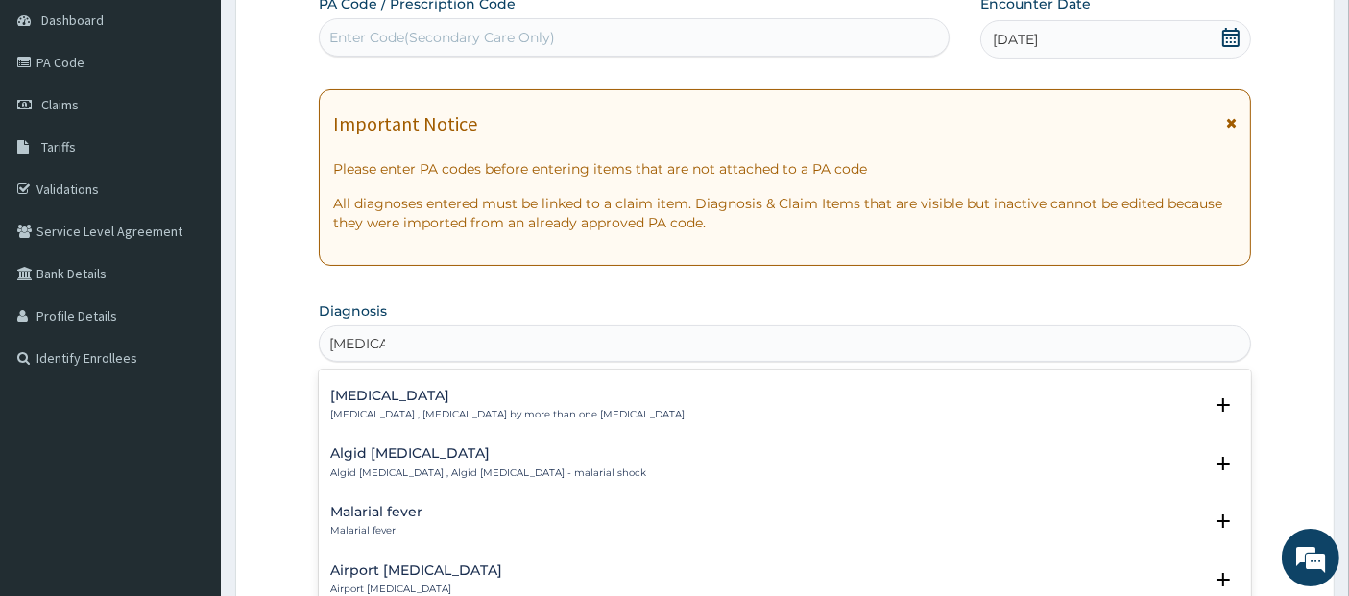
scroll to position [182, 0]
click at [802, 506] on div "Malarial fever Malarial fever" at bounding box center [785, 521] width 910 height 34
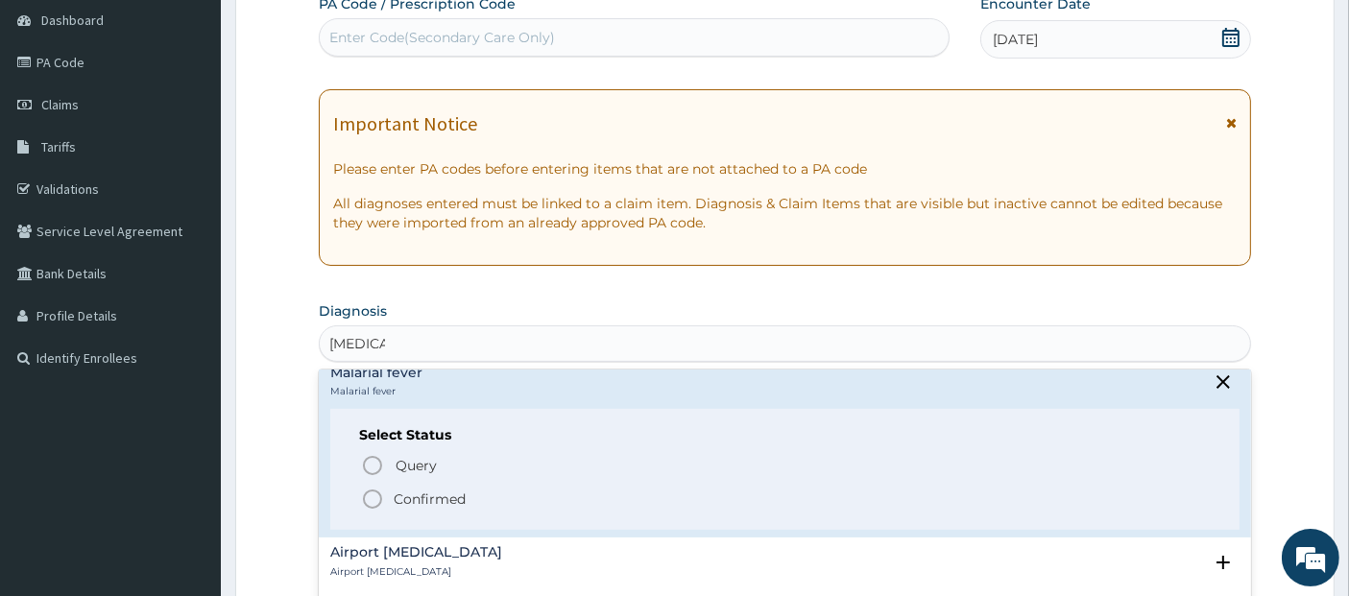
scroll to position [331, 0]
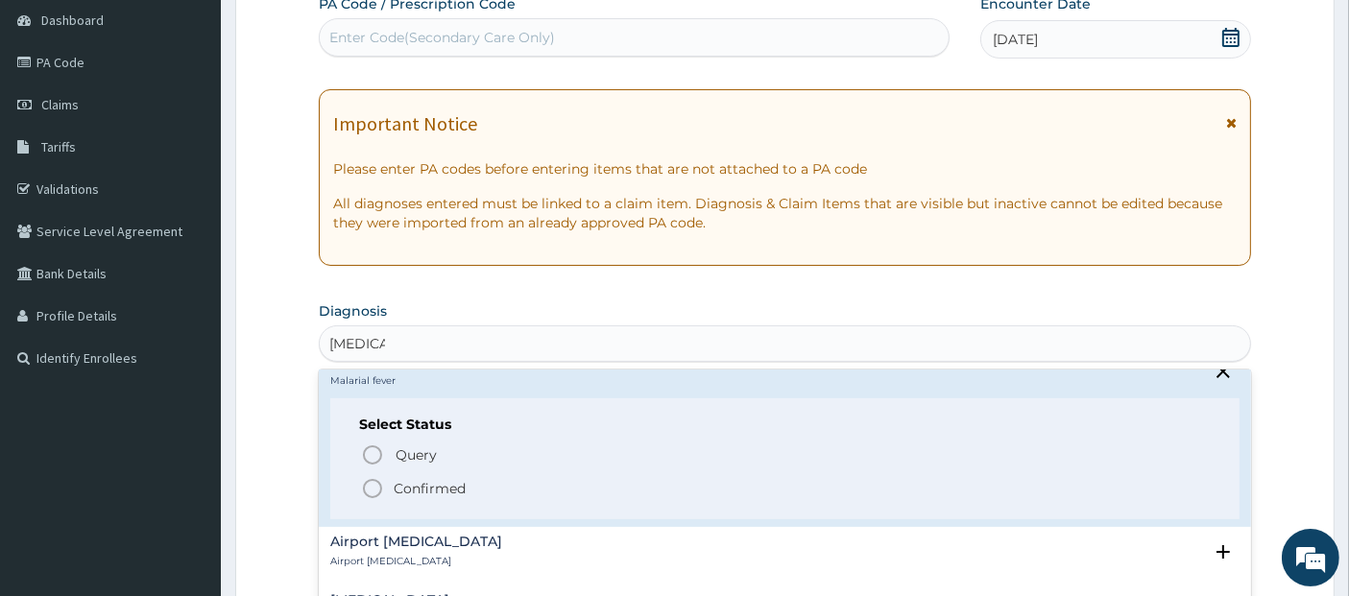
click at [797, 477] on span "Confirmed" at bounding box center [786, 488] width 850 height 23
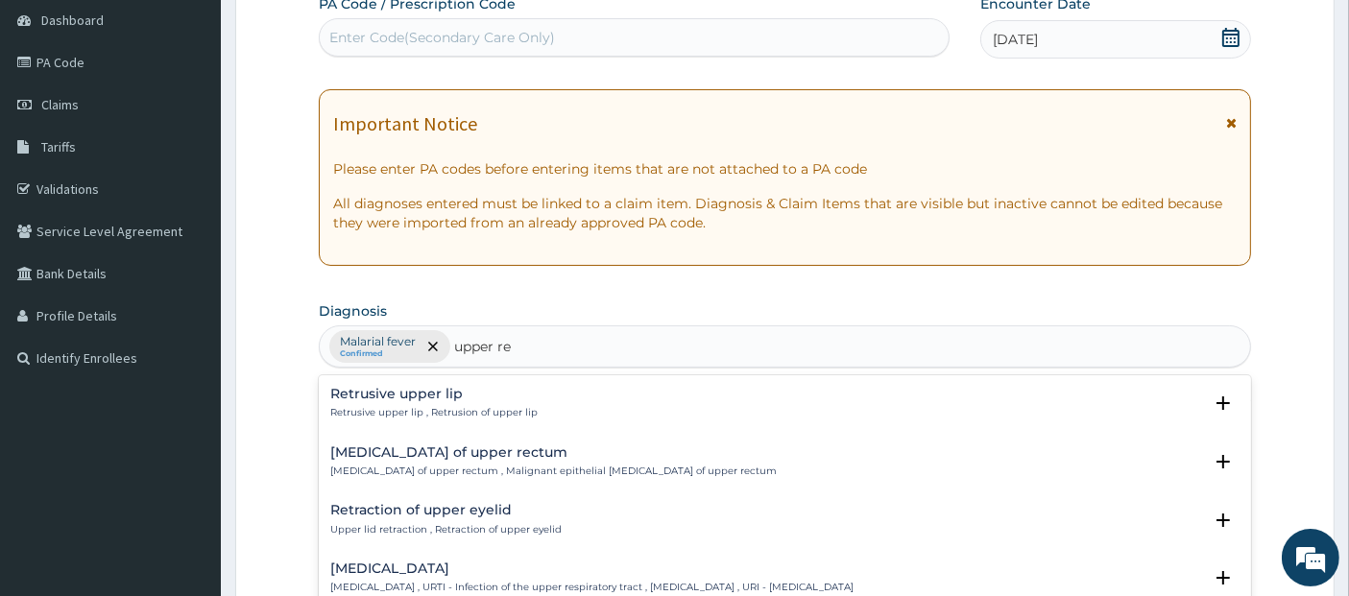
type input "upper res"
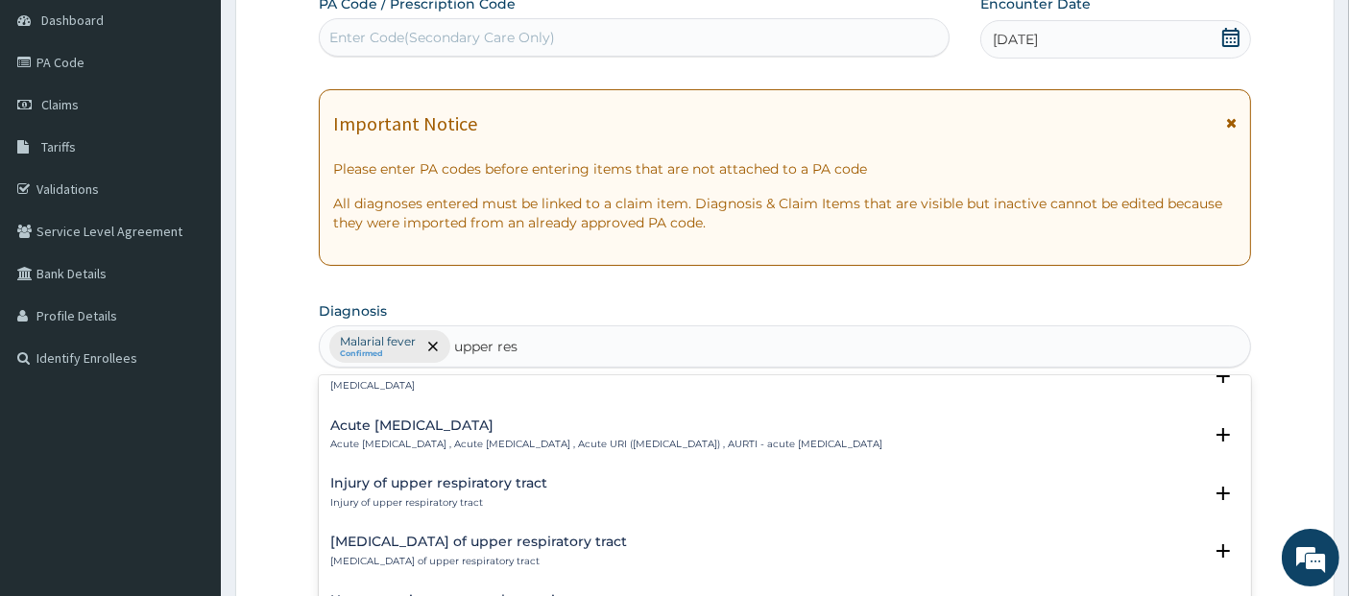
scroll to position [215, 0]
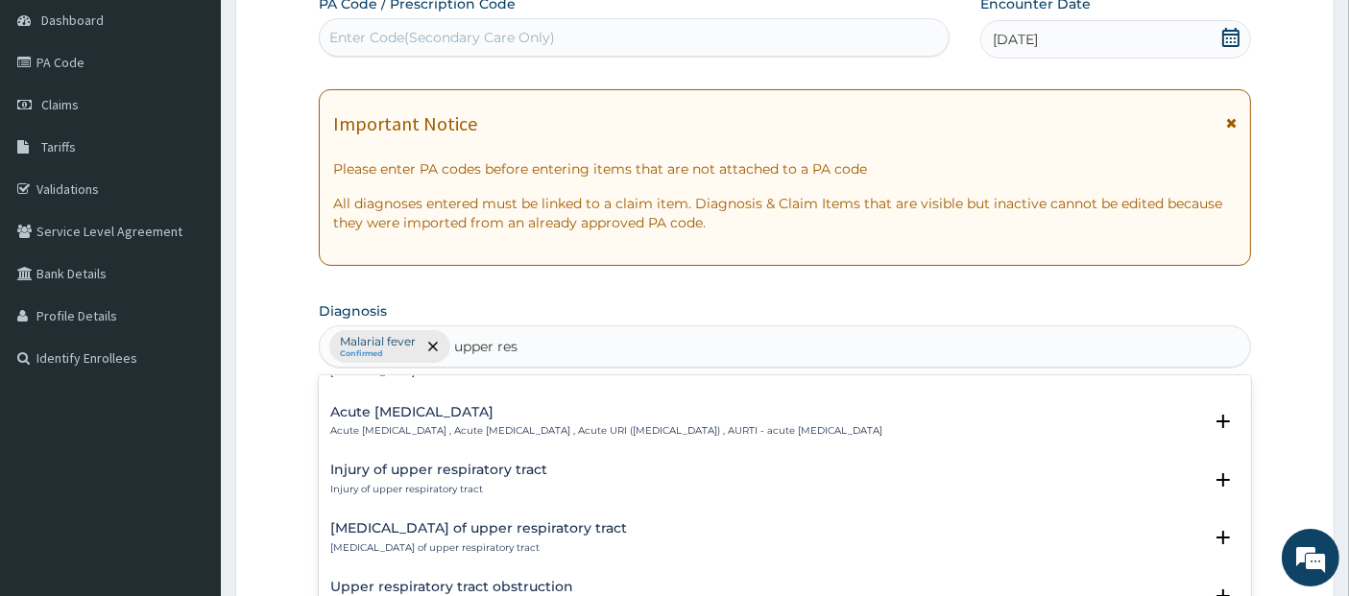
click at [775, 426] on p "Acute upper respiratory infection , Acute upper respiratory tract infection , A…" at bounding box center [606, 430] width 552 height 13
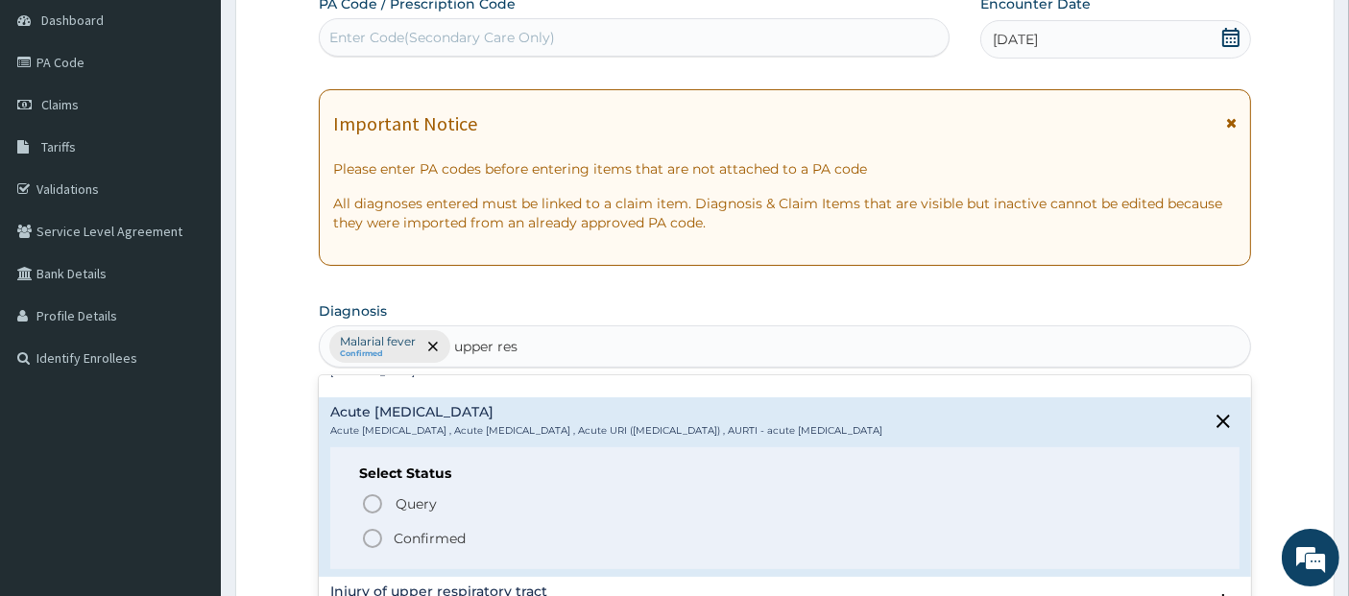
click at [763, 535] on span "Confirmed" at bounding box center [786, 538] width 850 height 23
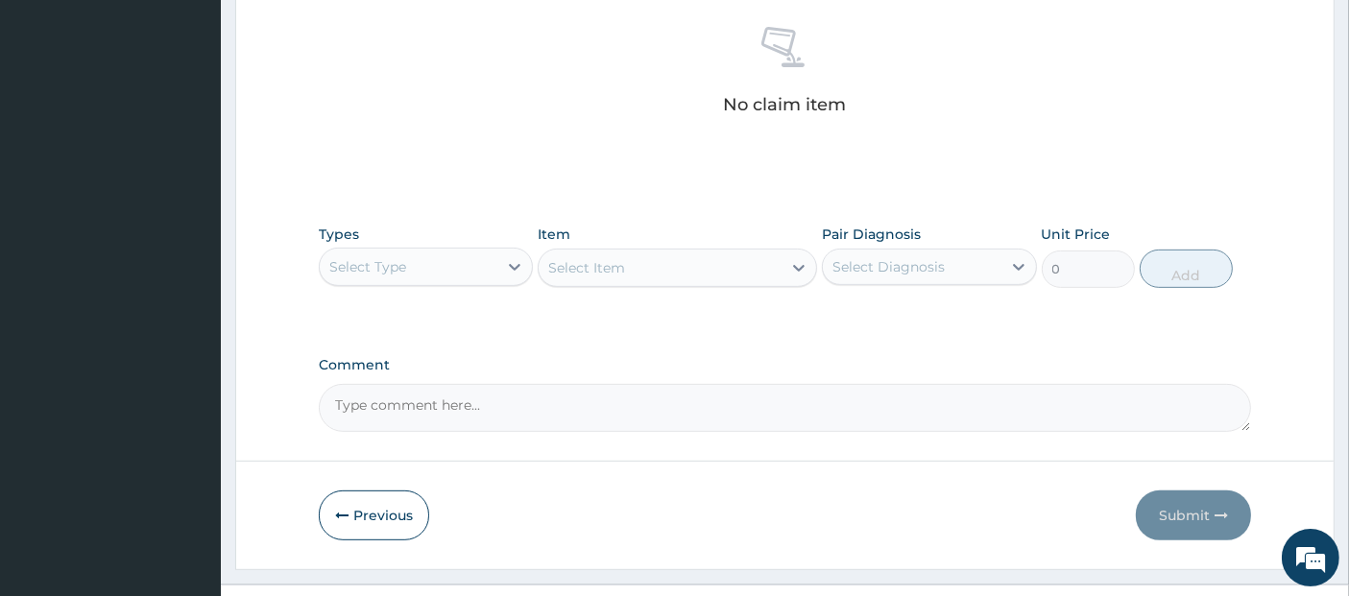
scroll to position [784, 0]
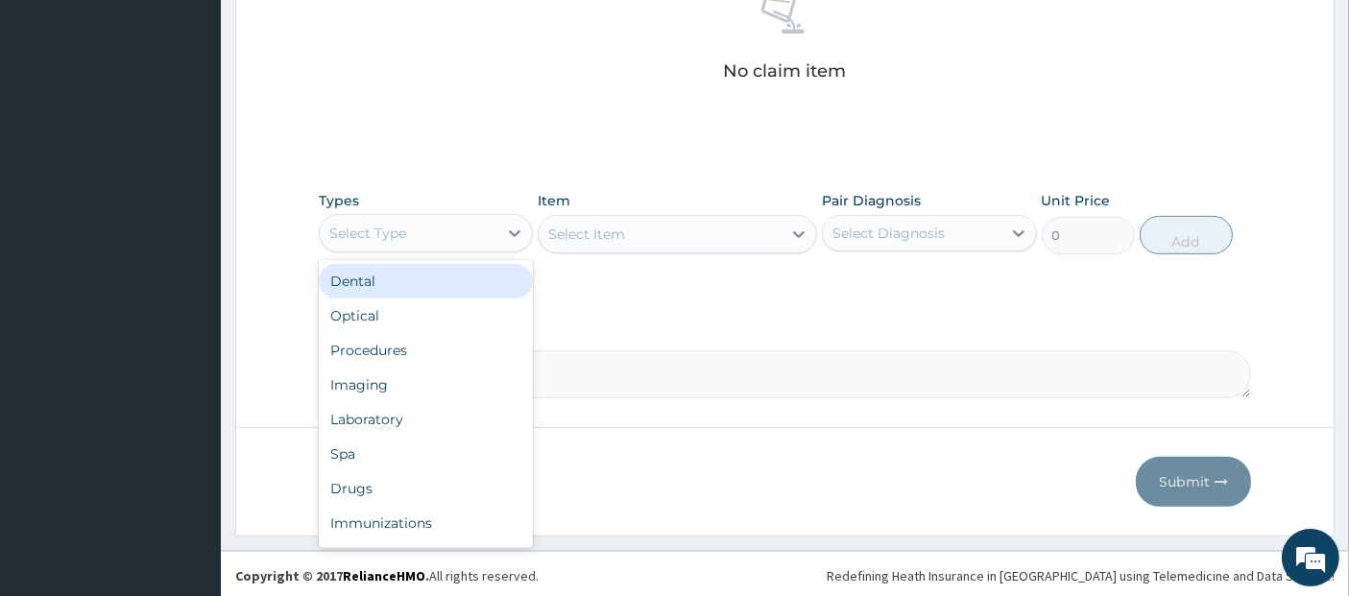
click at [443, 218] on div "Select Type" at bounding box center [409, 233] width 178 height 31
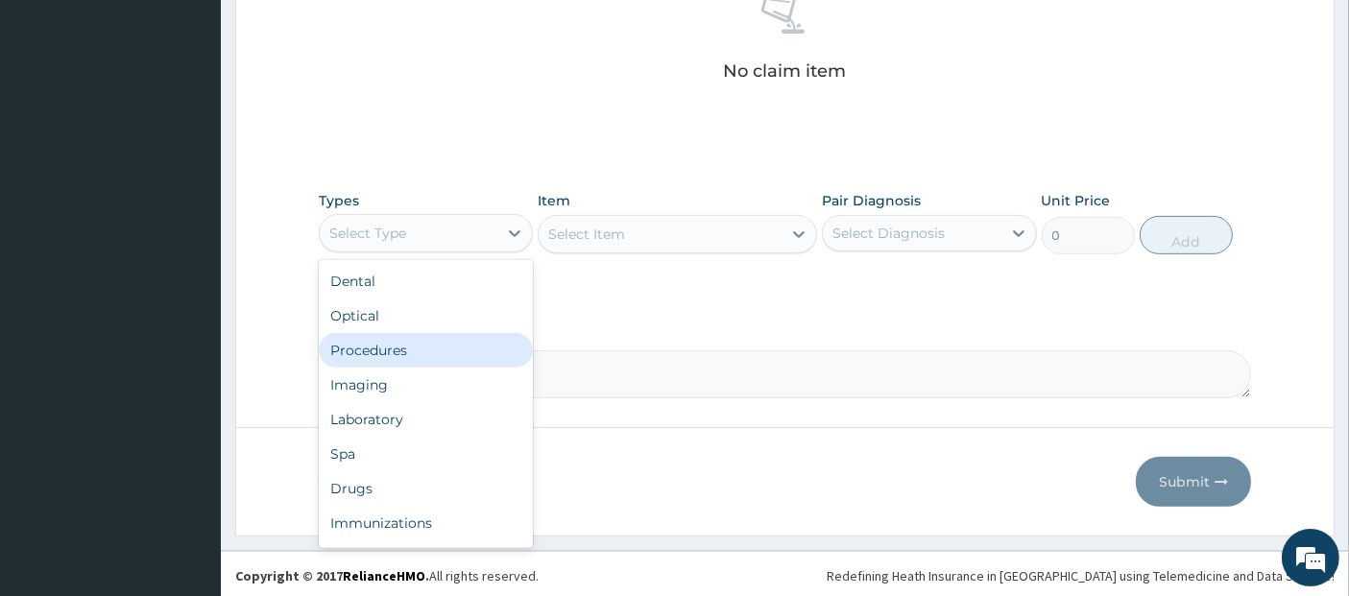
click at [431, 346] on div "Procedures" at bounding box center [426, 350] width 214 height 35
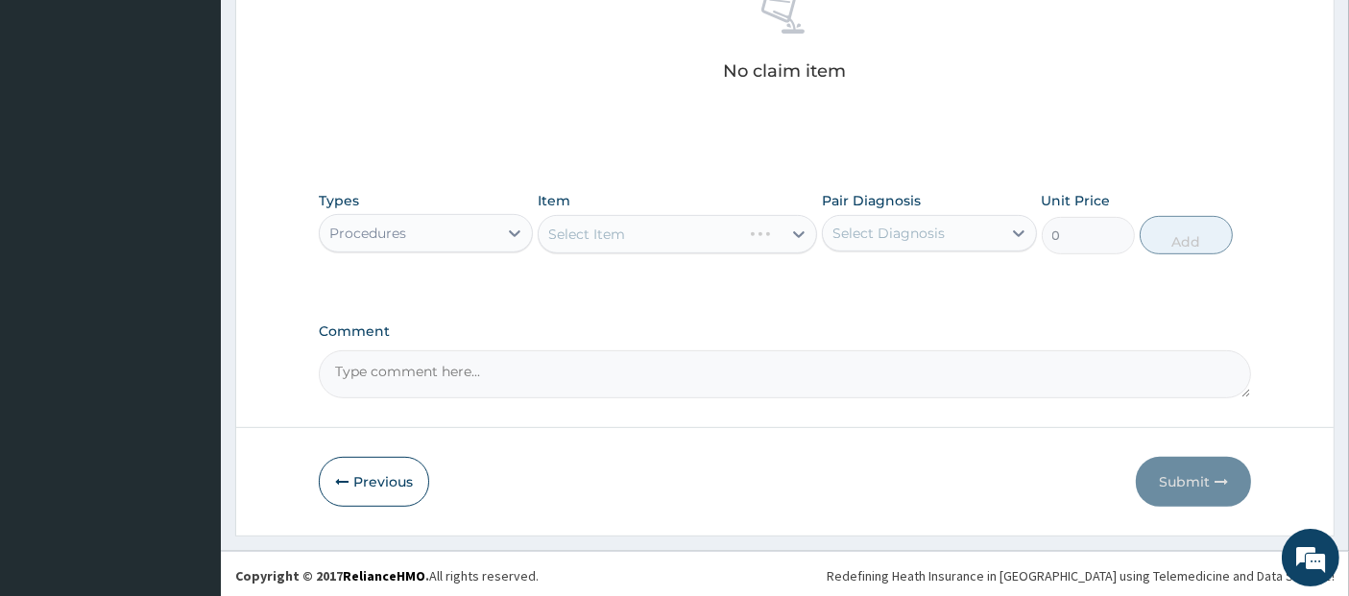
click at [635, 228] on div "Select Item" at bounding box center [676, 234] width 279 height 38
click at [653, 218] on div "Select Item" at bounding box center [676, 234] width 279 height 38
click at [653, 219] on div "Select Item" at bounding box center [659, 234] width 243 height 31
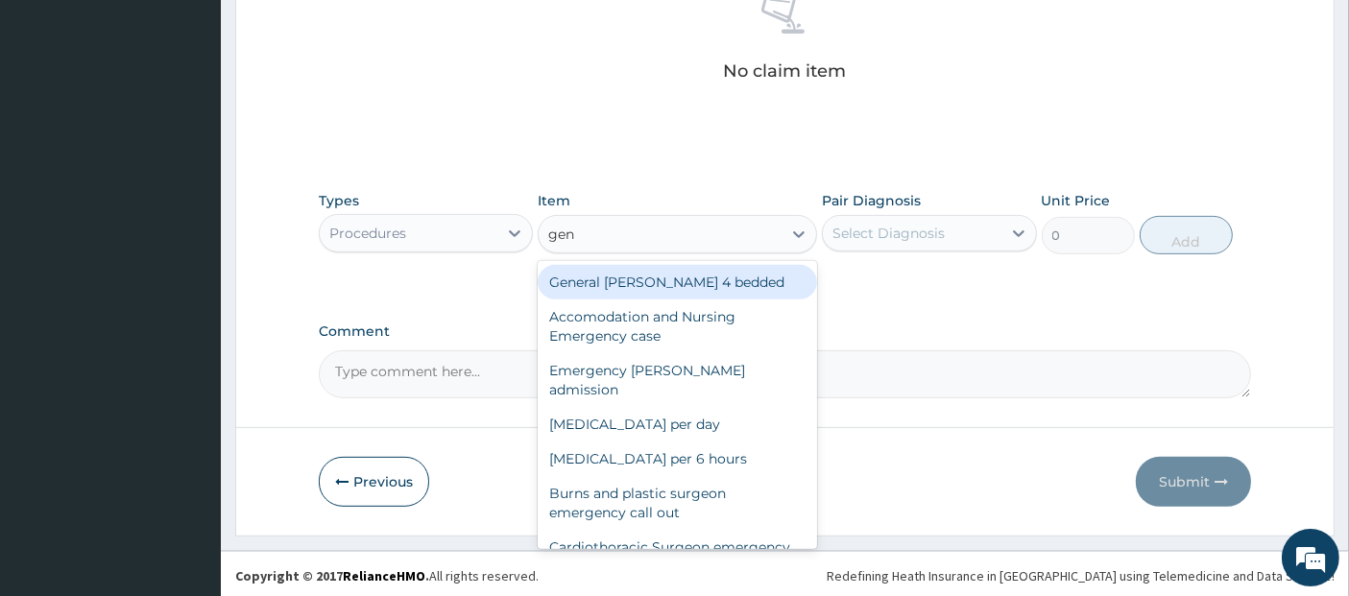
type input "gene"
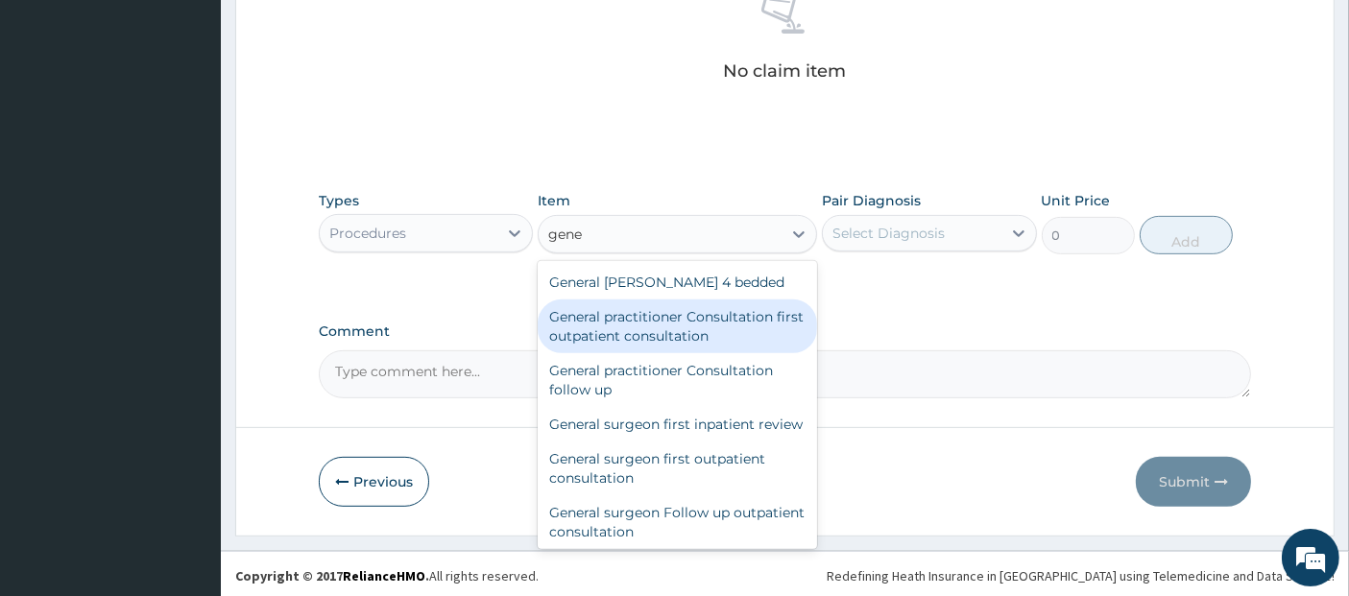
type input "3795"
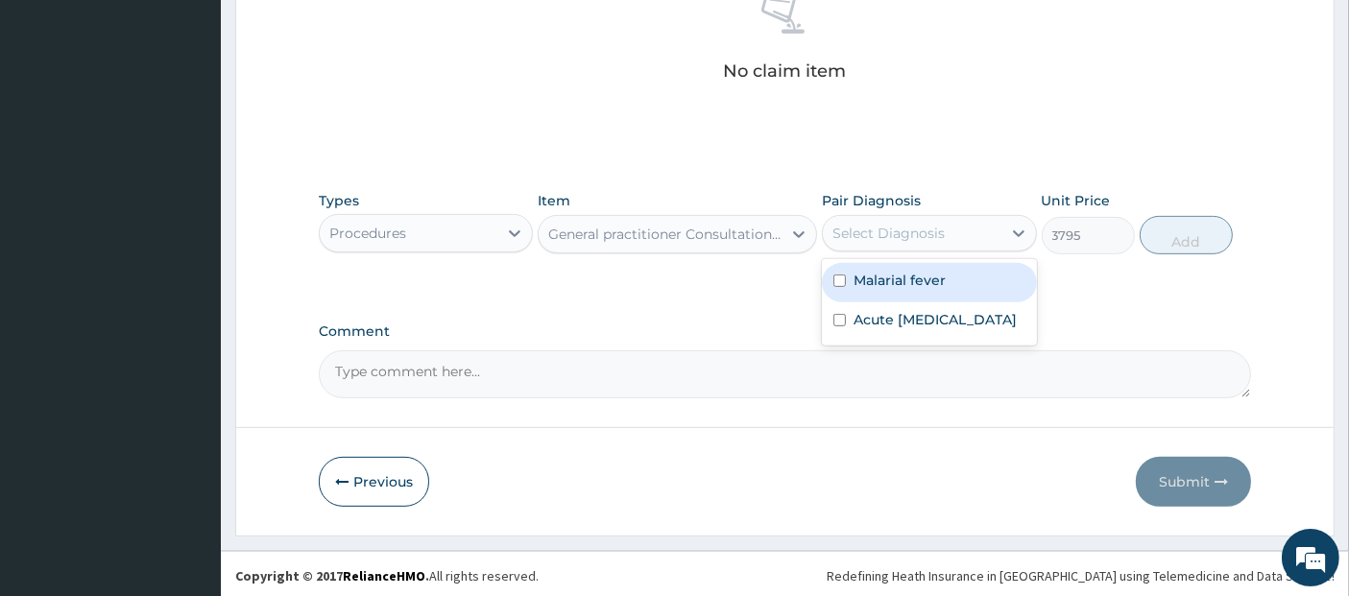
click at [886, 231] on div "Select Diagnosis" at bounding box center [888, 233] width 112 height 19
checkbox input "true"
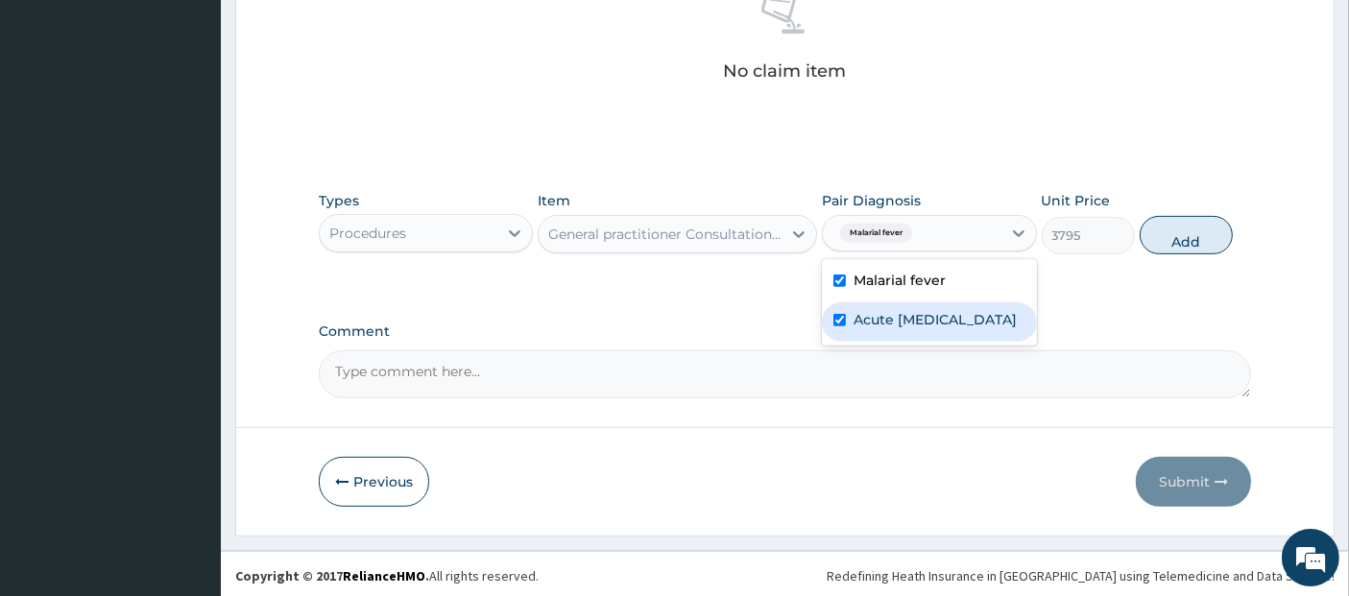
checkbox input "true"
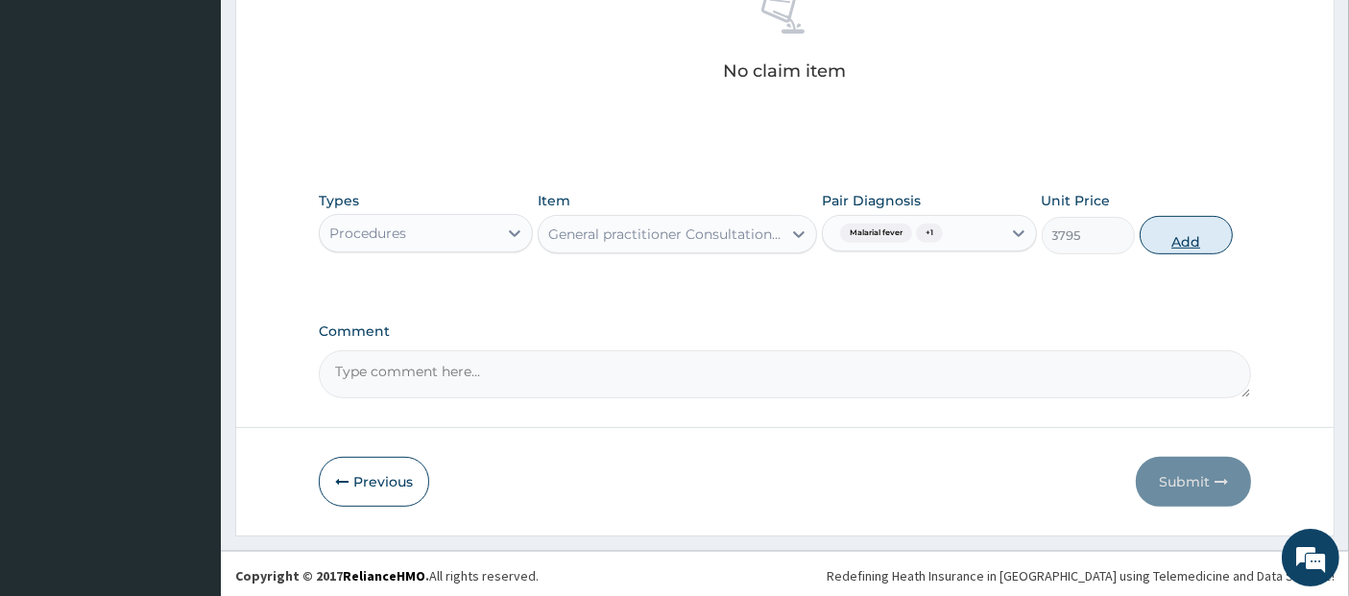
click at [1201, 217] on button "Add" at bounding box center [1185, 235] width 93 height 38
type input "0"
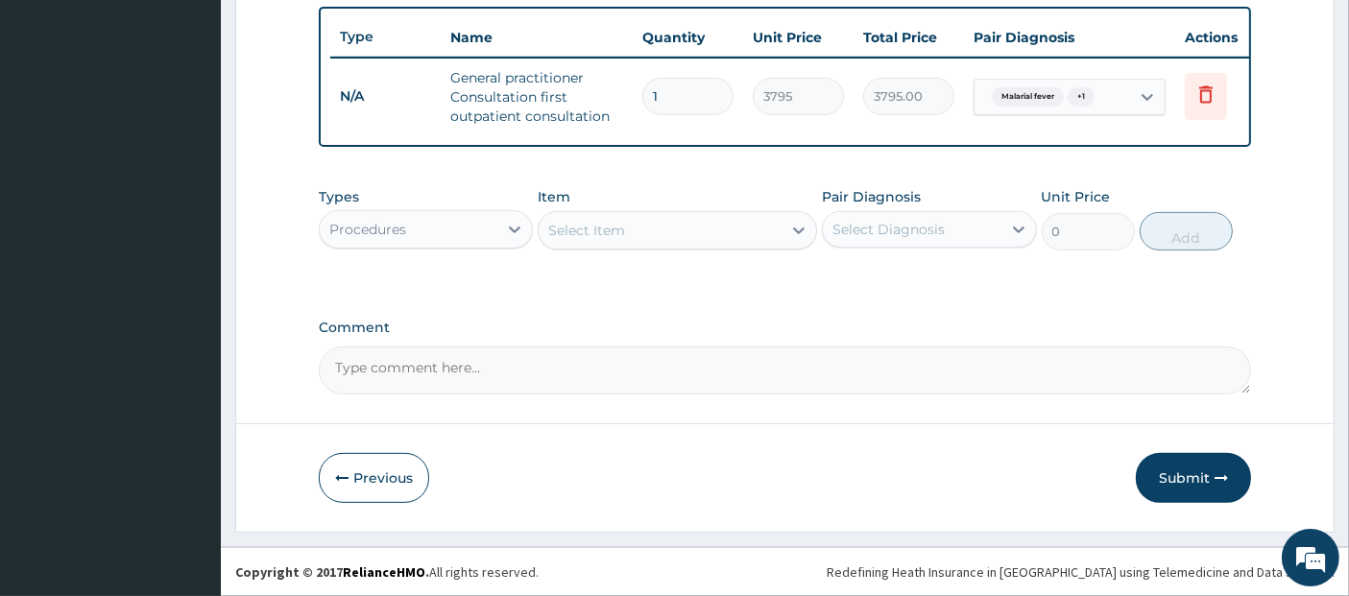
click at [450, 241] on div "Procedures" at bounding box center [409, 229] width 178 height 31
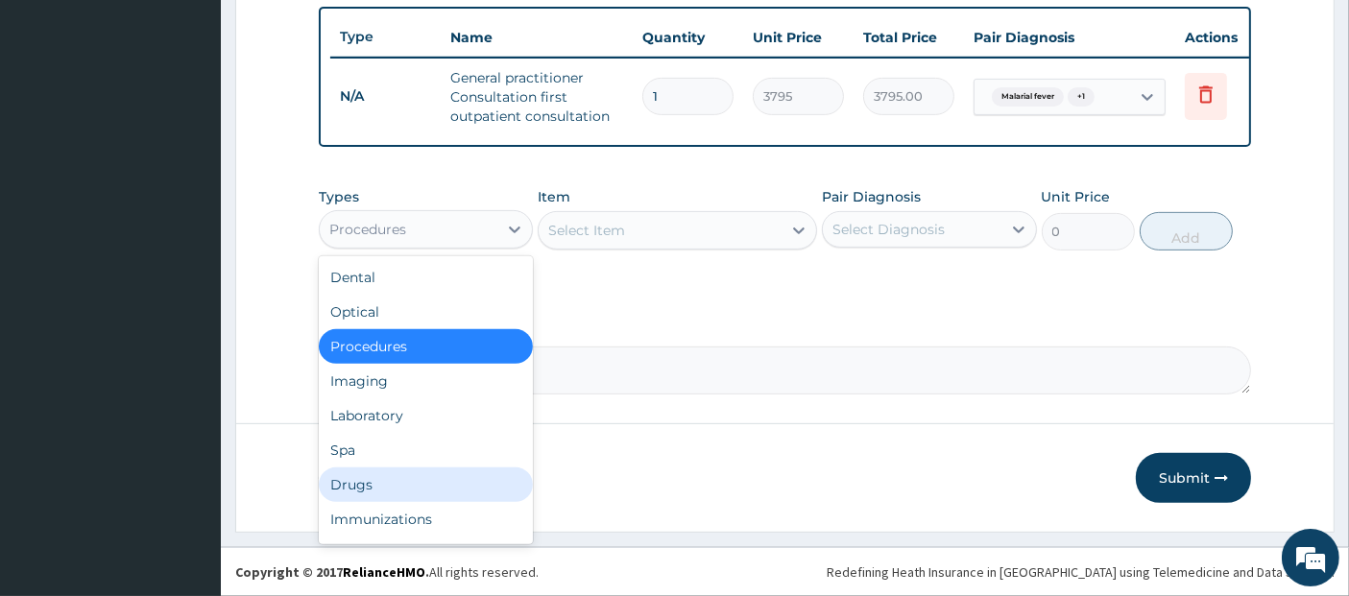
click at [461, 482] on div "Drugs" at bounding box center [426, 484] width 214 height 35
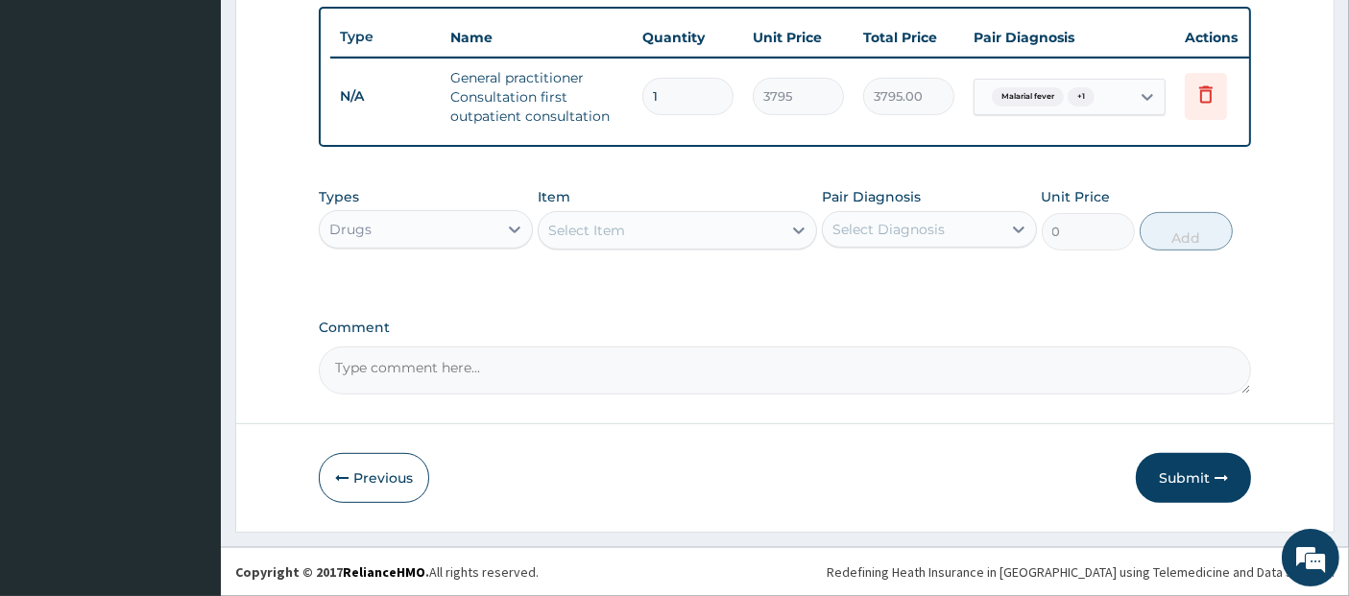
click at [740, 220] on div "Select Item" at bounding box center [659, 230] width 243 height 31
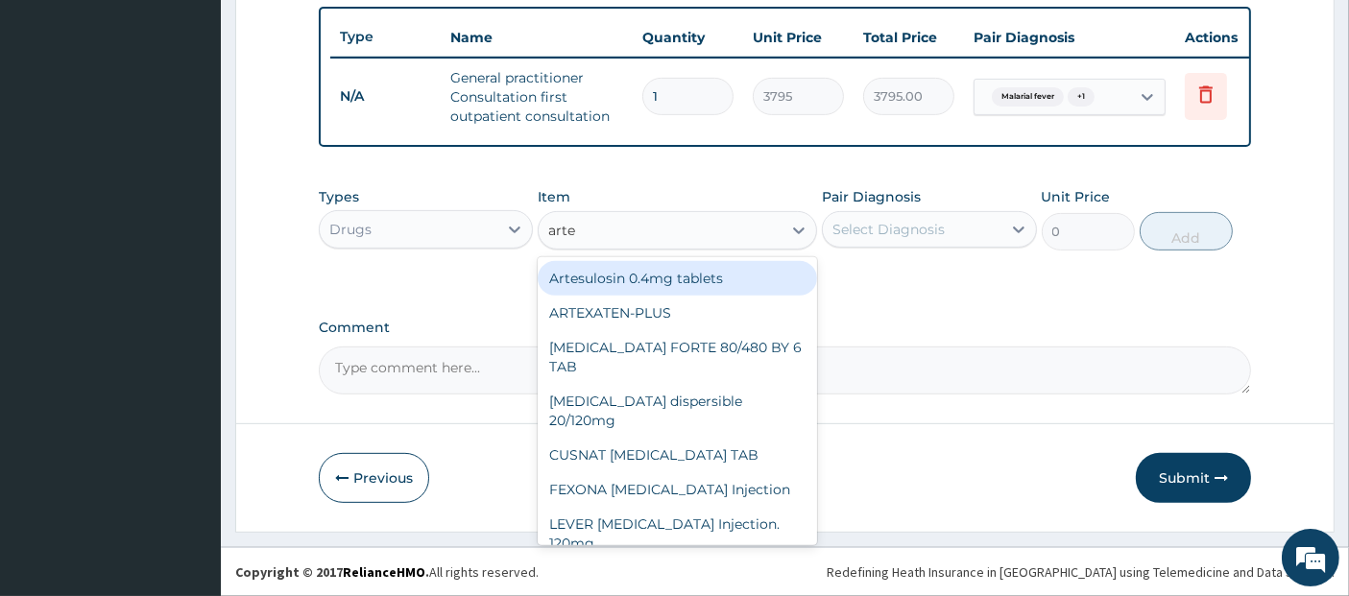
type input "artem"
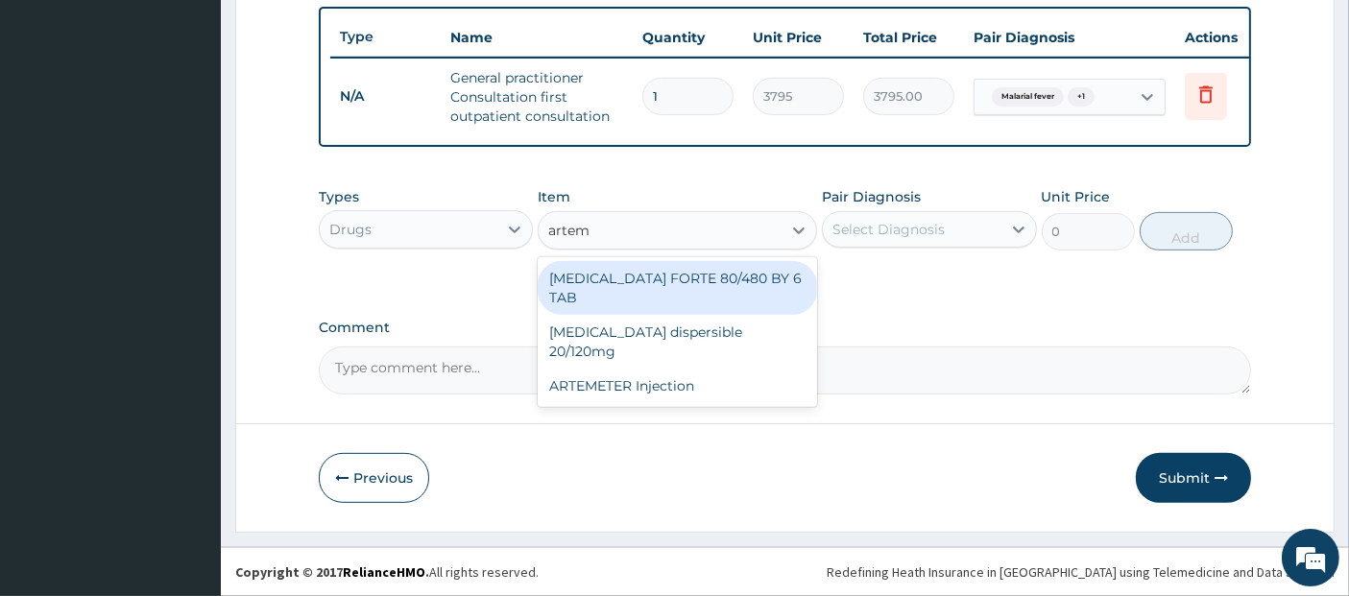
type input "480.7"
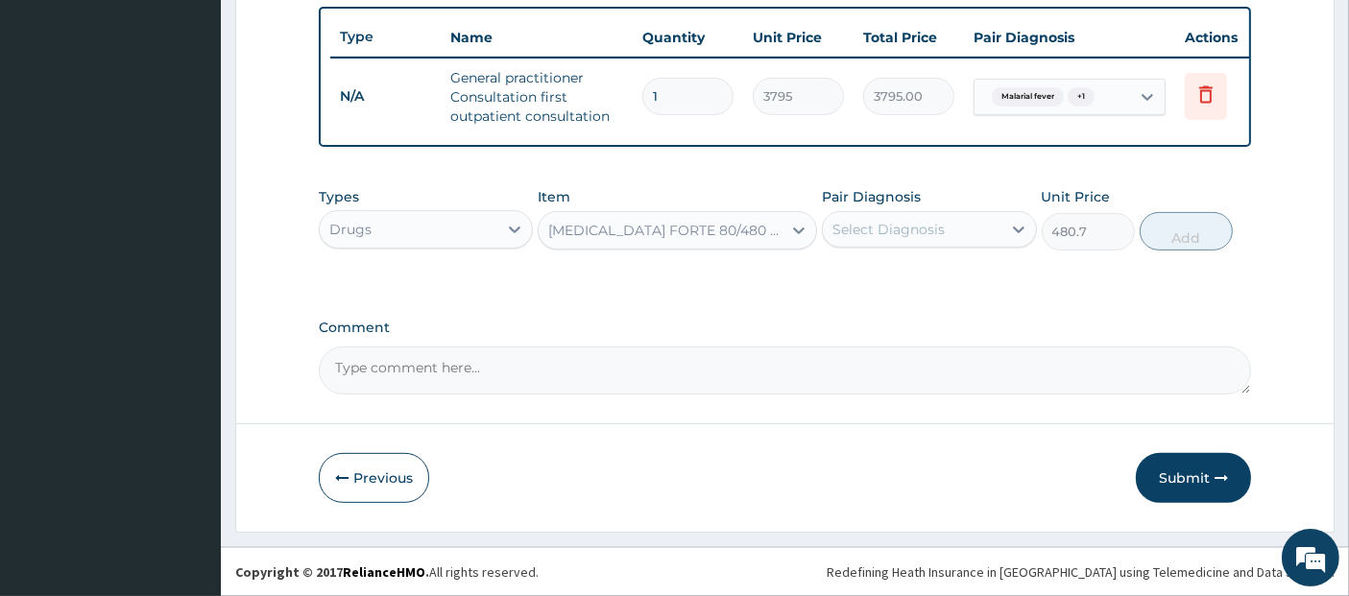
click at [894, 225] on div "Select Diagnosis" at bounding box center [888, 229] width 112 height 19
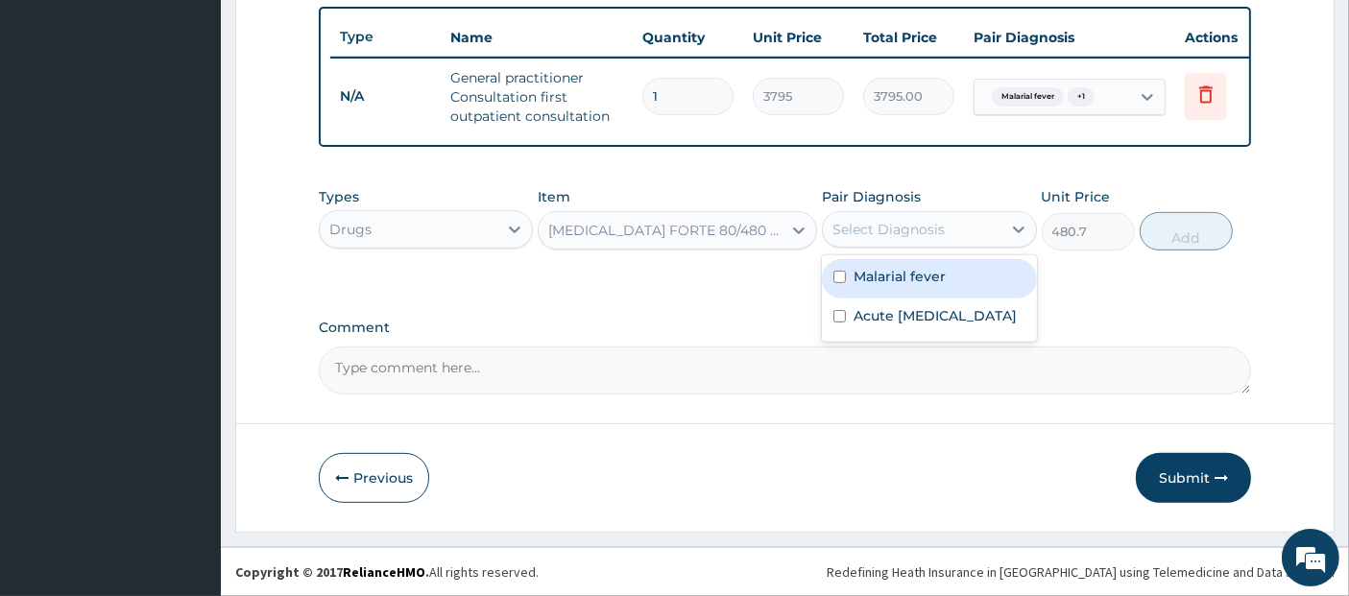
click at [904, 292] on div "Malarial fever" at bounding box center [929, 278] width 214 height 39
checkbox input "true"
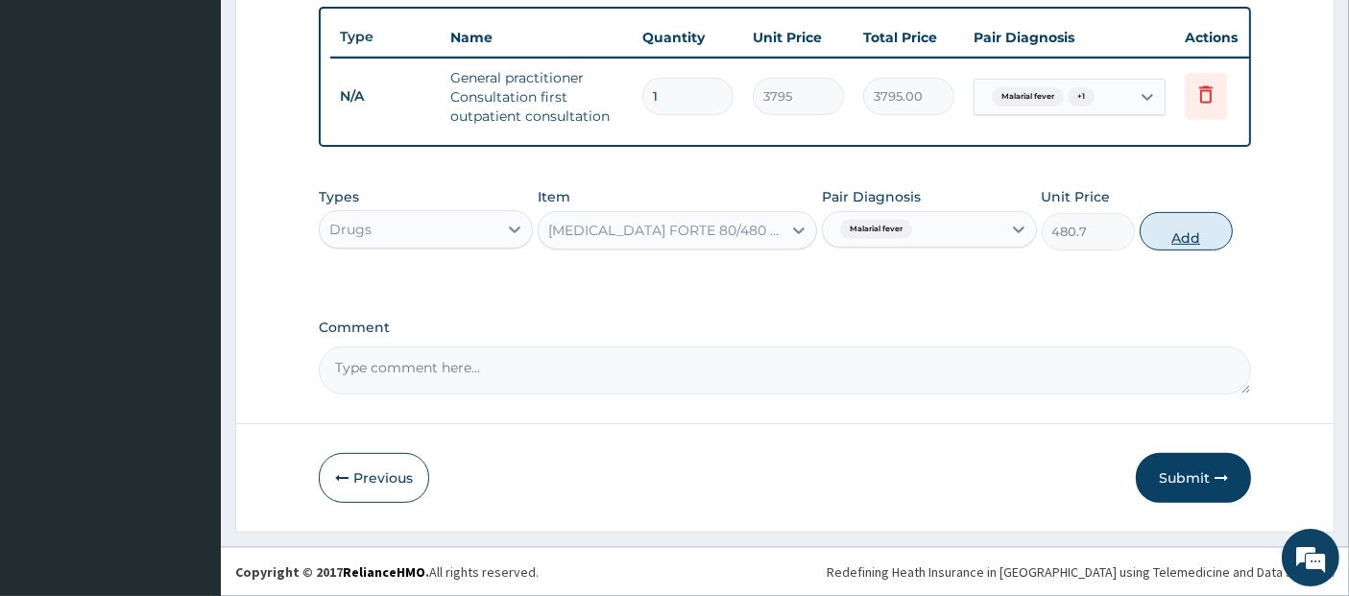
click at [1199, 222] on button "Add" at bounding box center [1185, 231] width 93 height 38
type input "0"
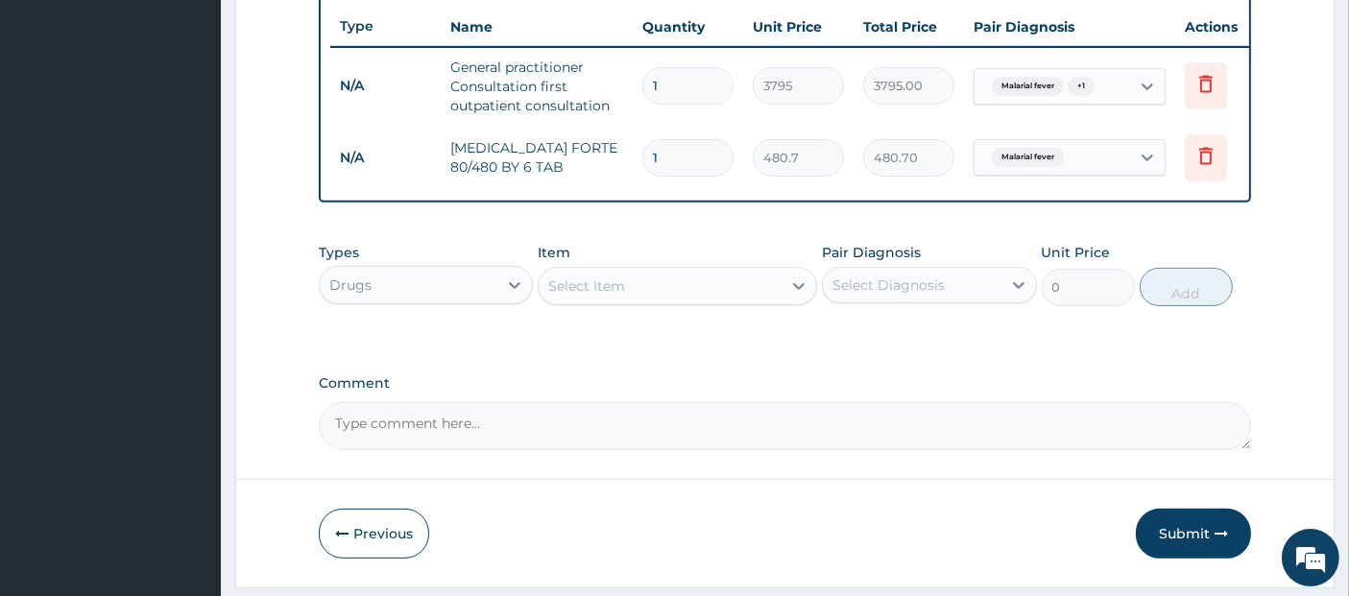
click at [630, 301] on div "Select Item" at bounding box center [659, 286] width 243 height 31
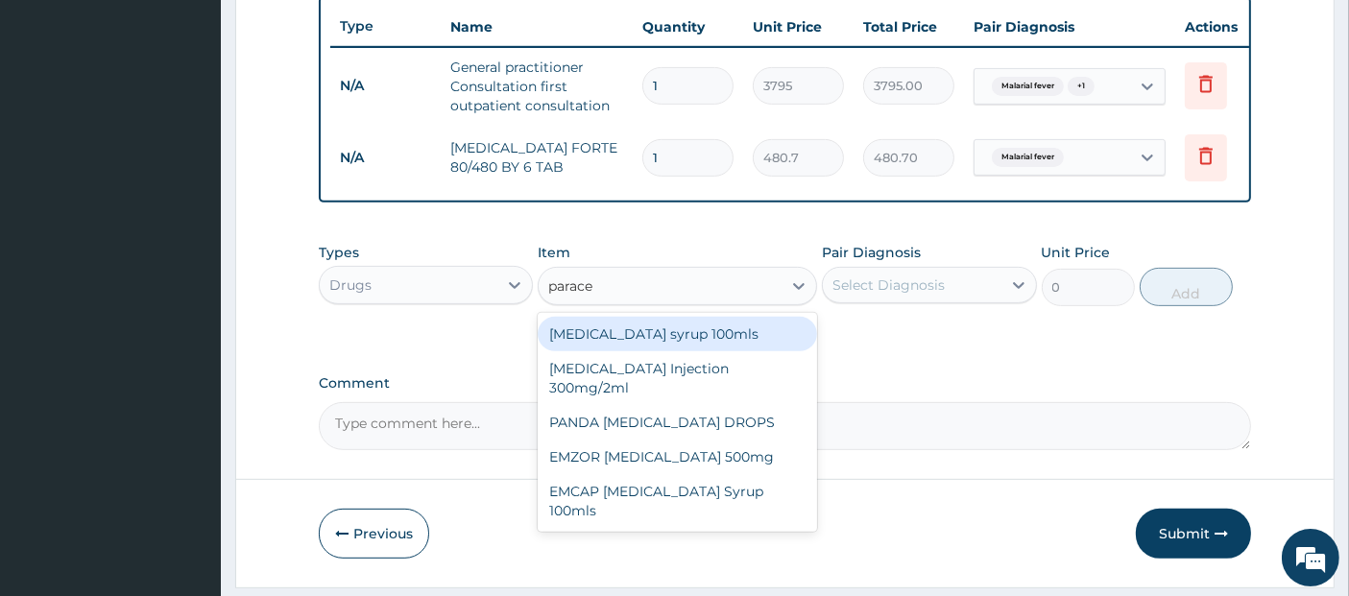
type input "paracet"
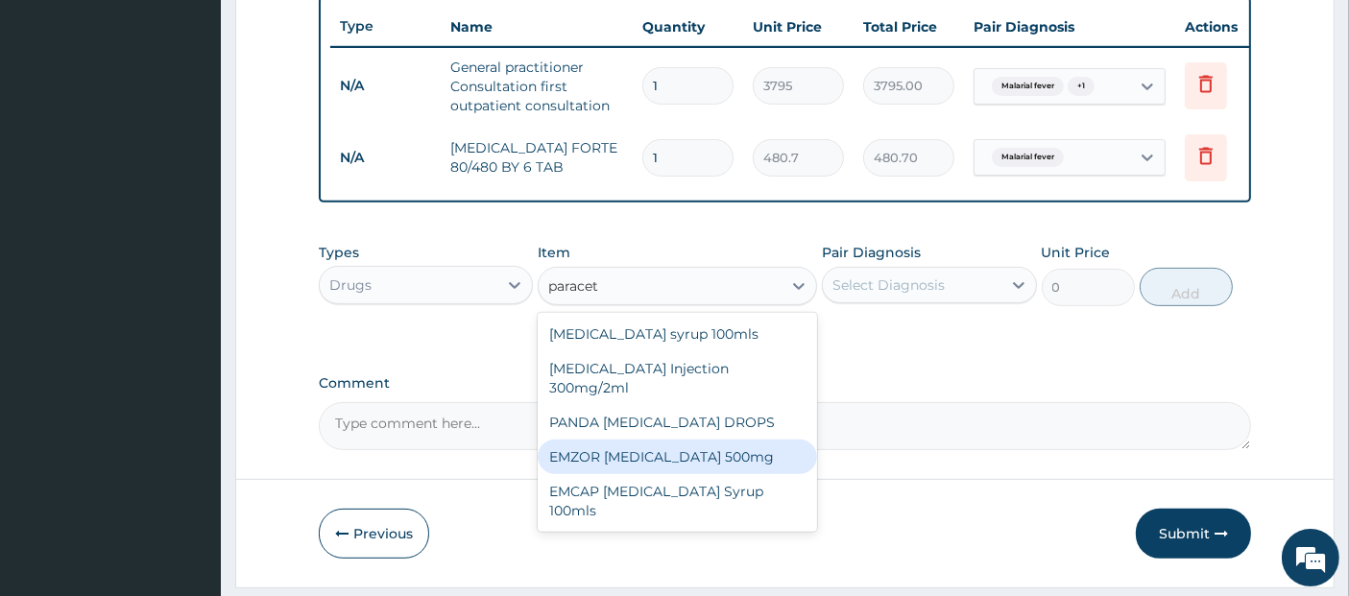
click at [683, 453] on div "EMZOR PARACETAMOL 500mg" at bounding box center [676, 457] width 279 height 35
type input "25.3"
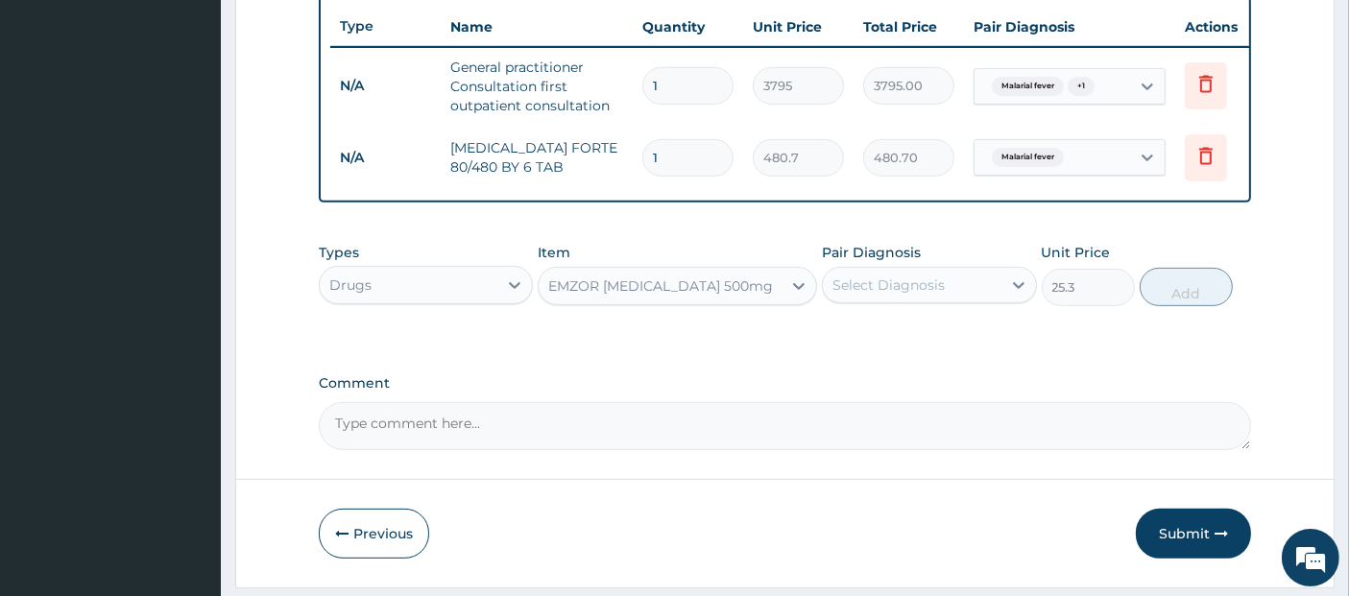
click at [904, 284] on div "Select Diagnosis" at bounding box center [912, 285] width 178 height 31
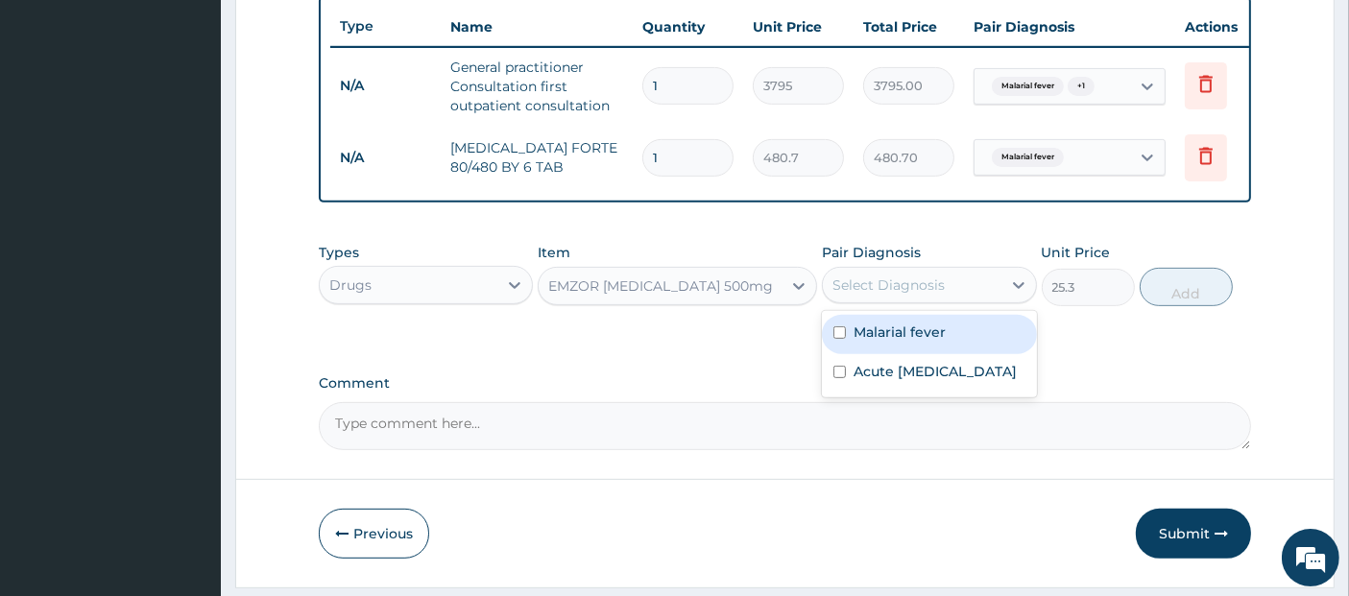
click at [913, 336] on label "Malarial fever" at bounding box center [899, 331] width 92 height 19
checkbox input "true"
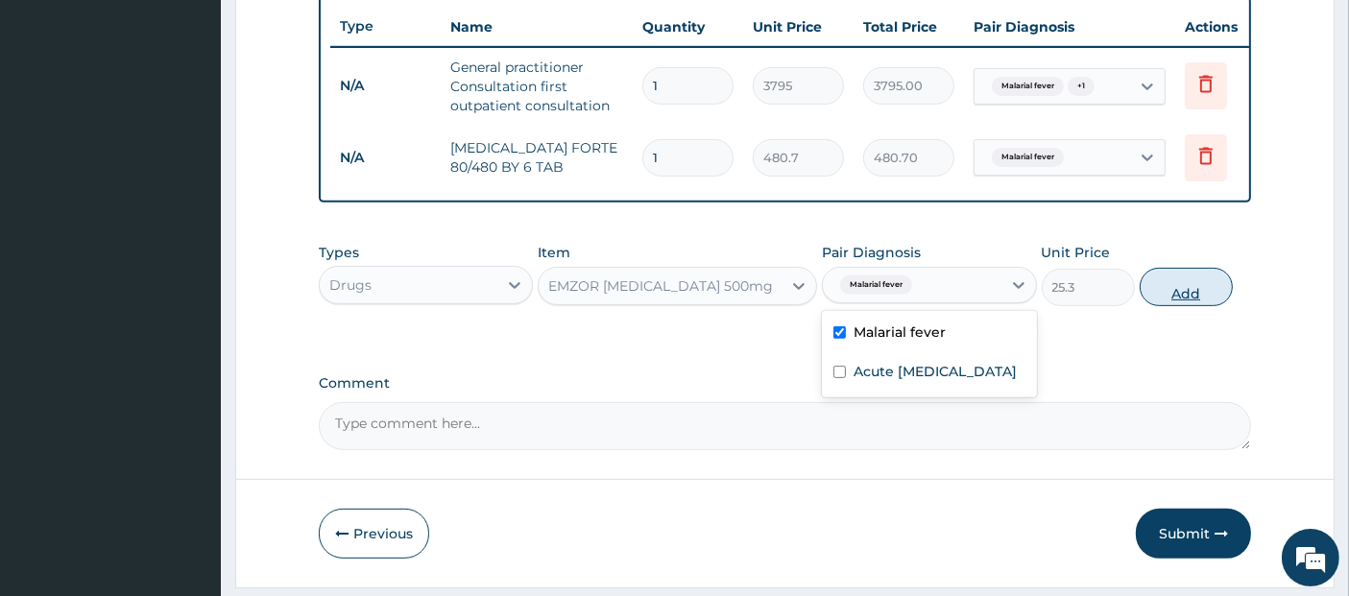
click at [1173, 289] on button "Add" at bounding box center [1185, 287] width 93 height 38
type input "0"
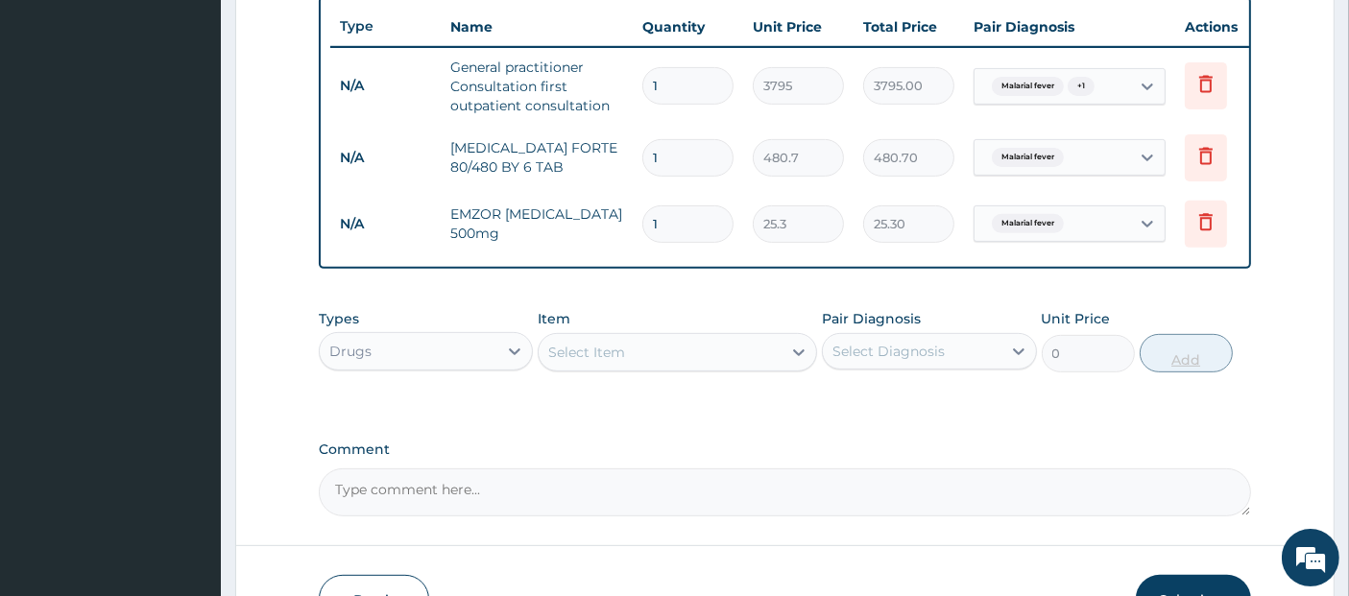
type input "18"
type input "455.40"
type input "18"
click at [733, 362] on div "Select Item" at bounding box center [659, 352] width 243 height 31
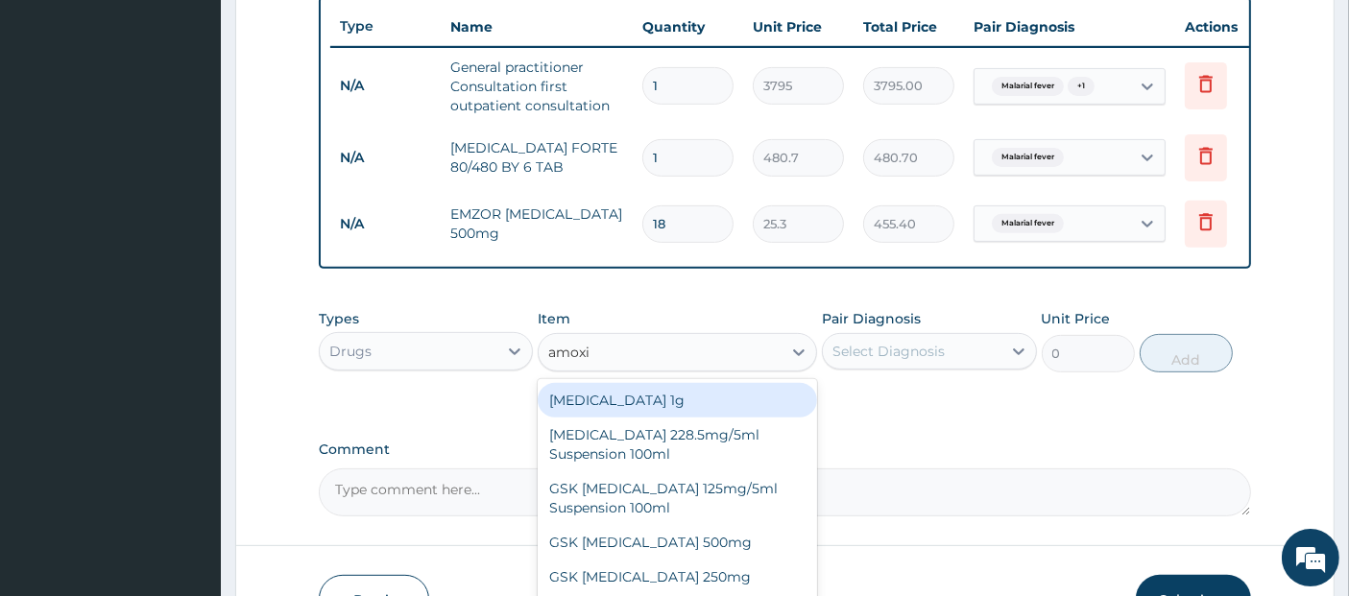
type input "amoxic"
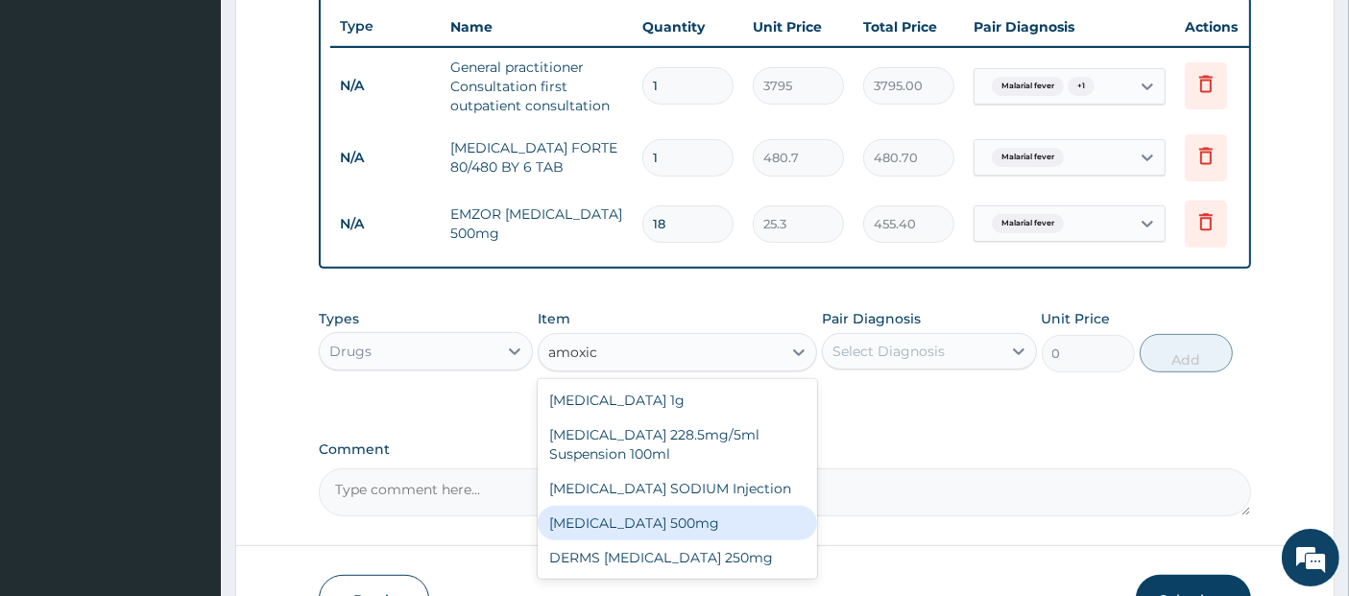
click at [729, 540] on div "AMOXICILLIN 500mg" at bounding box center [676, 523] width 279 height 35
type input "75.9"
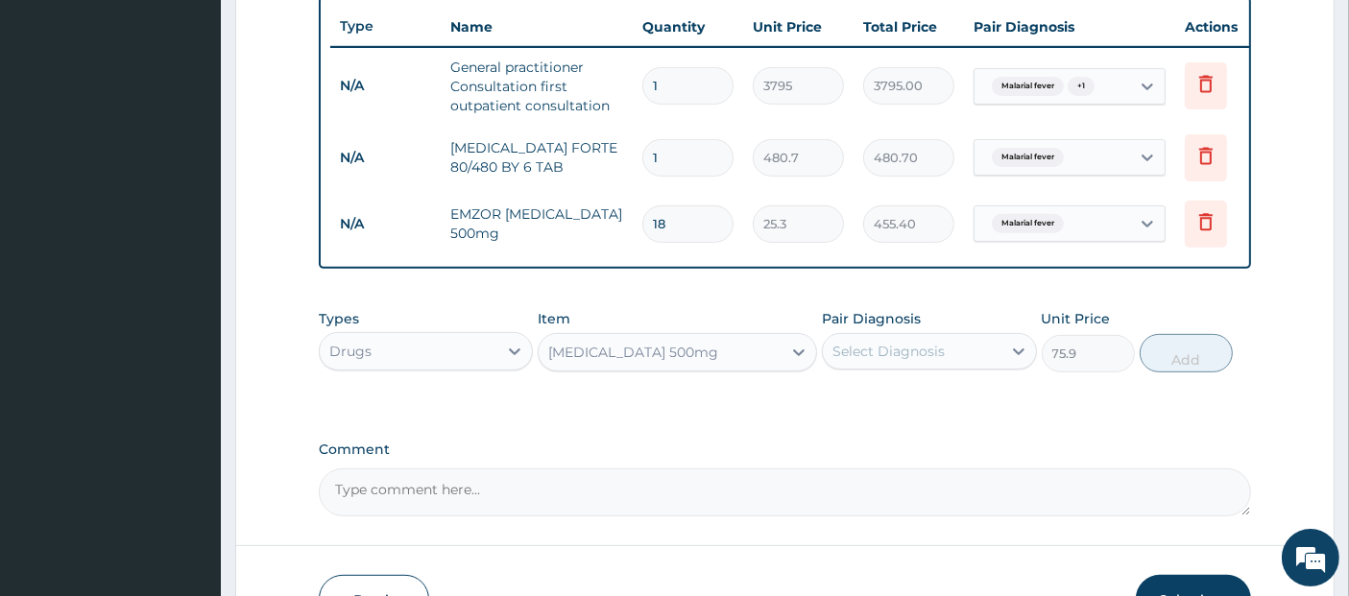
click at [973, 346] on div "Select Diagnosis" at bounding box center [929, 351] width 214 height 36
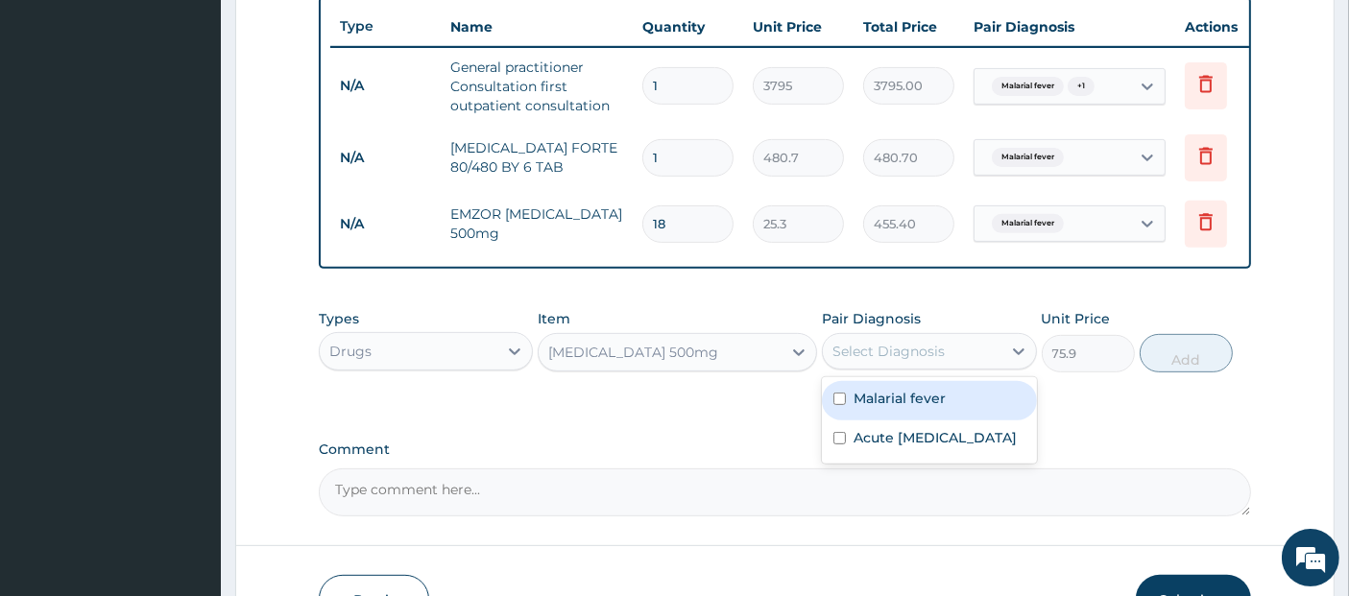
click at [965, 413] on div "Malarial fever" at bounding box center [929, 400] width 214 height 39
checkbox input "true"
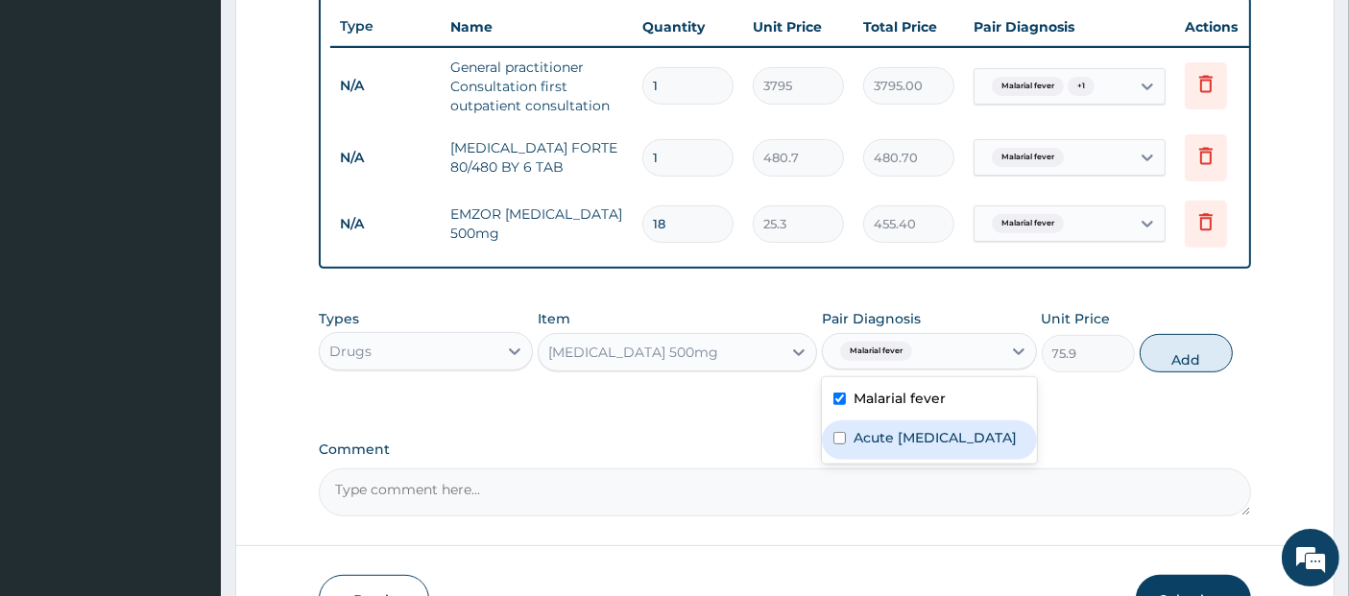
click at [964, 447] on label "Acute upper respiratory infection" at bounding box center [934, 437] width 163 height 19
checkbox input "true"
click at [966, 398] on div "Malarial fever" at bounding box center [929, 400] width 214 height 39
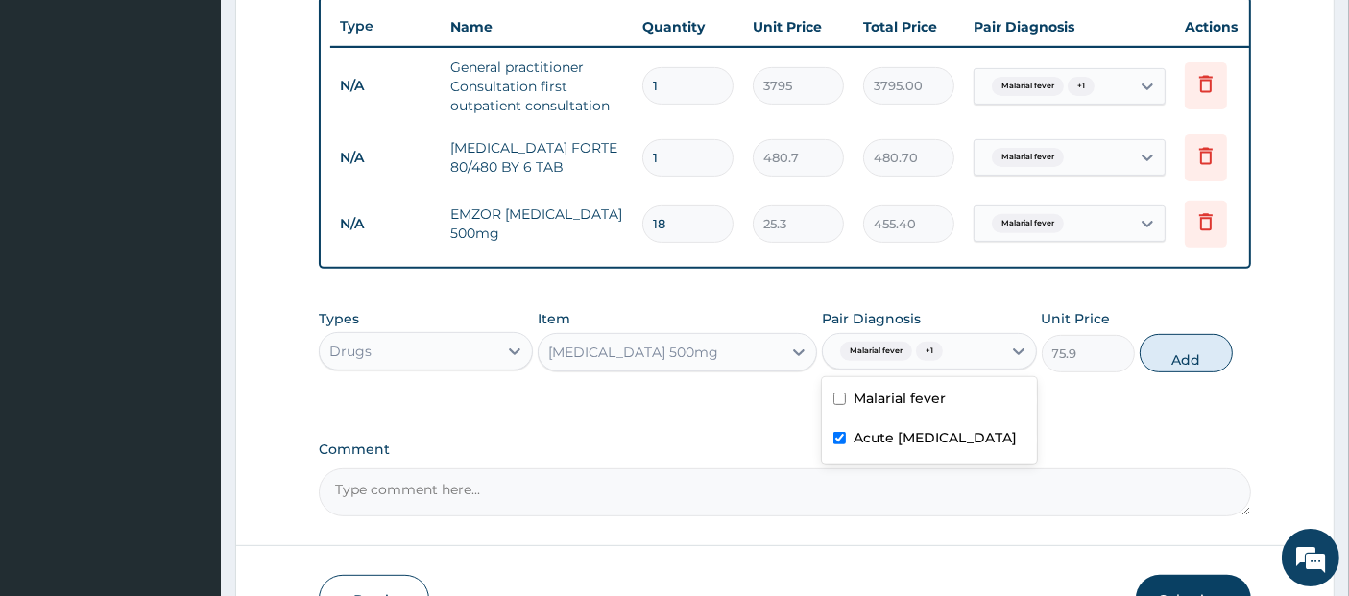
checkbox input "false"
click at [1158, 369] on button "Add" at bounding box center [1185, 353] width 93 height 38
type input "0"
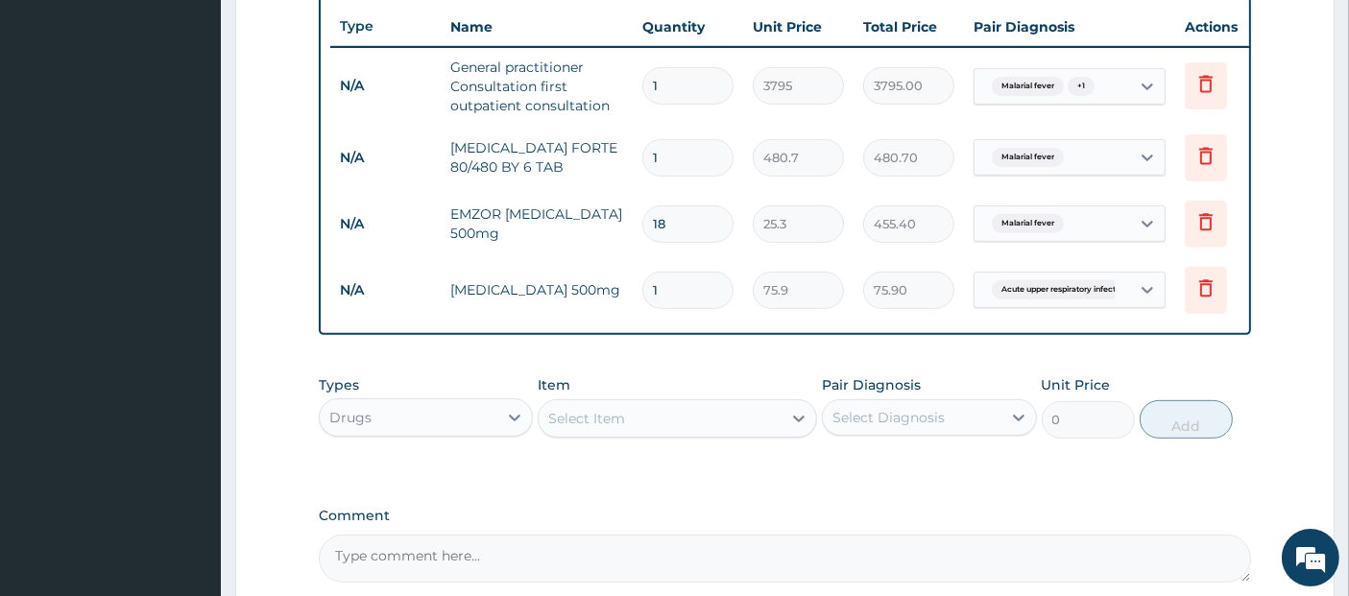
type input "15"
type input "1138.50"
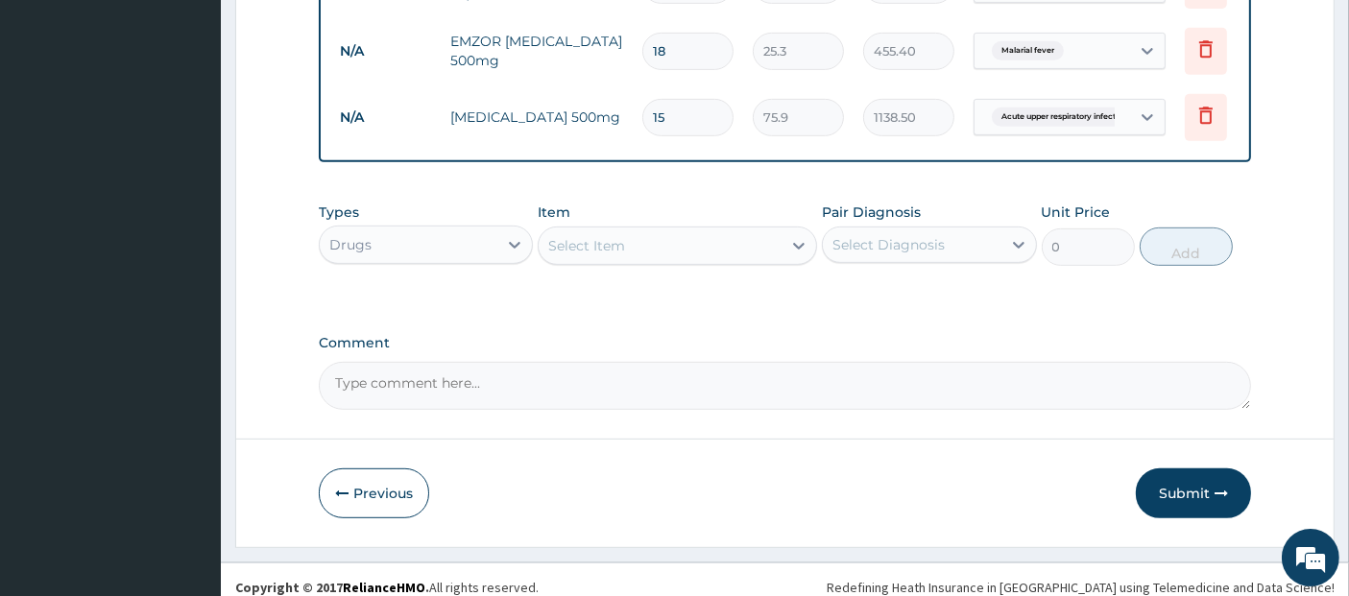
scroll to position [918, 0]
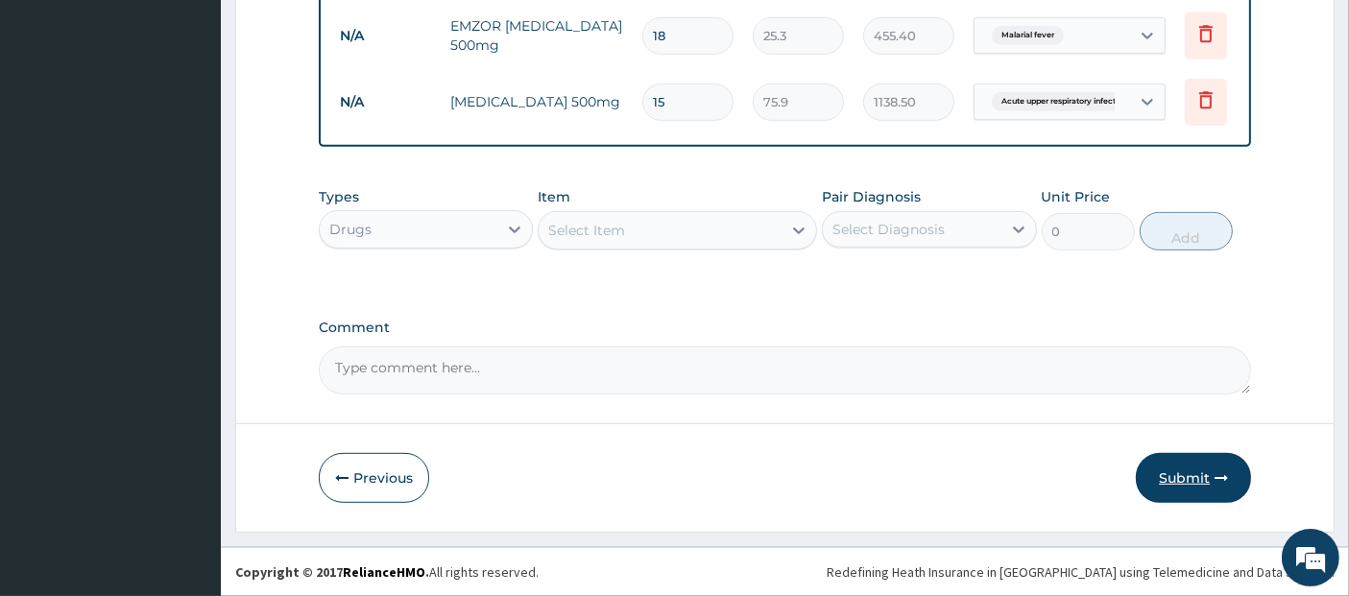
type input "15"
click at [1211, 486] on button "Submit" at bounding box center [1192, 478] width 115 height 50
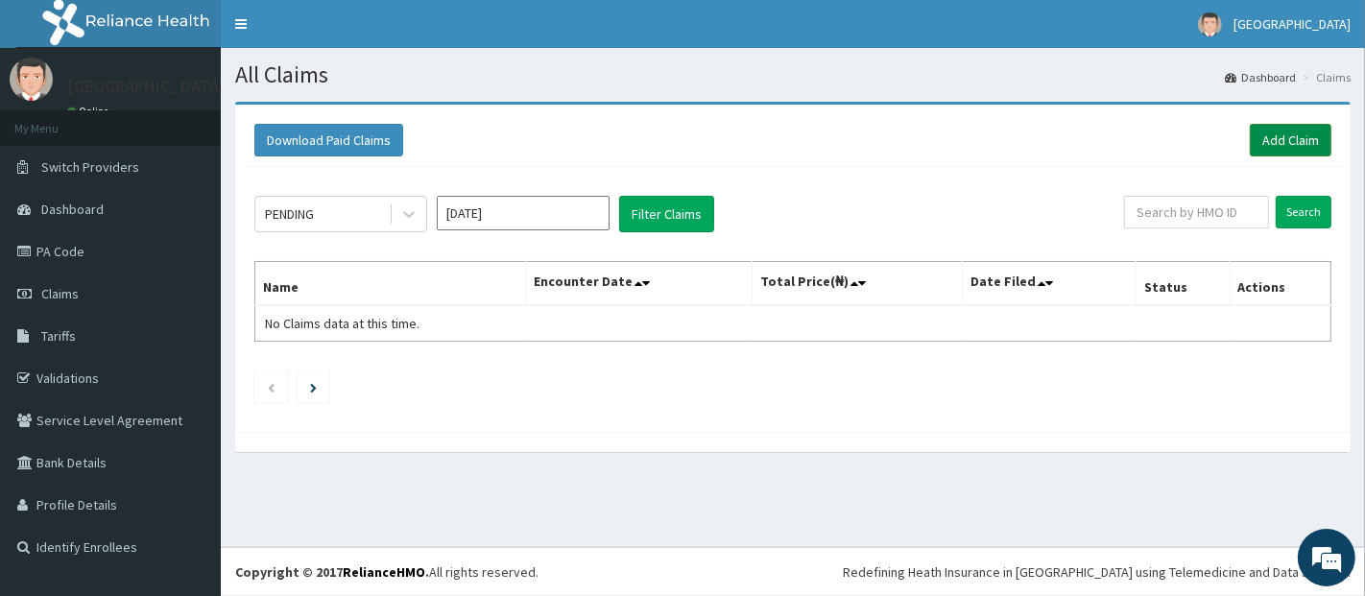
click at [1294, 129] on link "Add Claim" at bounding box center [1291, 140] width 82 height 33
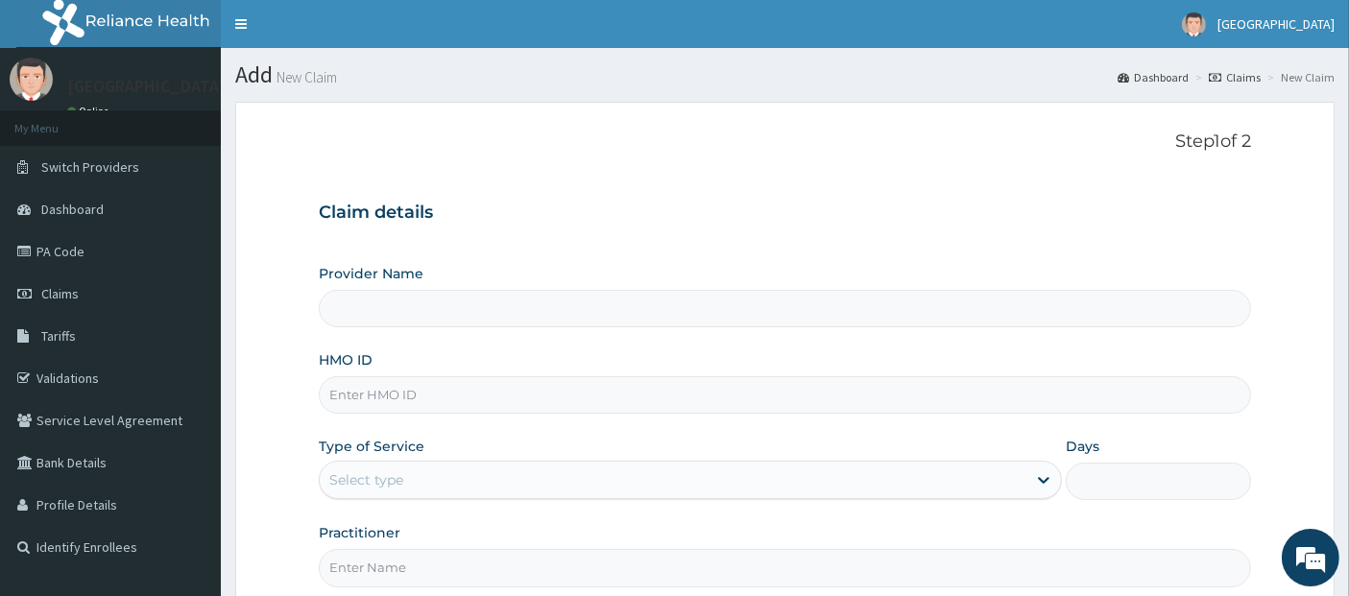
click at [1074, 405] on div "Provider Name HMO ID Type of Service Select type Days Practitioner" at bounding box center [785, 425] width 933 height 322
click at [1074, 404] on input "HMO ID" at bounding box center [785, 394] width 933 height 37
type input "cte/10133/b"
click at [981, 490] on div "Select type" at bounding box center [673, 480] width 706 height 31
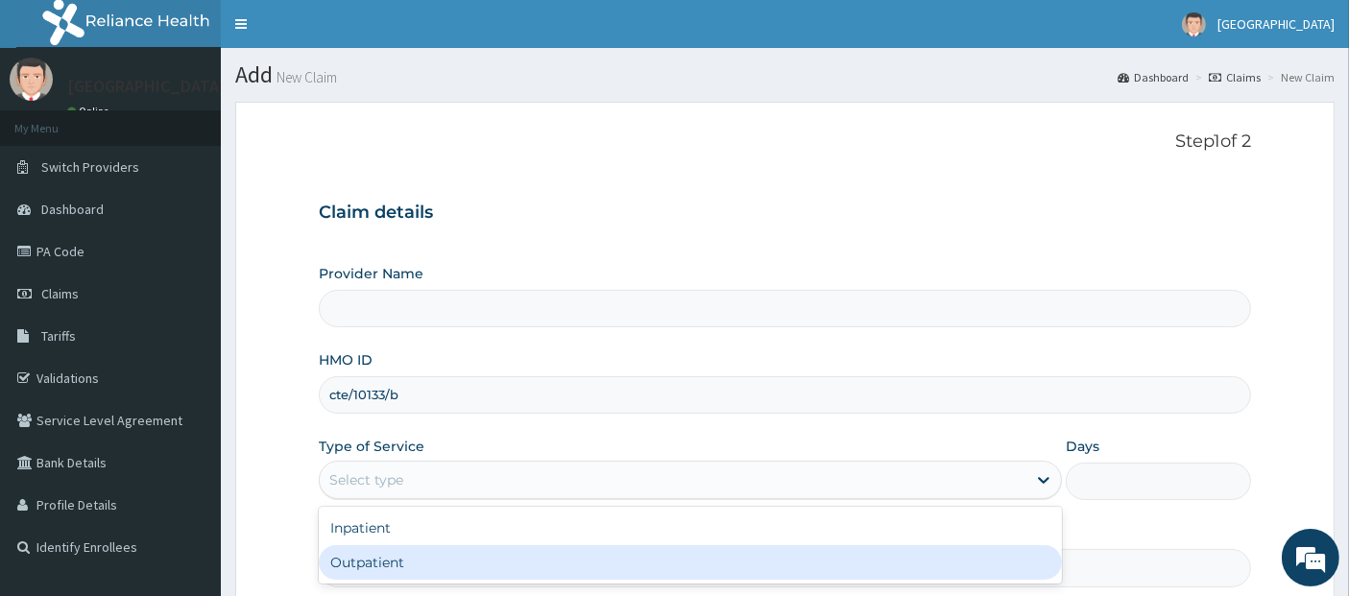
type input "1"
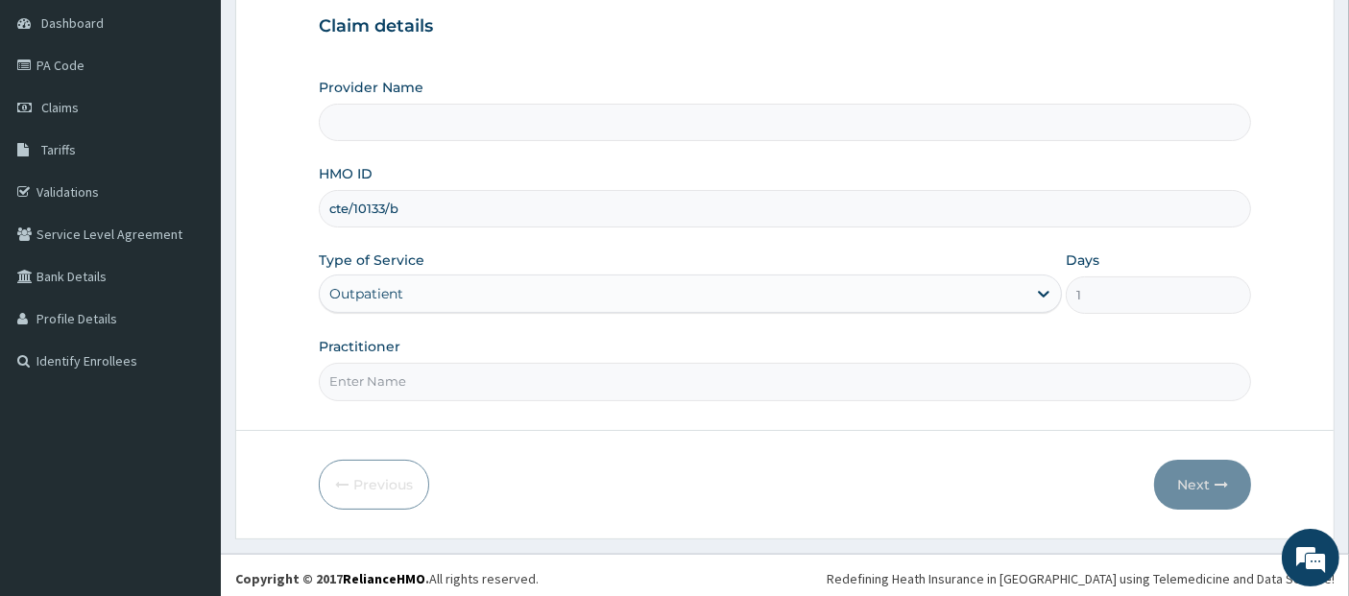
scroll to position [189, 0]
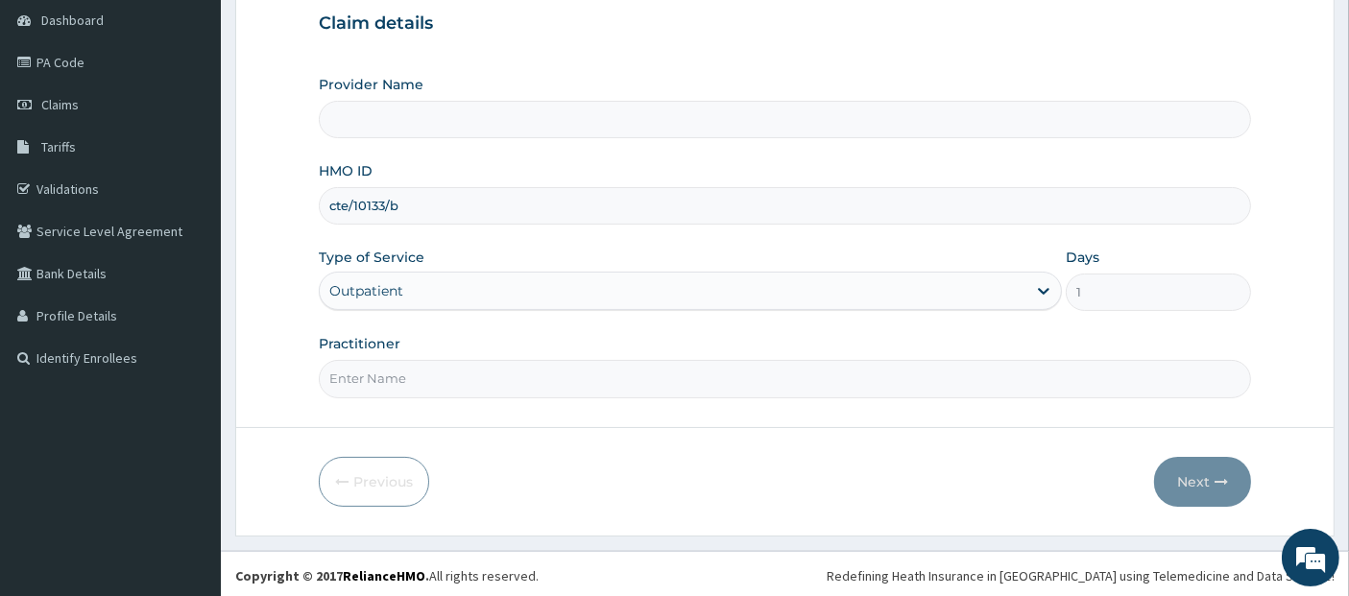
type input "[GEOGRAPHIC_DATA]"
click at [969, 383] on input "Practitioner" at bounding box center [785, 378] width 933 height 37
click at [794, 367] on input "Practitioner" at bounding box center [785, 378] width 933 height 37
type input "[PERSON_NAME]"
click at [1196, 465] on button "Next" at bounding box center [1202, 482] width 97 height 50
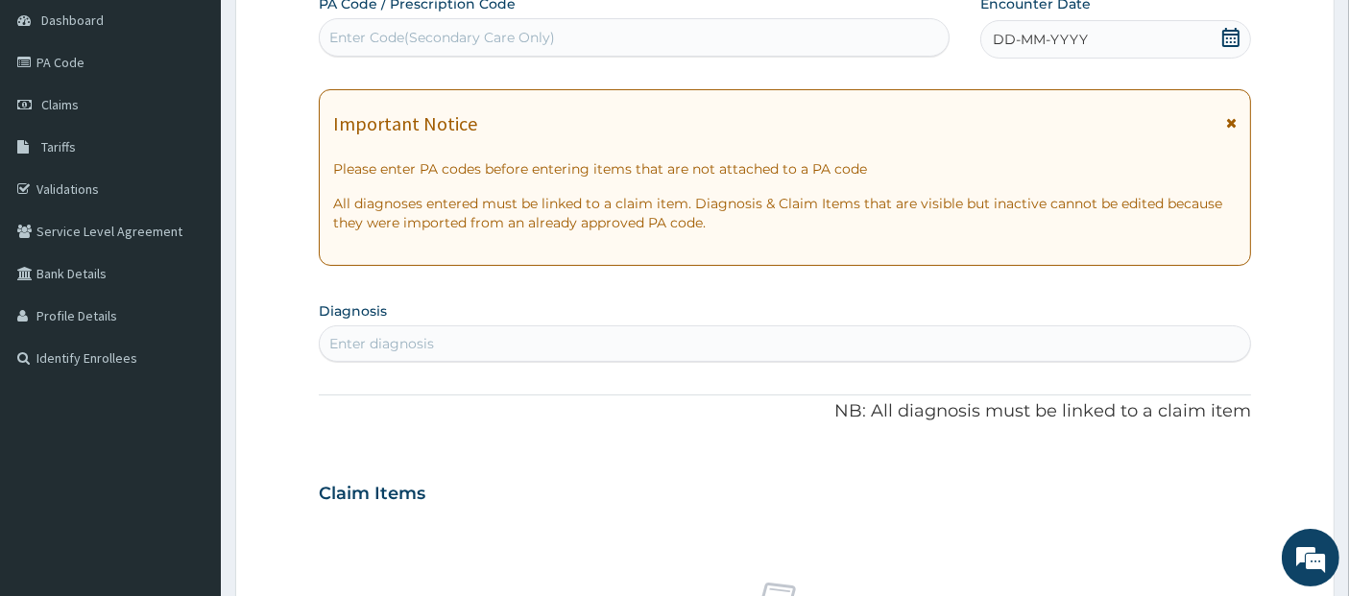
click at [1228, 34] on icon at bounding box center [1230, 37] width 17 height 19
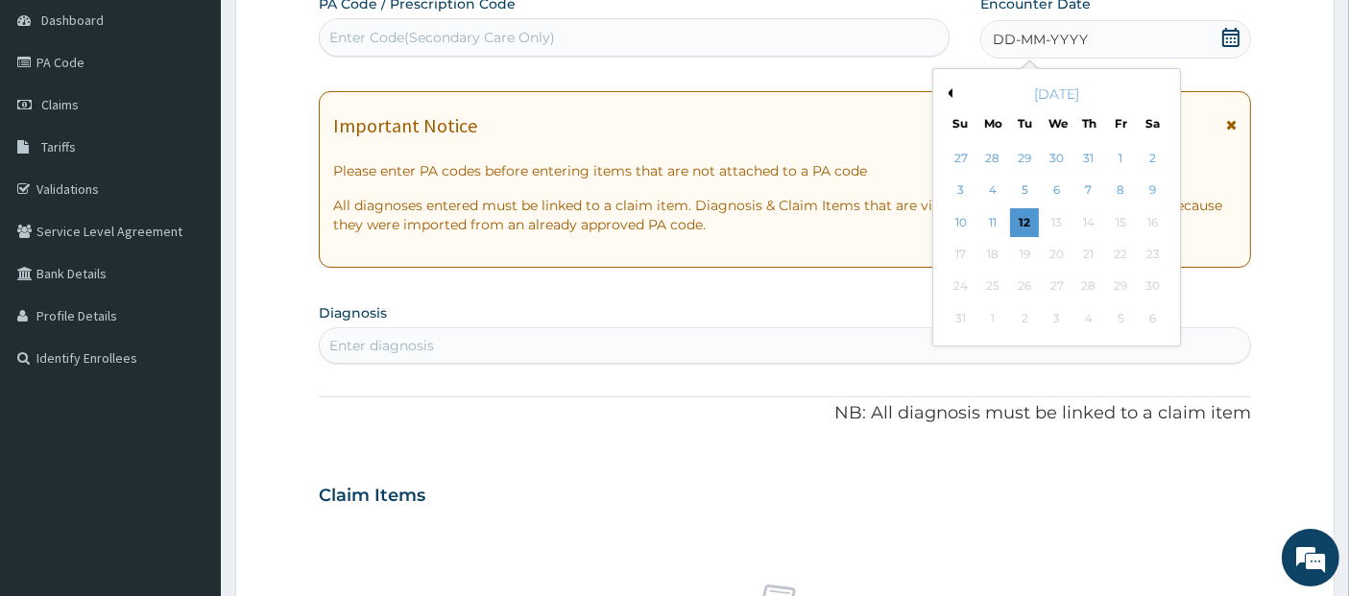
click at [954, 91] on div "[DATE]" at bounding box center [1056, 93] width 231 height 19
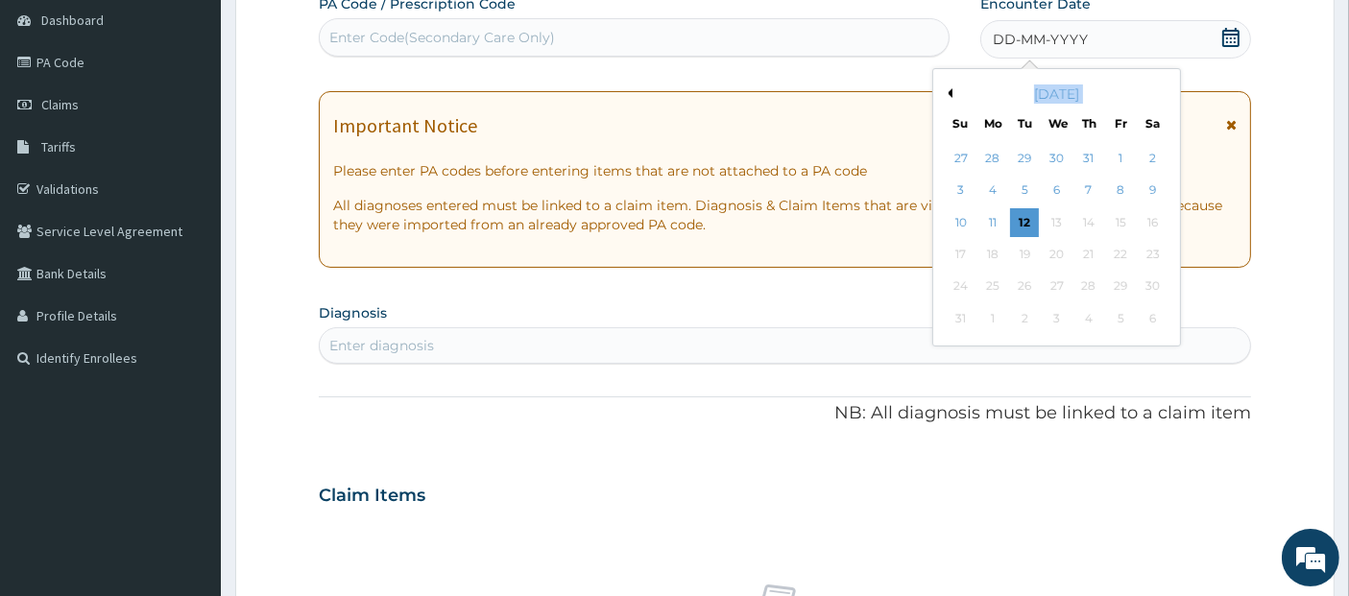
click at [954, 91] on div "[DATE]" at bounding box center [1056, 93] width 231 height 19
click at [951, 93] on button "Previous Month" at bounding box center [948, 93] width 10 height 10
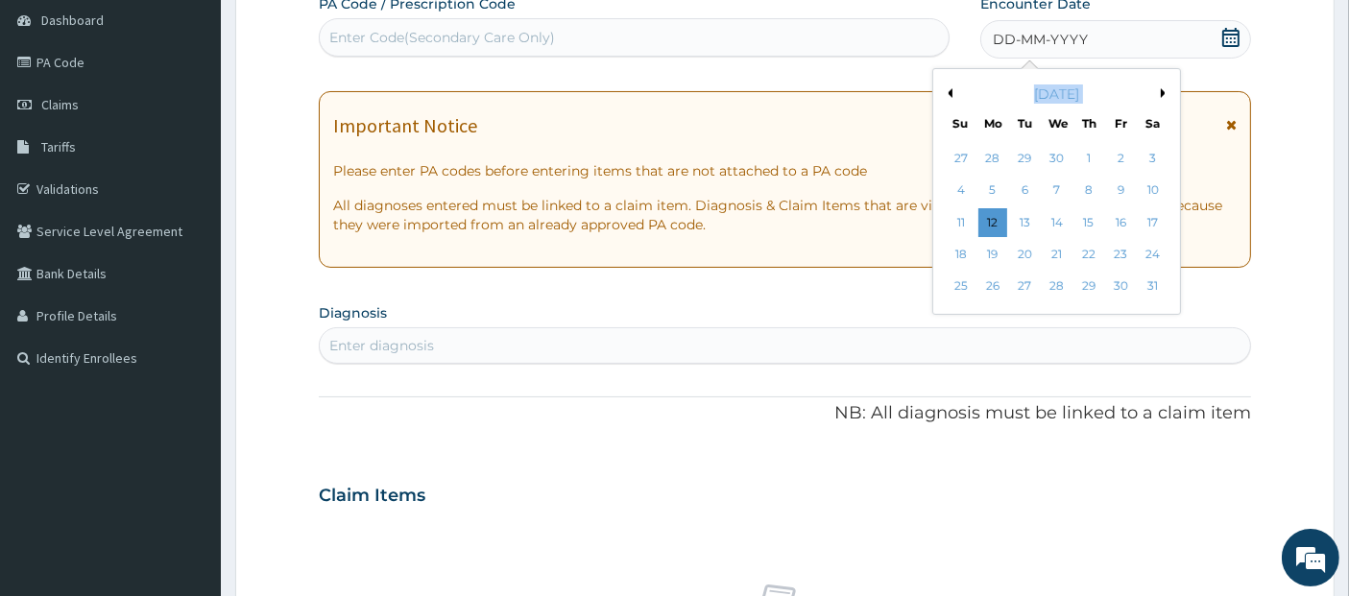
click at [951, 93] on button "Previous Month" at bounding box center [948, 93] width 10 height 10
click at [1127, 98] on div "[DATE]" at bounding box center [1056, 93] width 231 height 19
click at [1159, 94] on div "[DATE]" at bounding box center [1056, 93] width 231 height 19
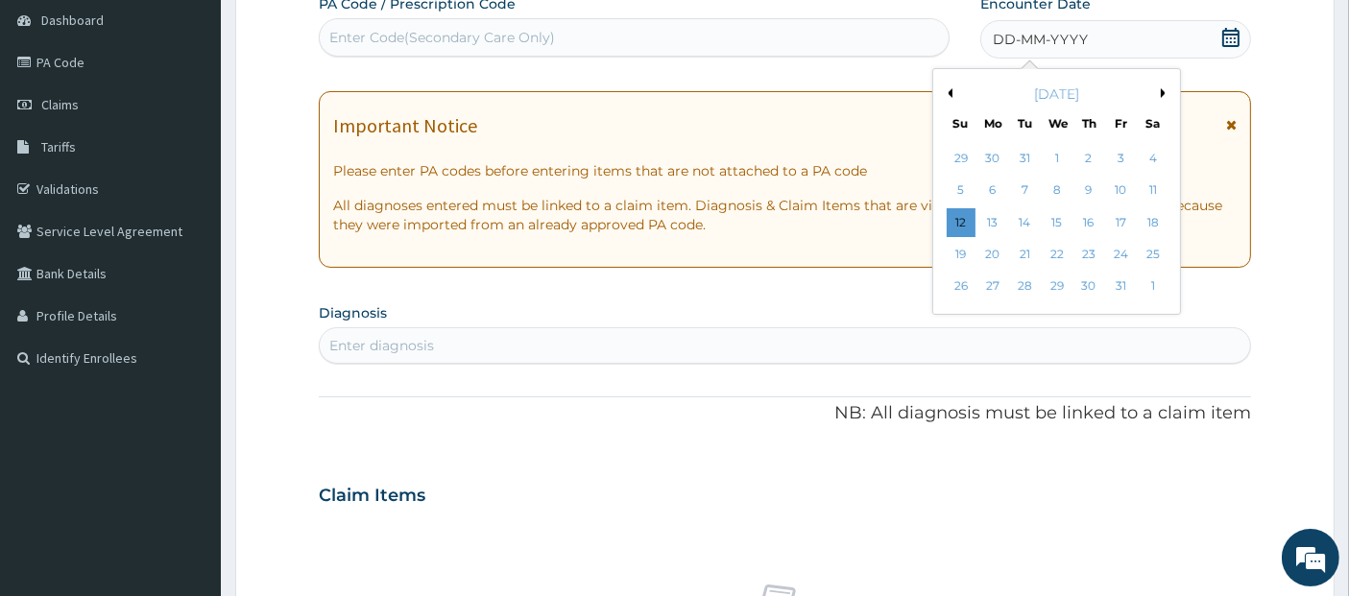
click at [1158, 86] on div "[DATE]" at bounding box center [1056, 93] width 231 height 19
click at [1162, 88] on button "Next Month" at bounding box center [1166, 93] width 10 height 10
click at [1003, 254] on div "17" at bounding box center [992, 254] width 29 height 29
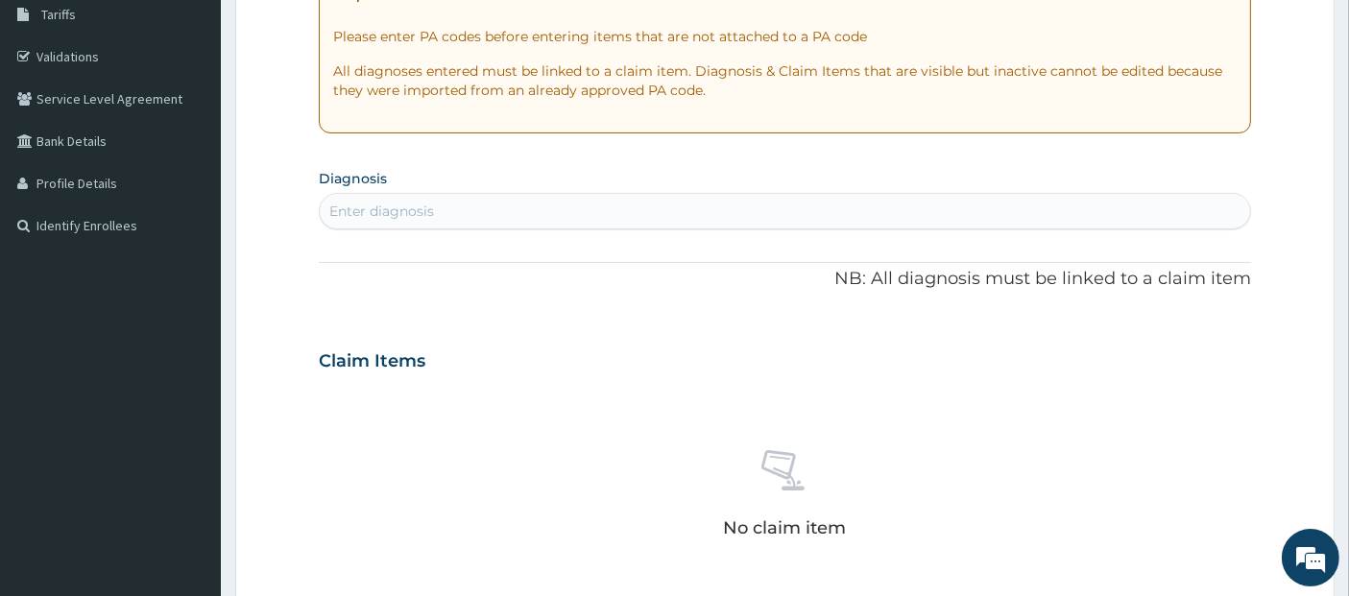
scroll to position [329, 0]
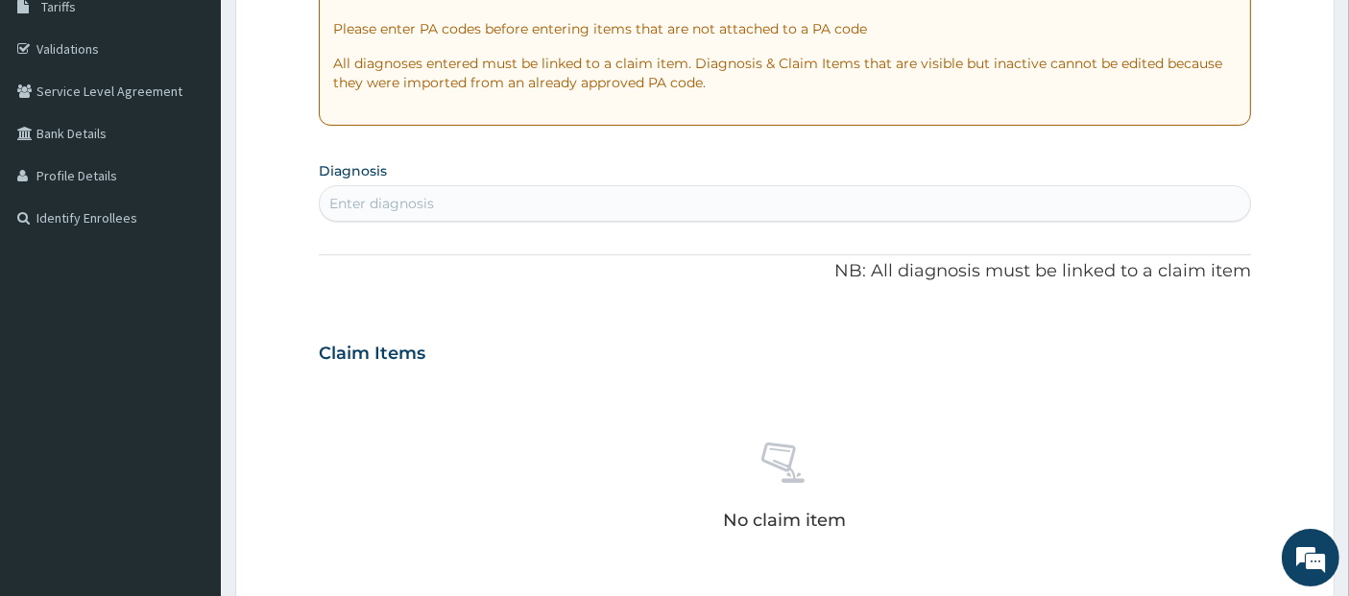
click at [1003, 210] on div "Enter diagnosis" at bounding box center [785, 203] width 931 height 31
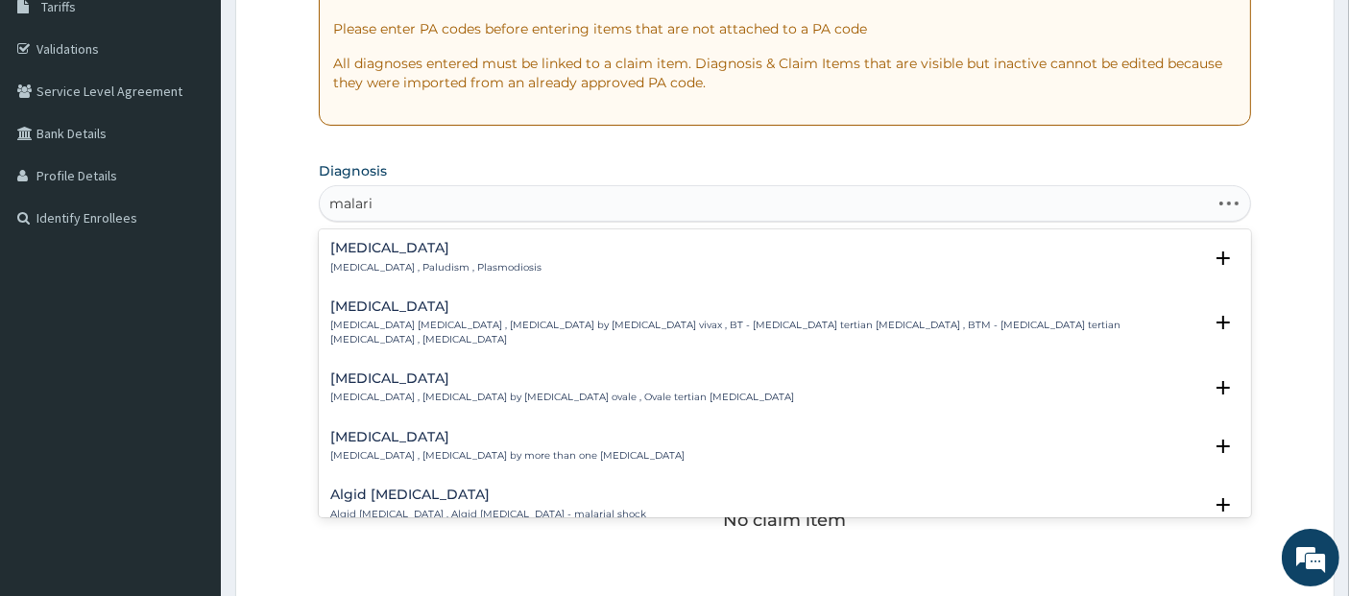
type input "[MEDICAL_DATA]"
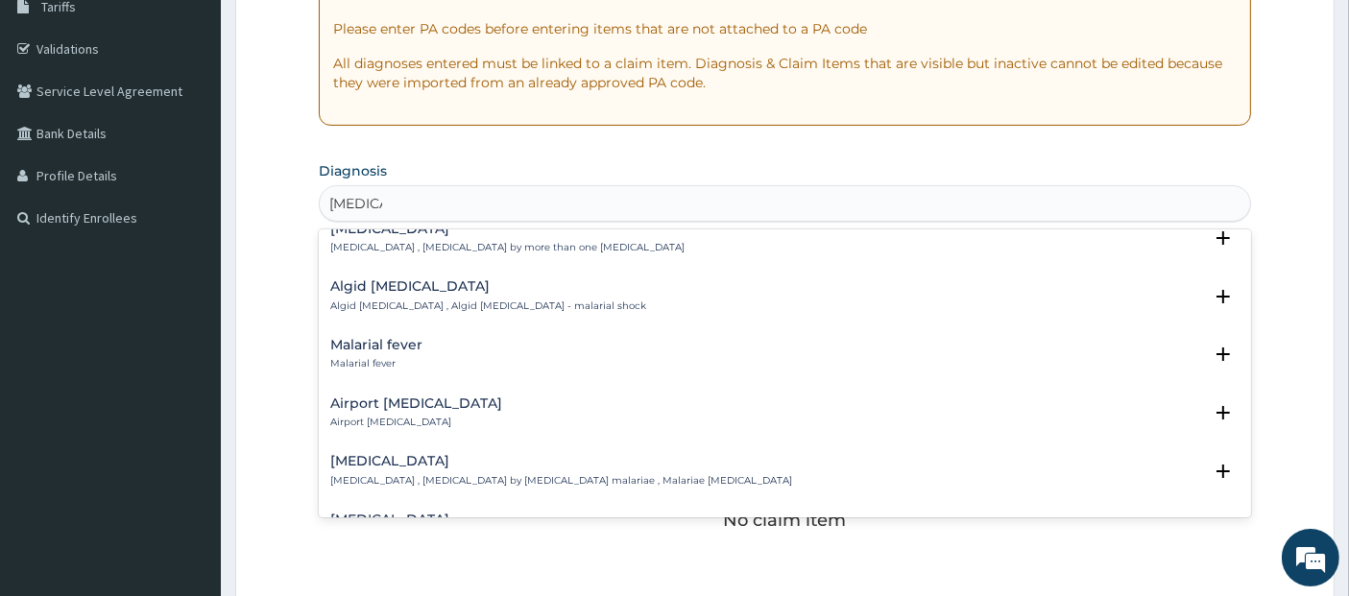
scroll to position [207, 0]
click at [896, 339] on div "Malarial fever Malarial fever" at bounding box center [785, 356] width 910 height 34
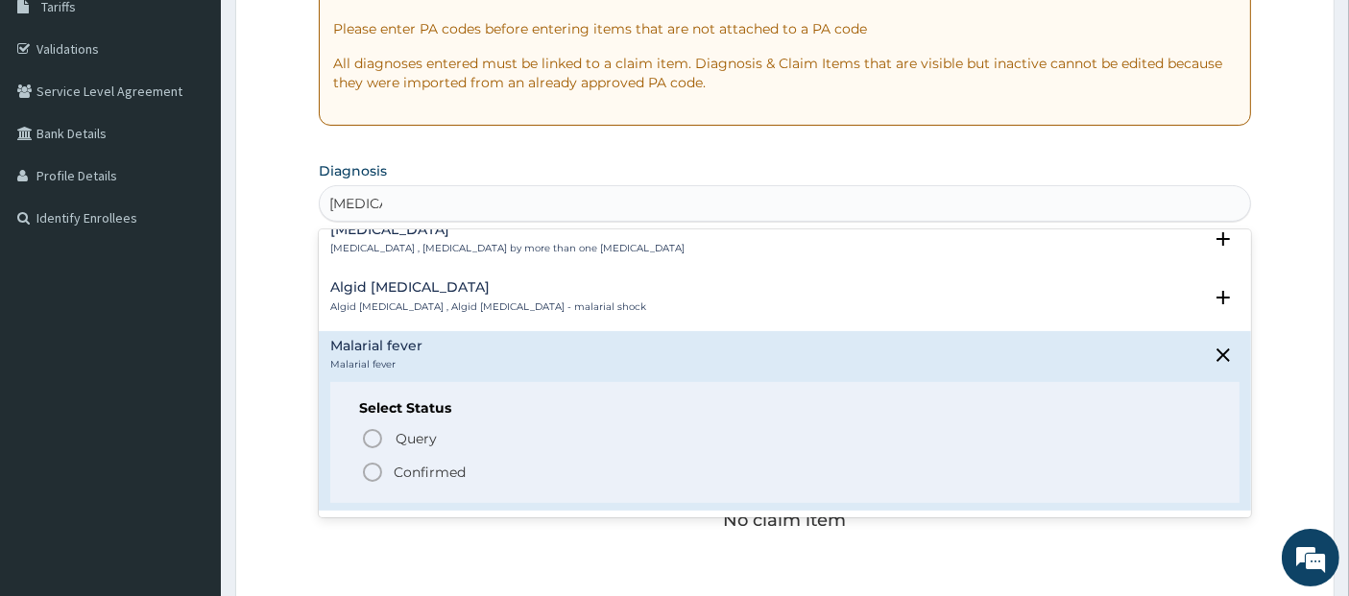
click at [872, 469] on div "Select Status Query Query covers suspected (?), Keep in view (kiv), Ruled out (…" at bounding box center [785, 443] width 910 height 122
click at [864, 464] on span "Confirmed" at bounding box center [786, 472] width 850 height 23
